Goal: Information Seeking & Learning: Learn about a topic

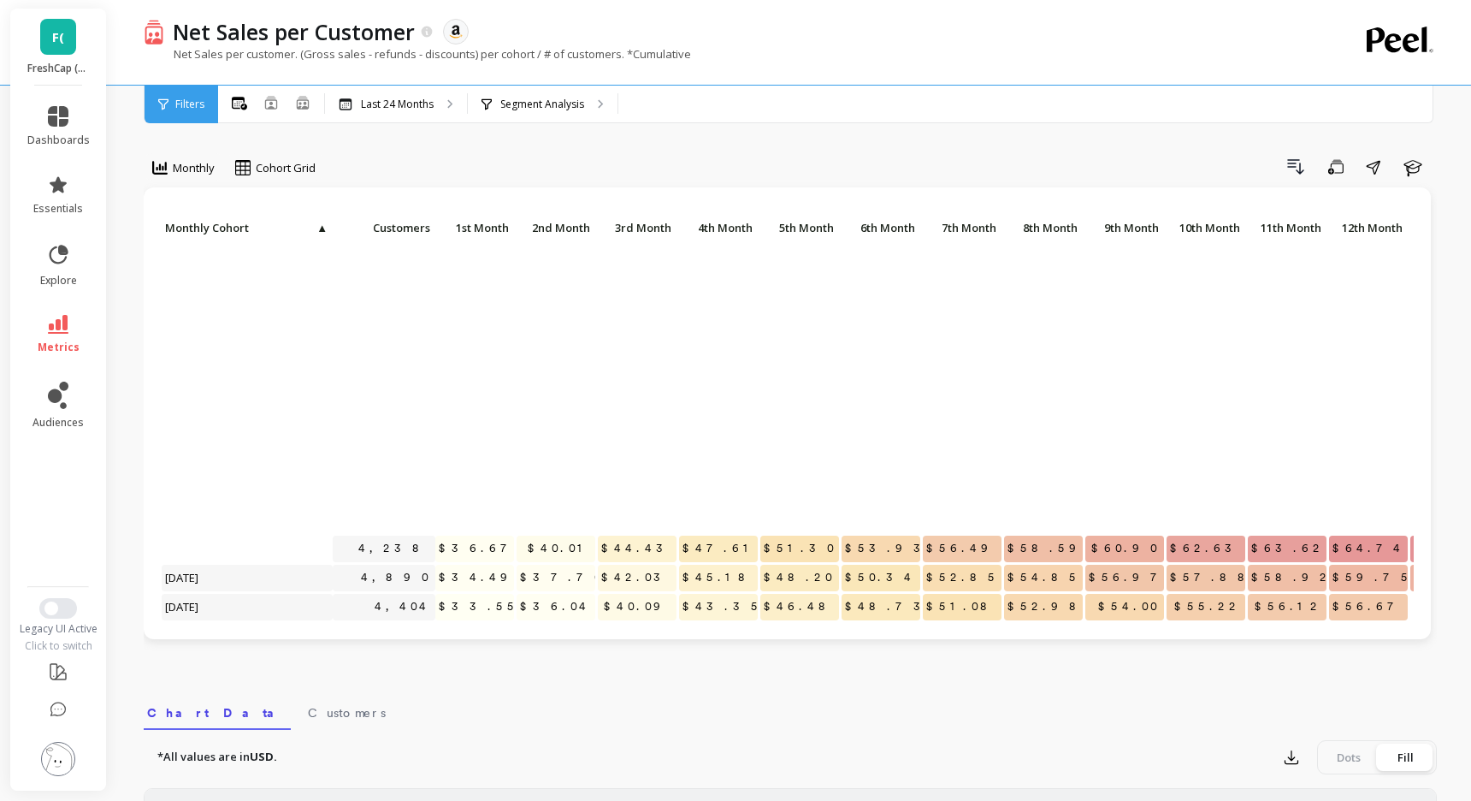
scroll to position [349, 0]
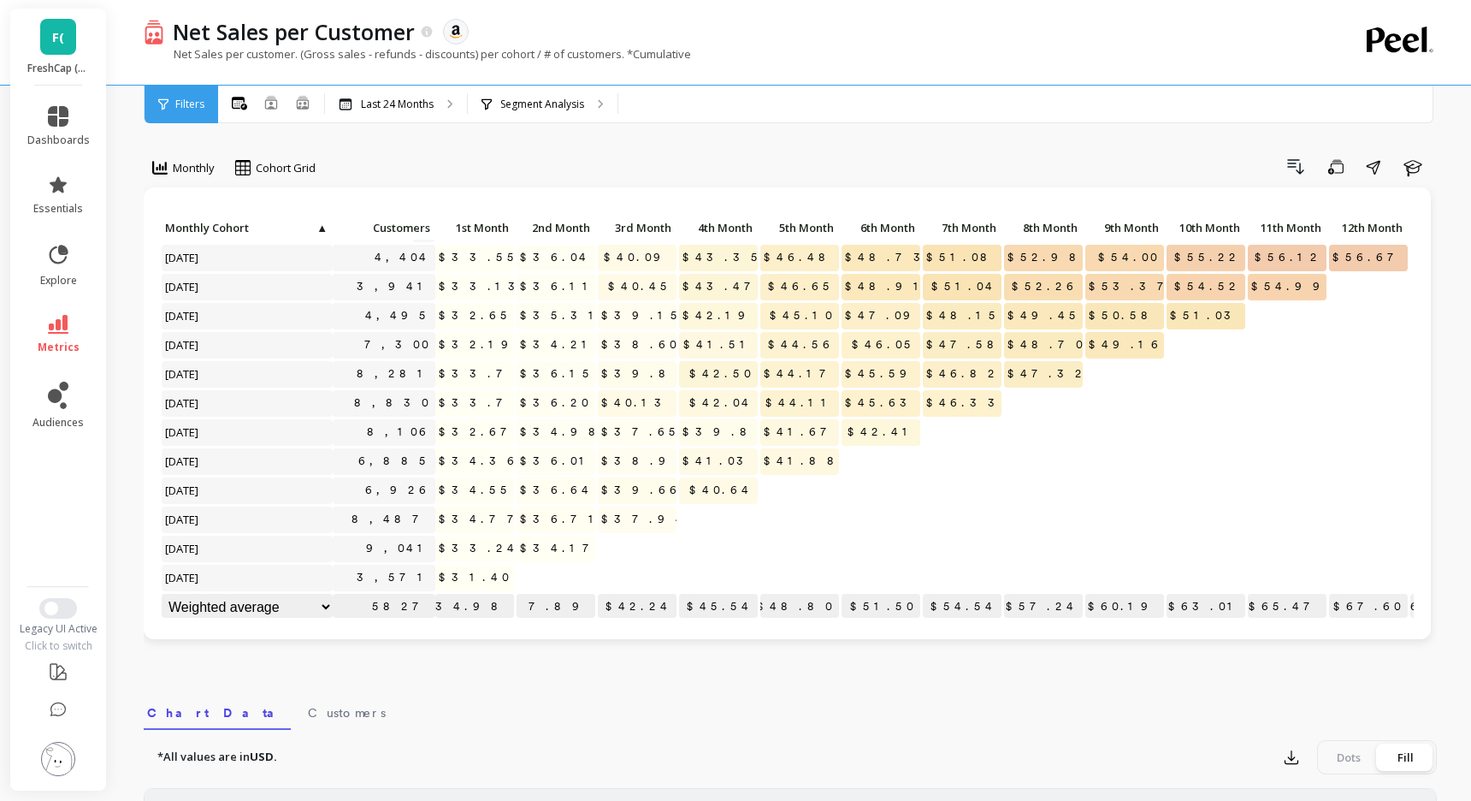
click at [66, 40] on link "F(" at bounding box center [58, 37] width 36 height 36
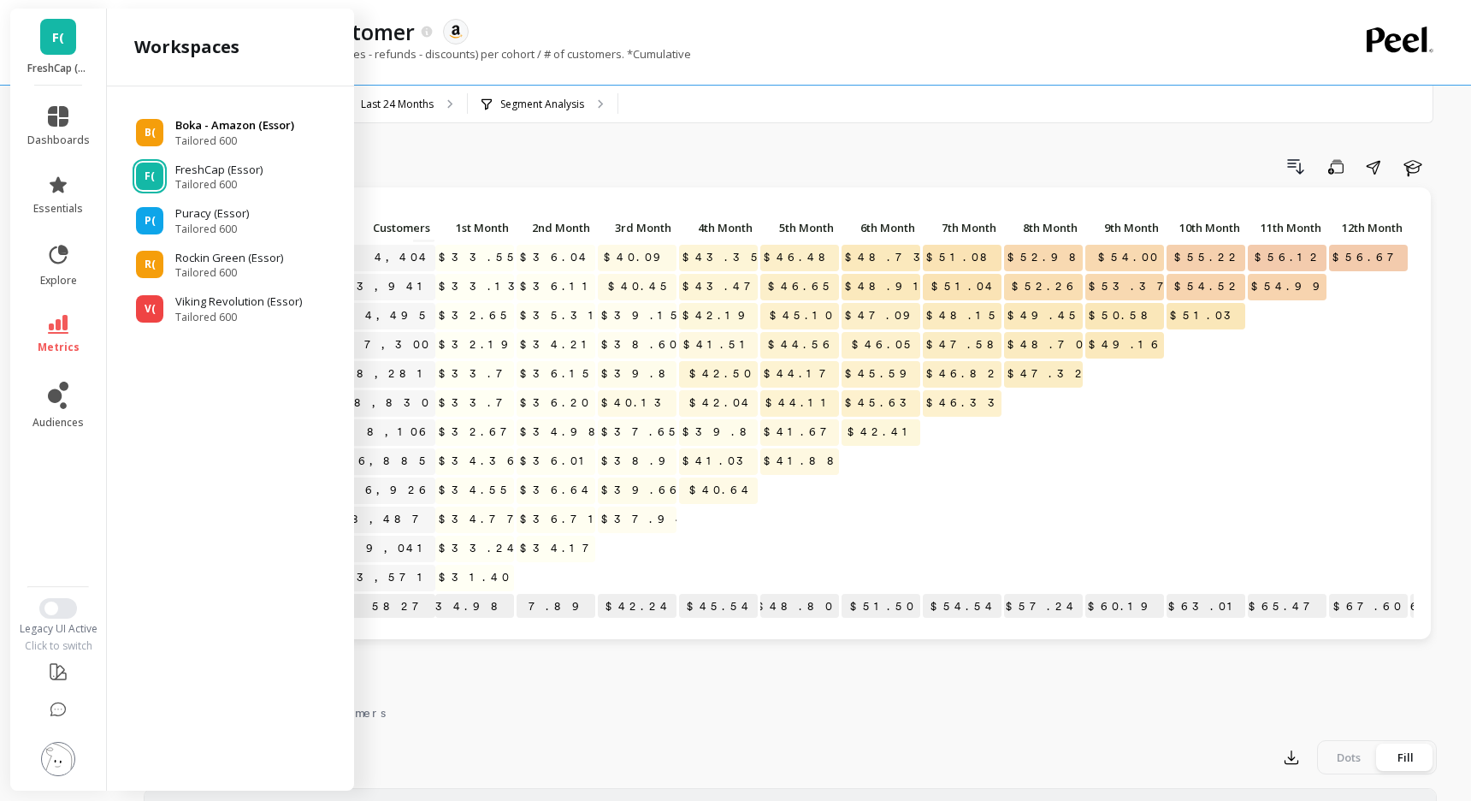
click at [210, 135] on span "Tailored 600" at bounding box center [234, 141] width 119 height 14
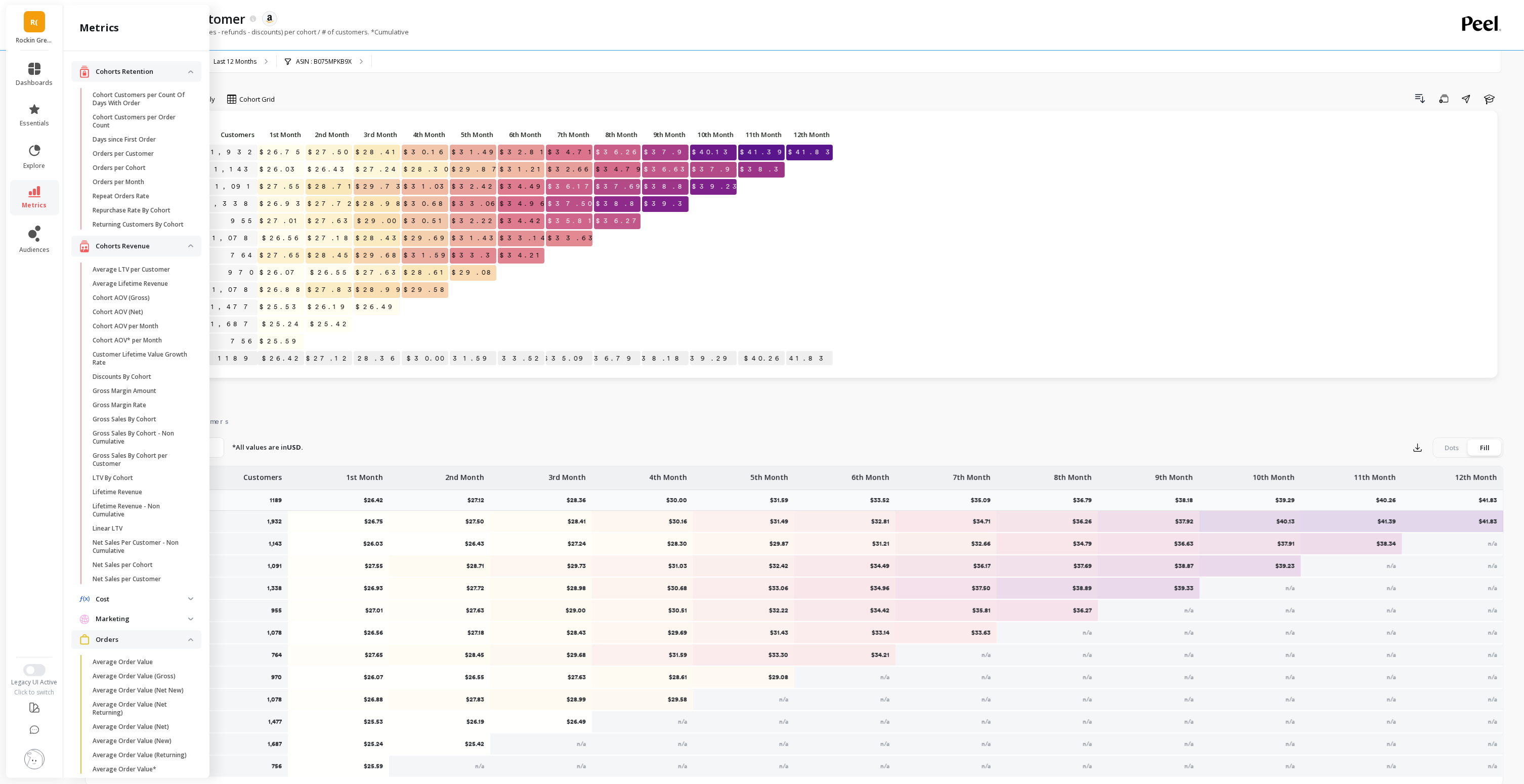
scroll to position [717, 0]
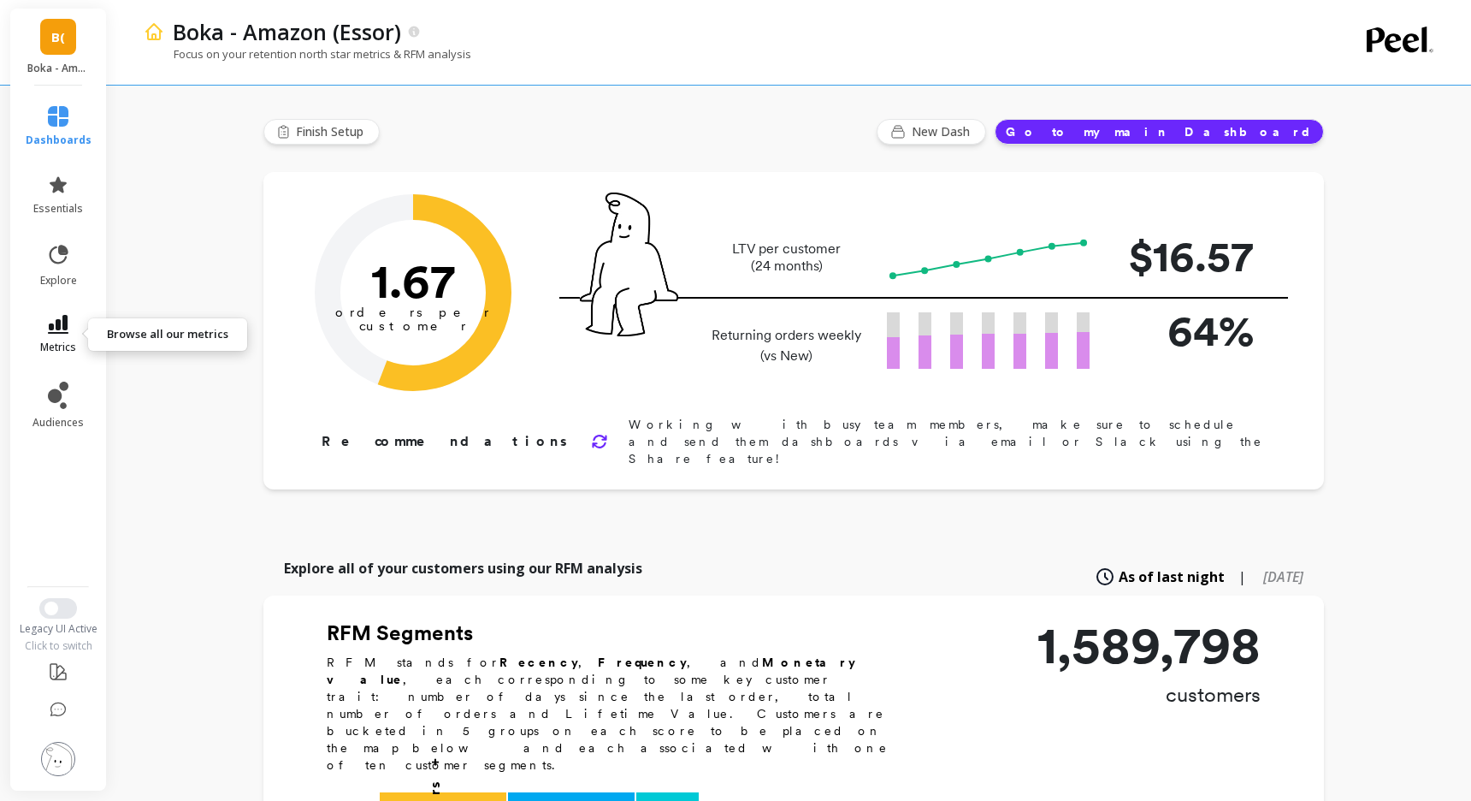
click at [65, 337] on link "metrics" at bounding box center [59, 334] width 66 height 39
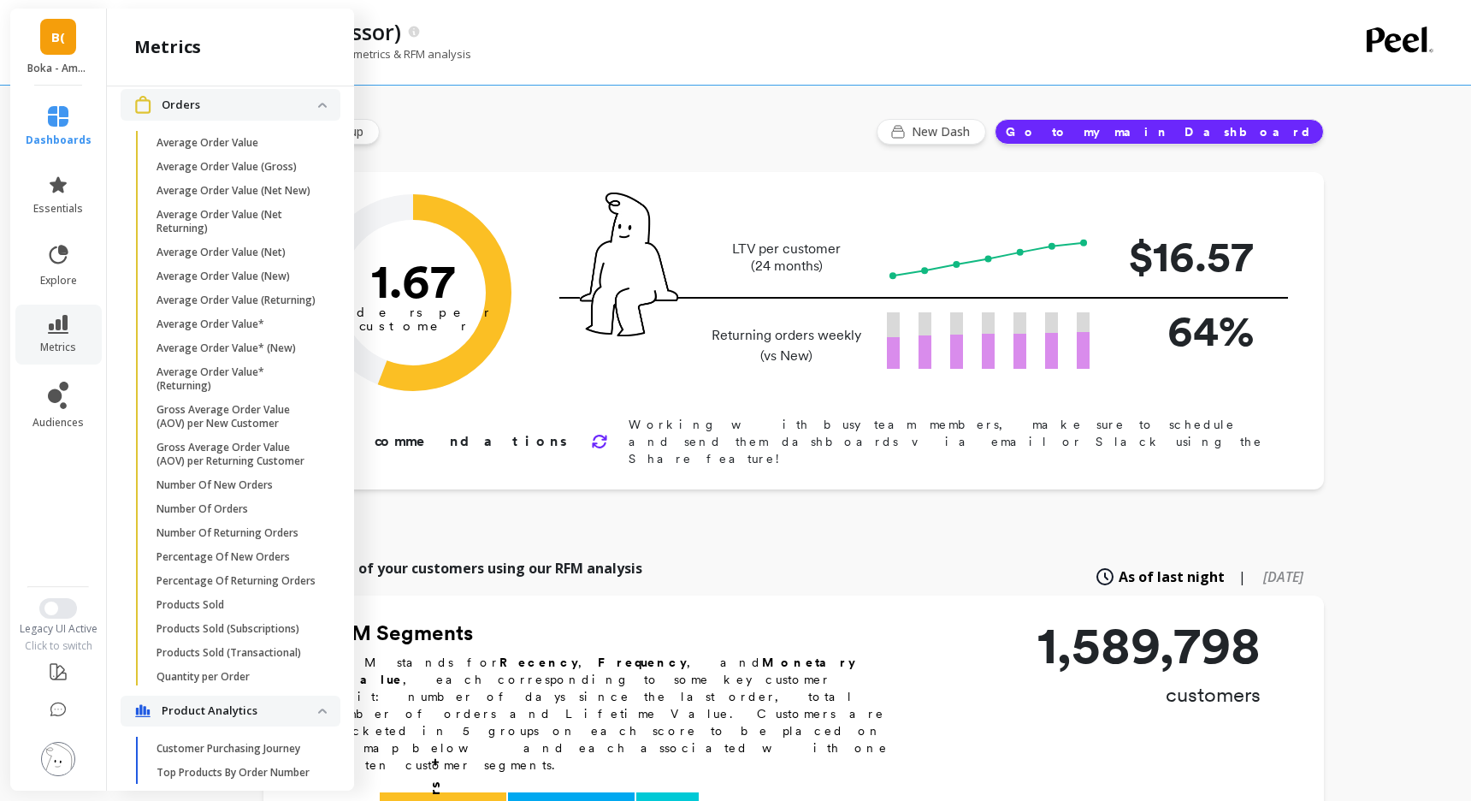
scroll to position [989, 0]
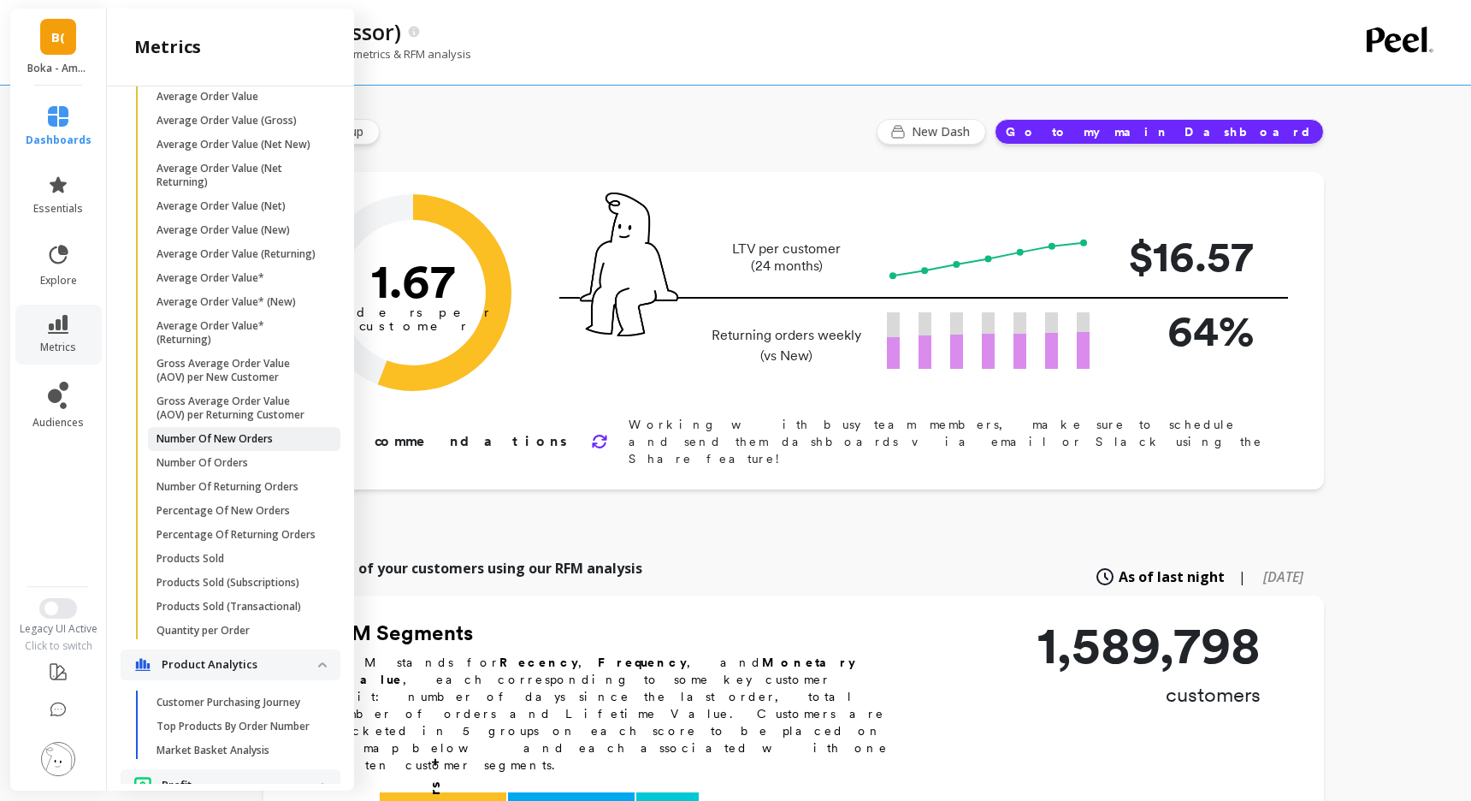
click at [226, 440] on p "Number Of New Orders" at bounding box center [215, 439] width 116 height 14
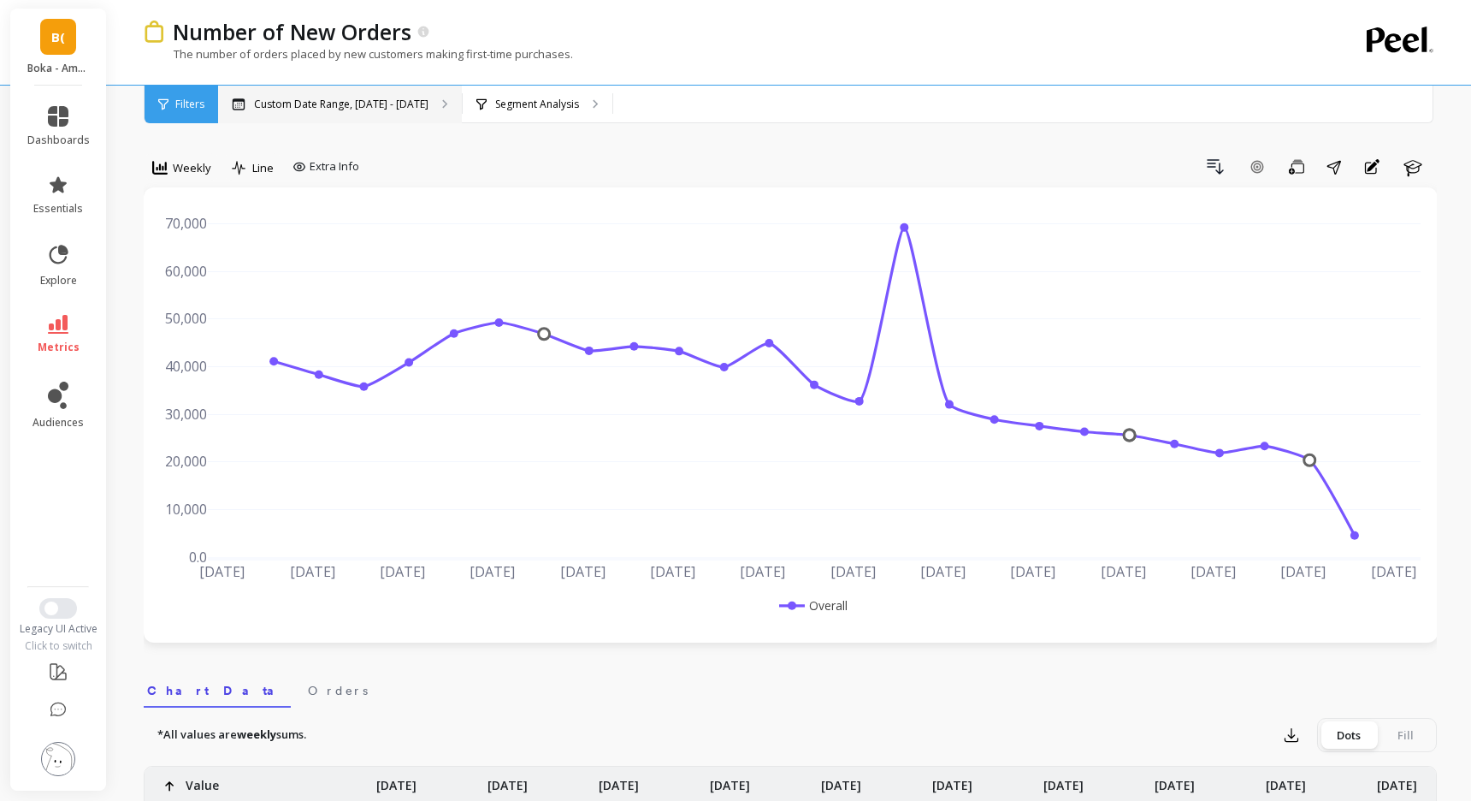
click at [380, 101] on p "Custom Date Range, Apr 1 - Sep 16" at bounding box center [341, 104] width 174 height 14
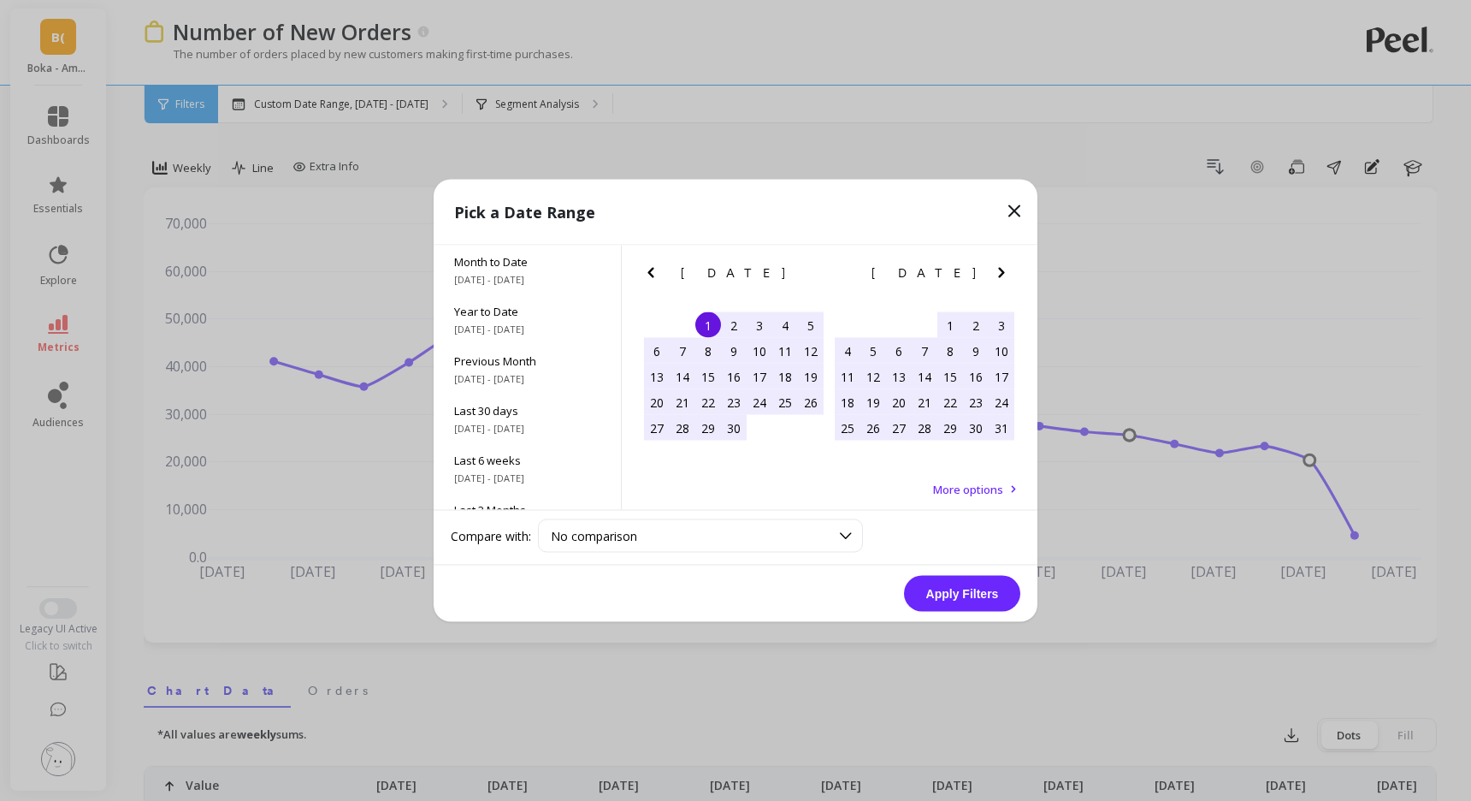
click at [1001, 274] on icon "Next Month" at bounding box center [1001, 273] width 6 height 10
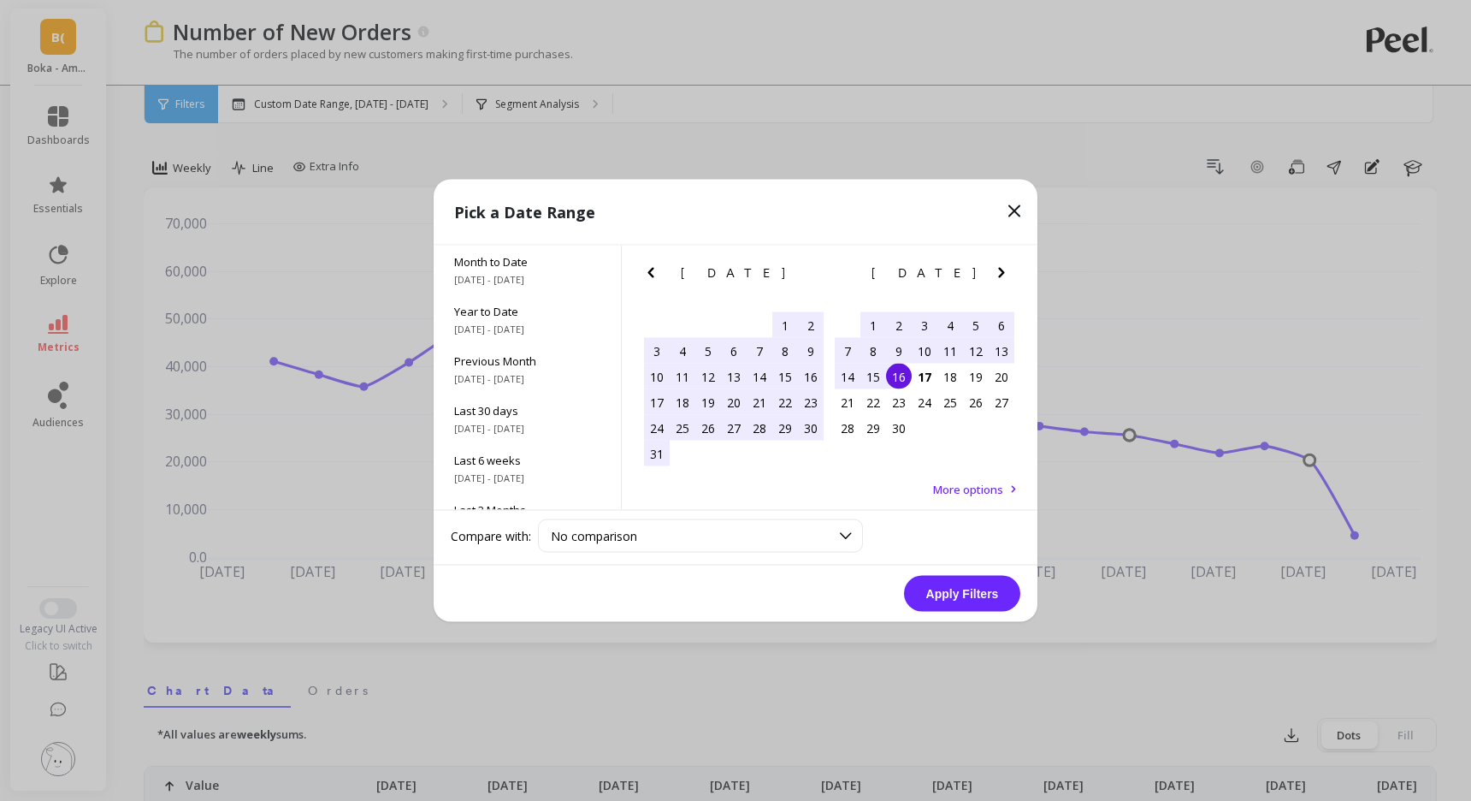
click at [843, 344] on div "7" at bounding box center [848, 351] width 26 height 26
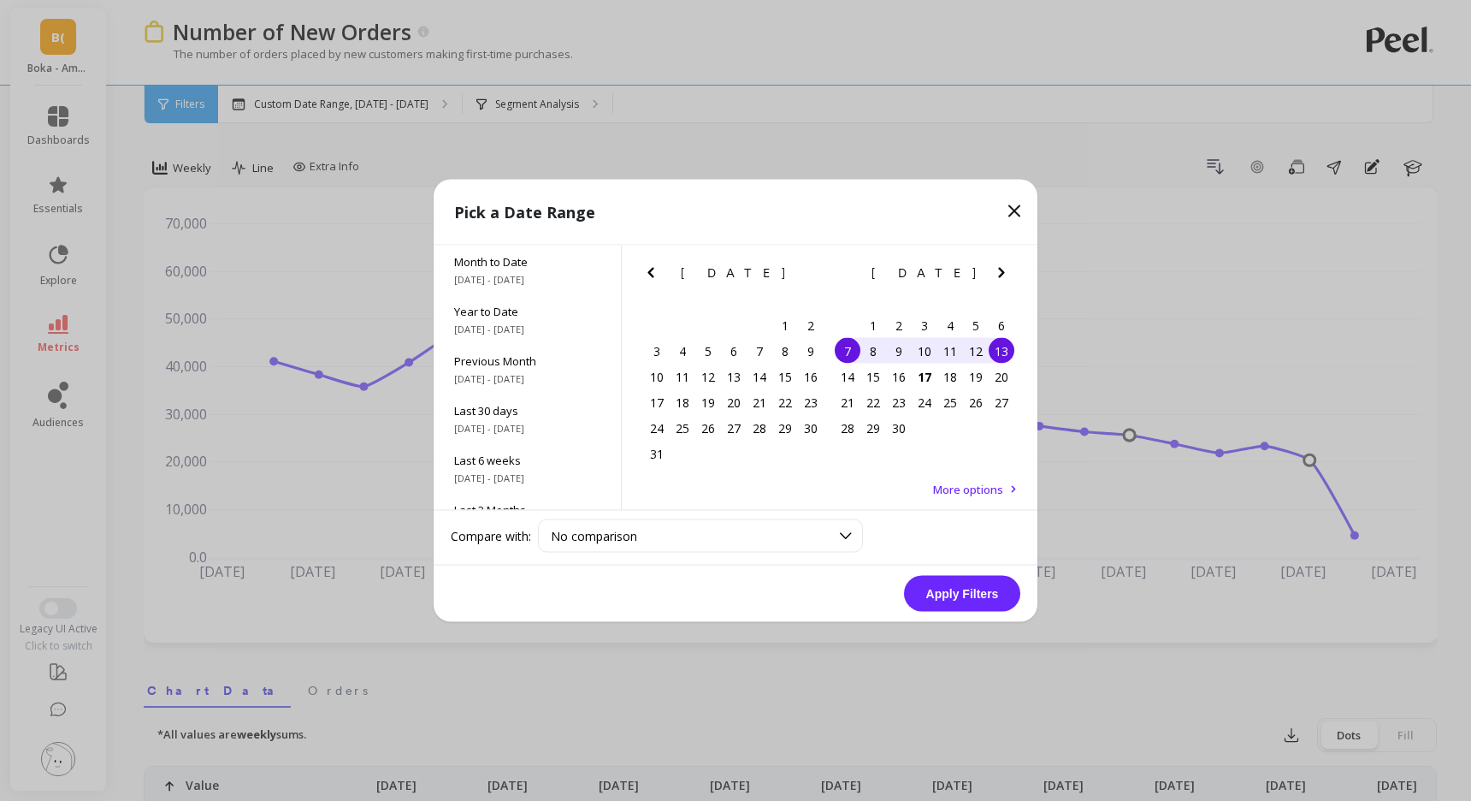
click at [998, 348] on div "13" at bounding box center [1002, 351] width 26 height 26
click at [950, 586] on button "Apply Filters" at bounding box center [962, 594] width 116 height 36
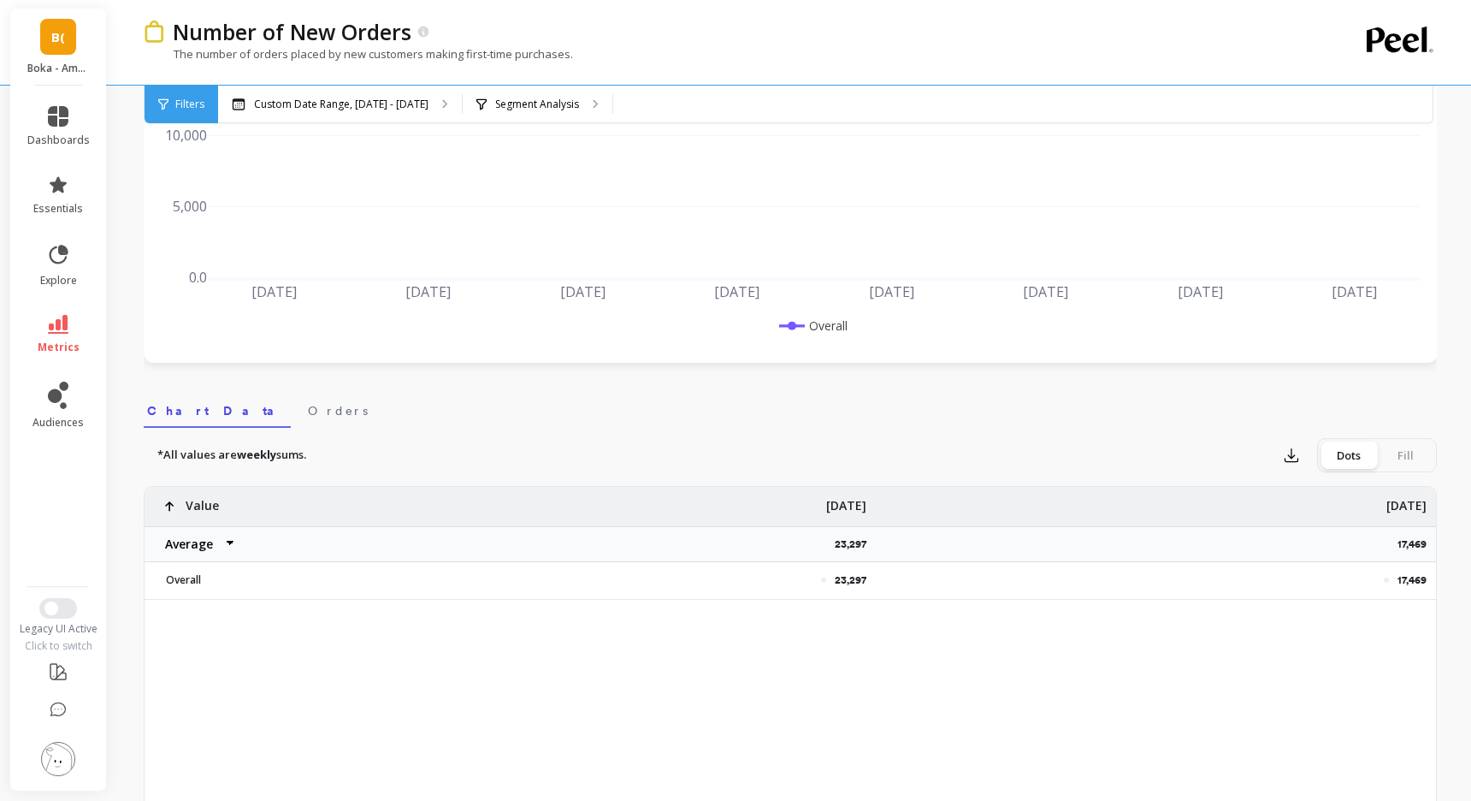
scroll to position [279, 0]
click at [1416, 546] on p "17,469" at bounding box center [1416, 545] width 39 height 14
click at [1120, 655] on div "23,297 17,469 Value Average Sum Max Min Sep 1 23,297 Sep 8 17,469 Overall" at bounding box center [790, 756] width 1291 height 539
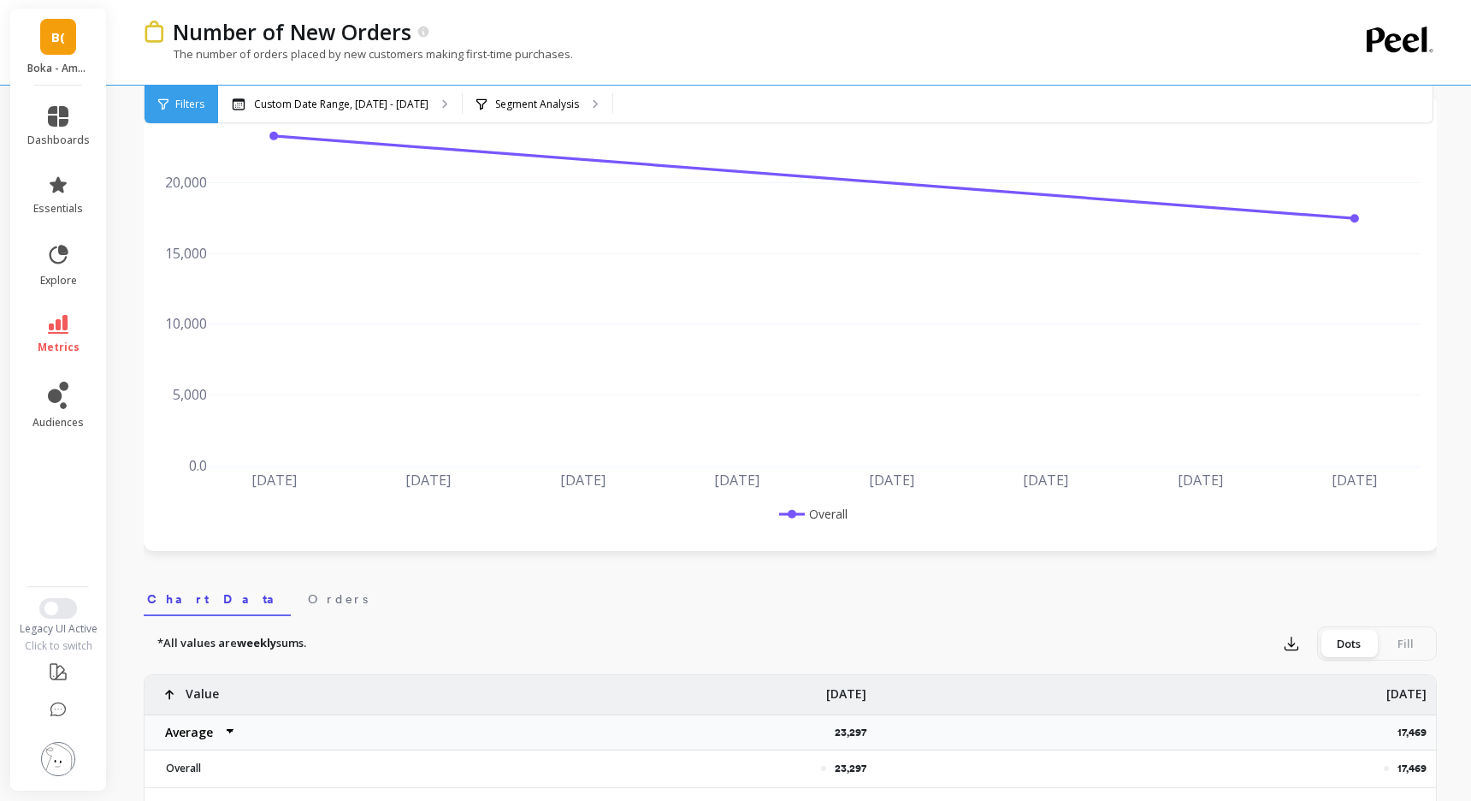
scroll to position [0, 0]
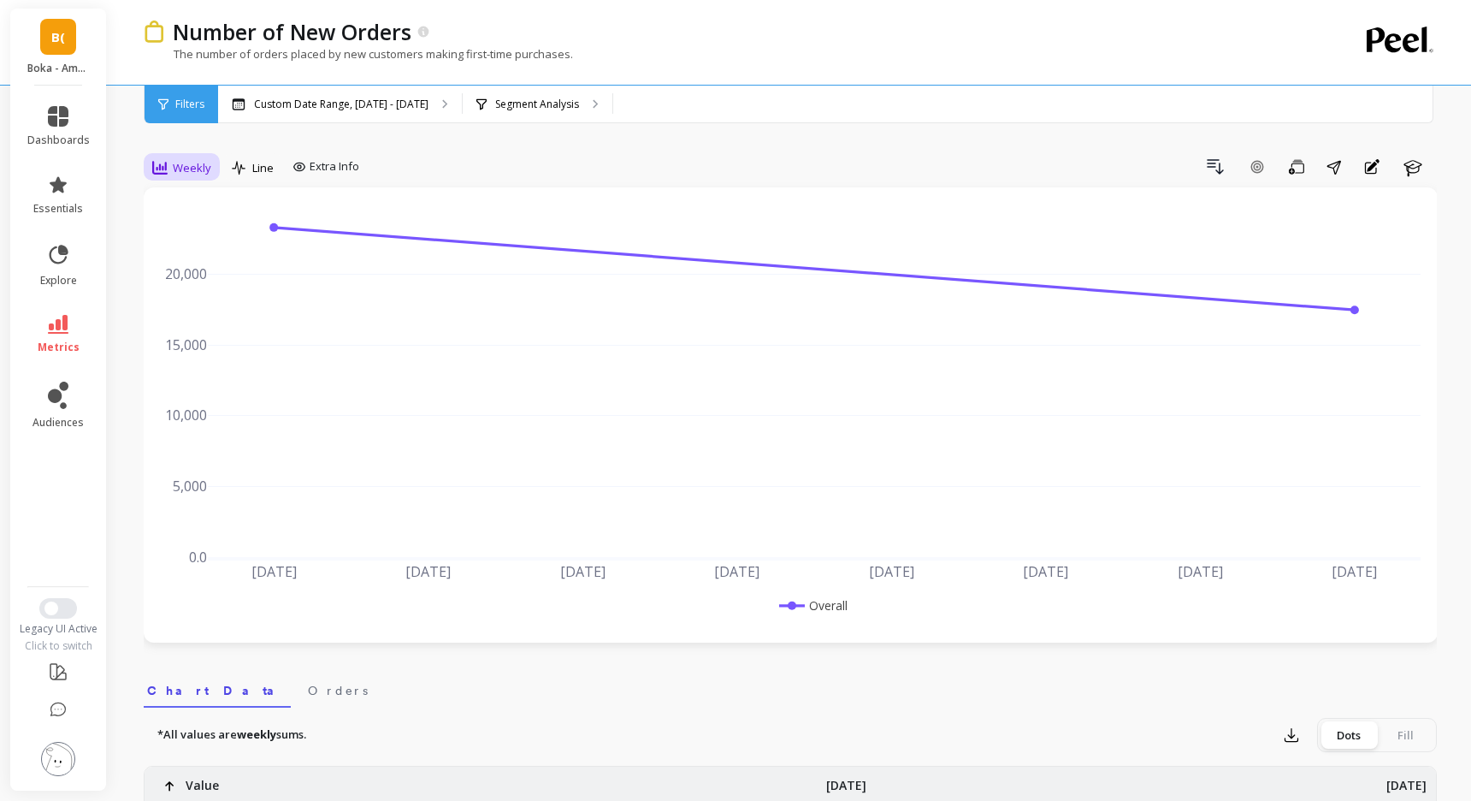
click at [187, 166] on span "Weekly" at bounding box center [192, 168] width 38 height 16
click at [179, 207] on div "All" at bounding box center [206, 206] width 97 height 16
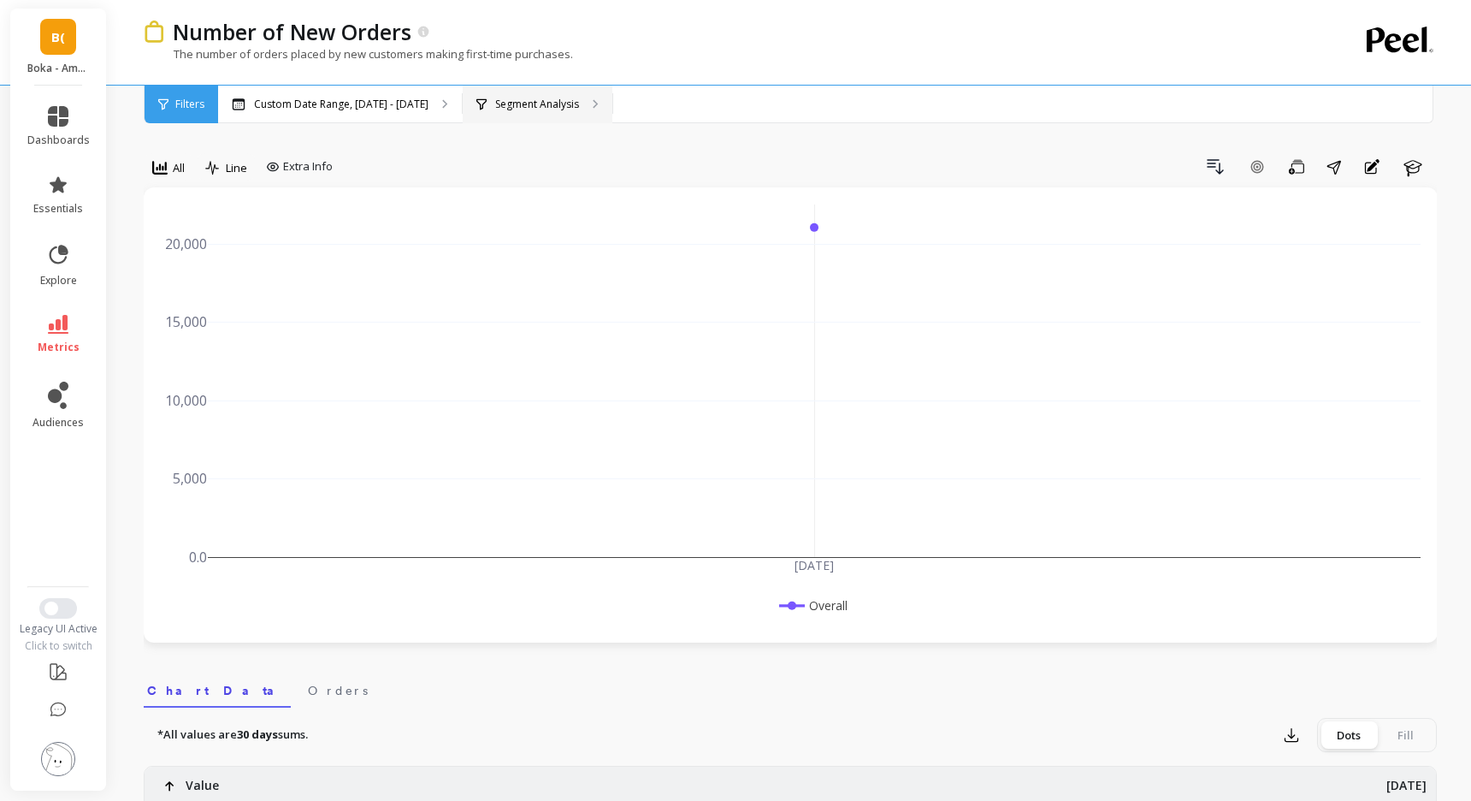
click at [529, 109] on p "Segment Analysis" at bounding box center [537, 104] width 84 height 14
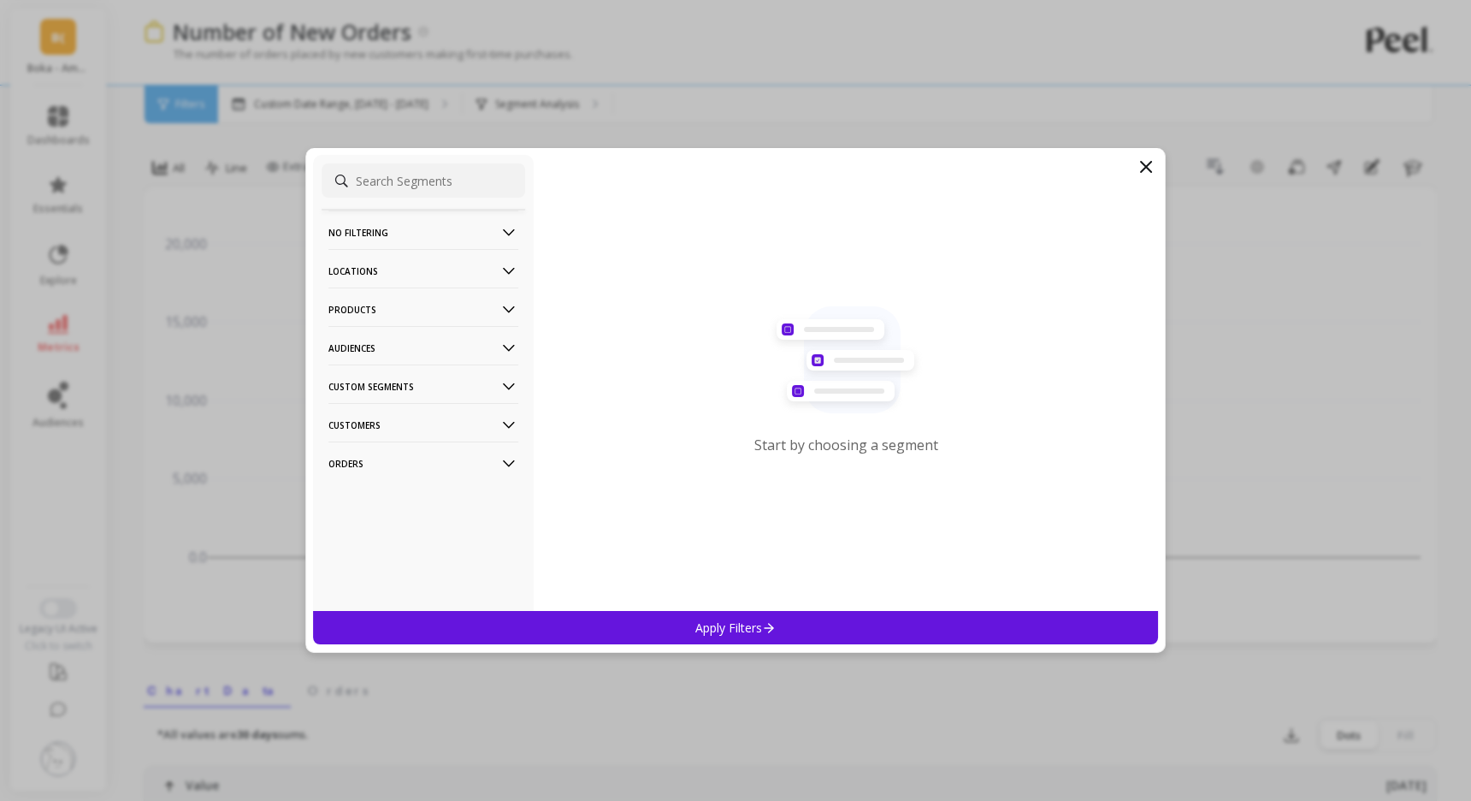
click at [444, 305] on p "Products" at bounding box center [423, 309] width 190 height 44
click at [368, 340] on div "ASIN" at bounding box center [424, 341] width 204 height 27
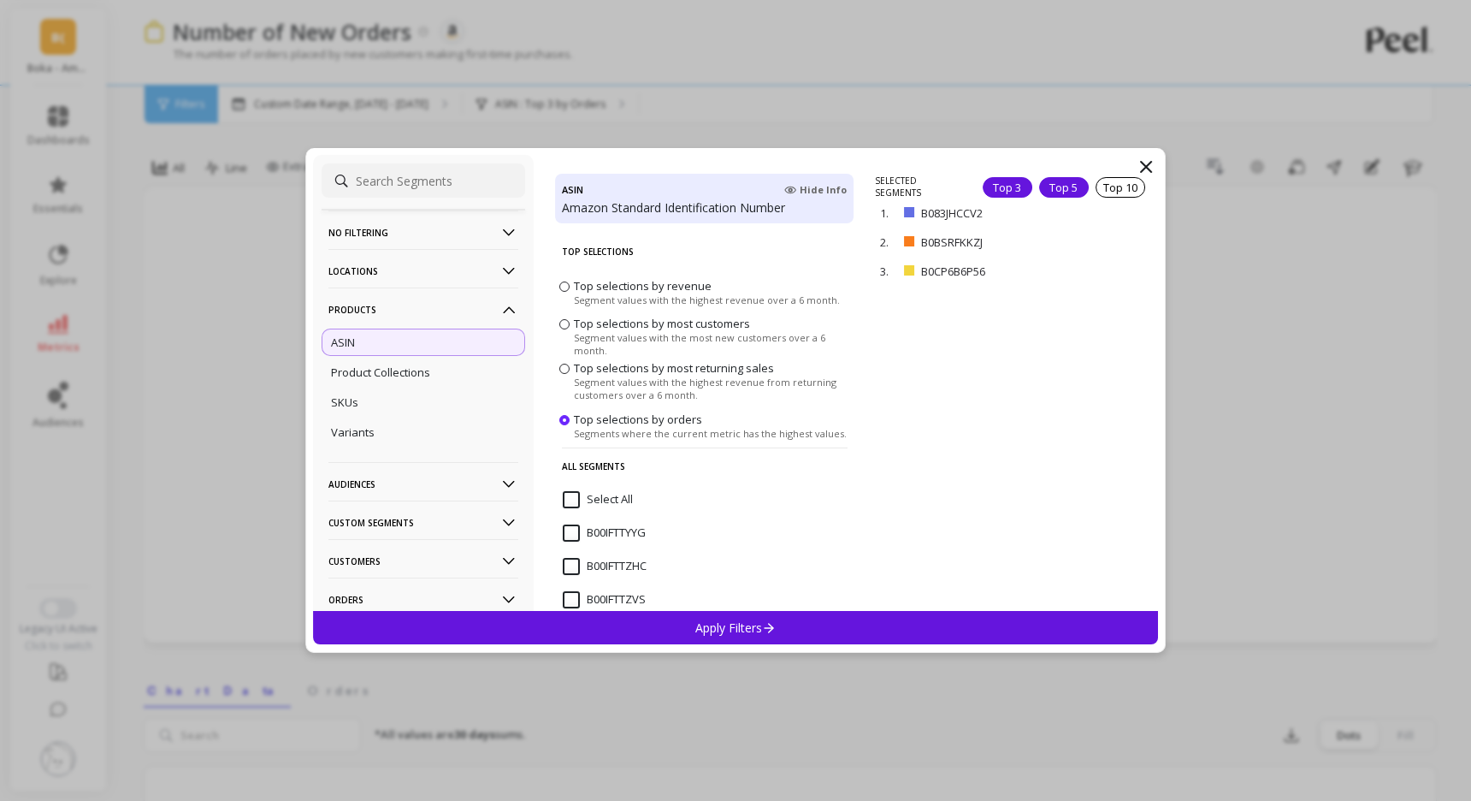
click at [1053, 189] on div "Top 5" at bounding box center [1064, 187] width 50 height 21
click at [799, 629] on div "Apply Filters" at bounding box center [735, 627] width 845 height 33
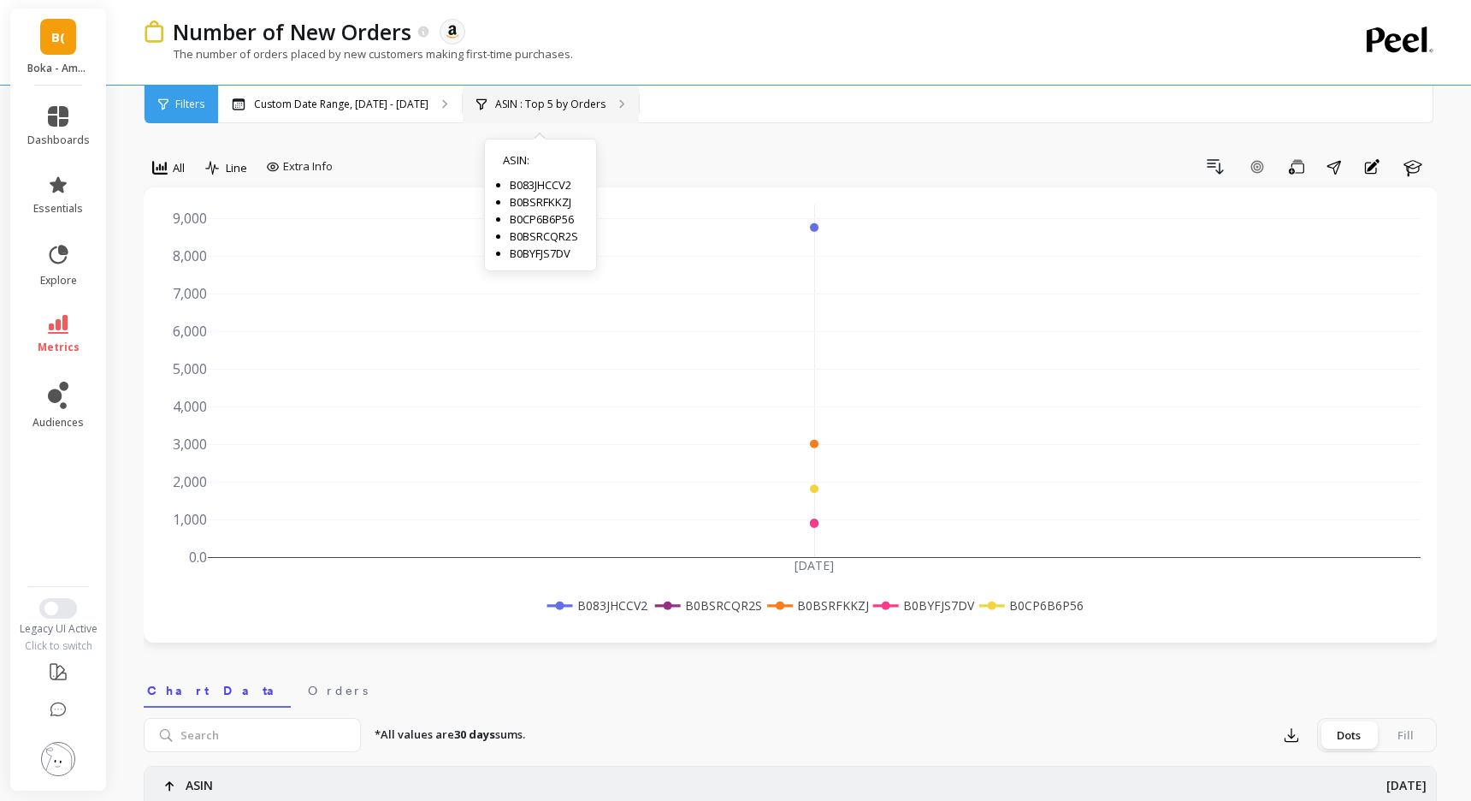
click at [548, 105] on p "ASIN : Top 5 by Orders" at bounding box center [550, 104] width 110 height 14
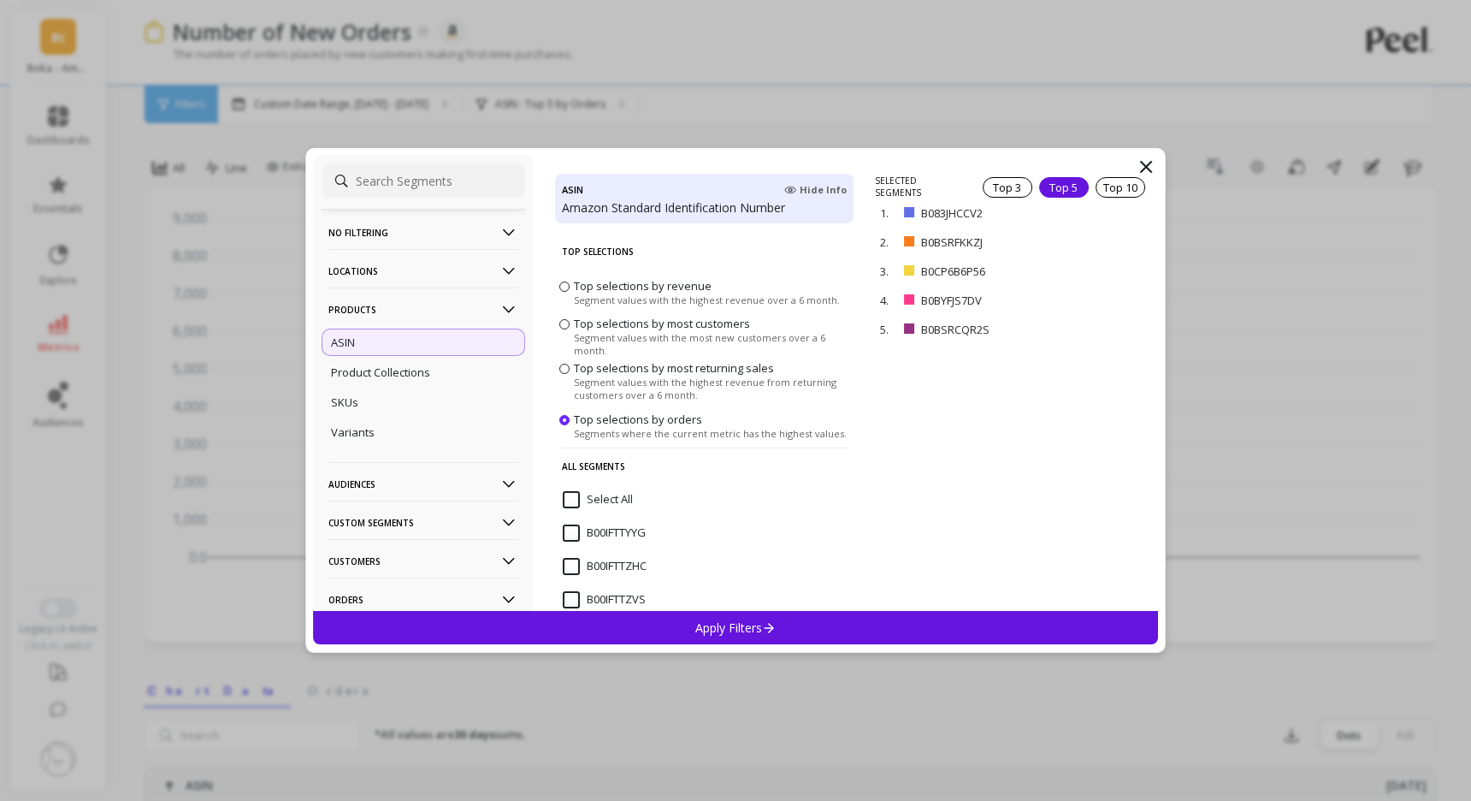
click at [387, 231] on p "No filtering" at bounding box center [423, 232] width 190 height 44
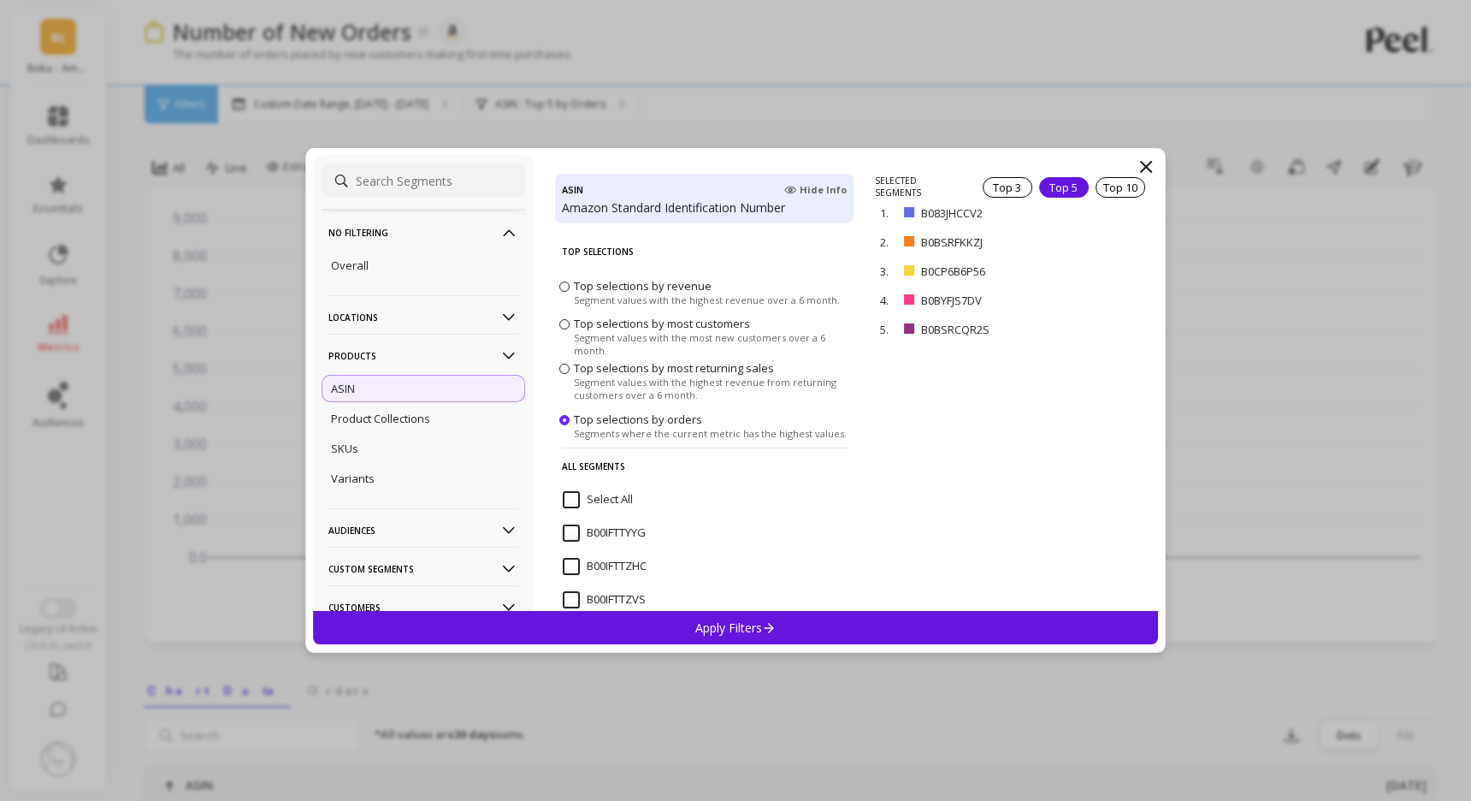
click at [689, 618] on div "Apply Filters" at bounding box center [735, 627] width 845 height 33
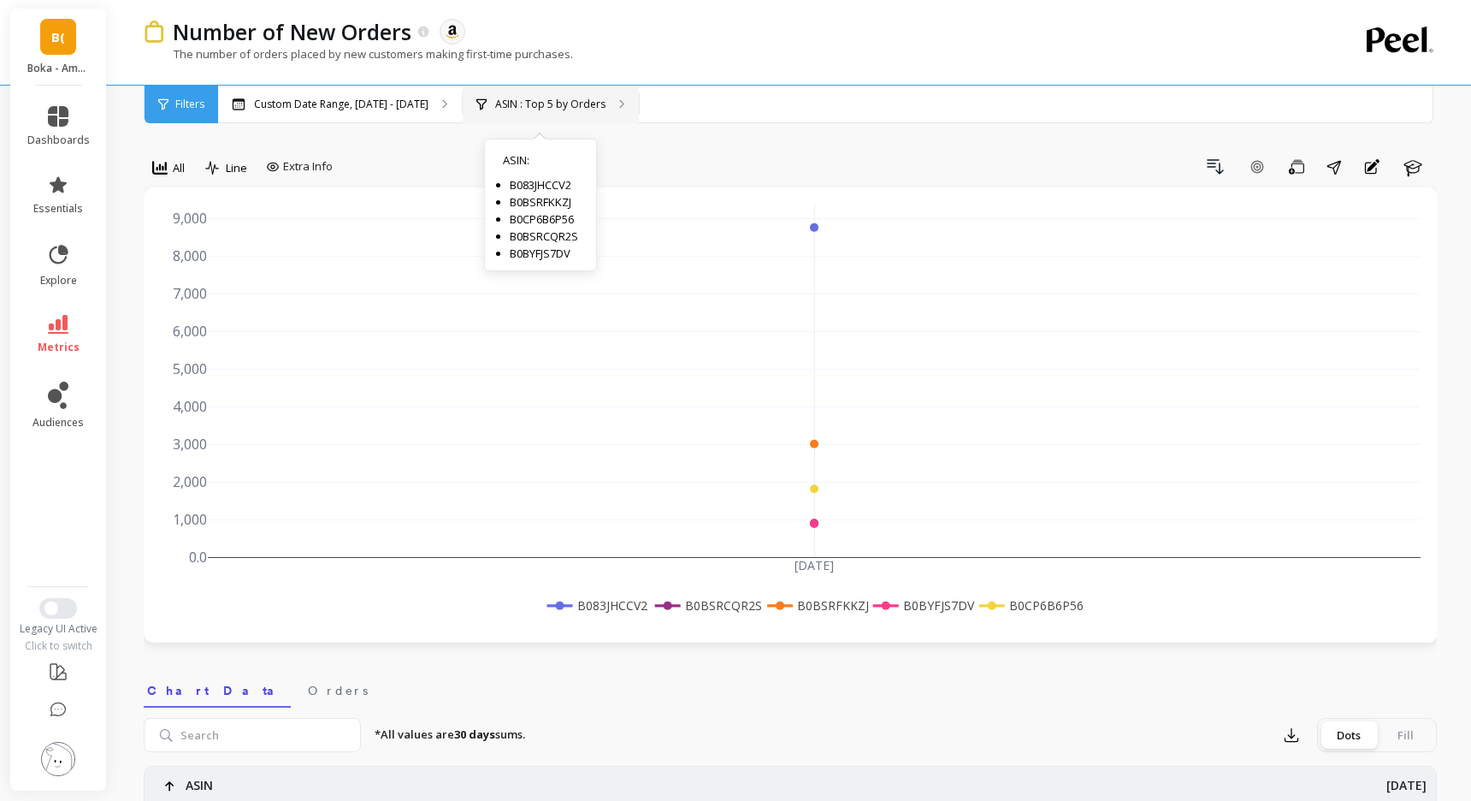
click at [535, 96] on div "ASIN : Top 5 by Orders ASIN : B083JHCCV2 B0BSRFKKZJ B0CP6B6P56 B0BSRCQR2S B0BYF…" at bounding box center [551, 105] width 176 height 38
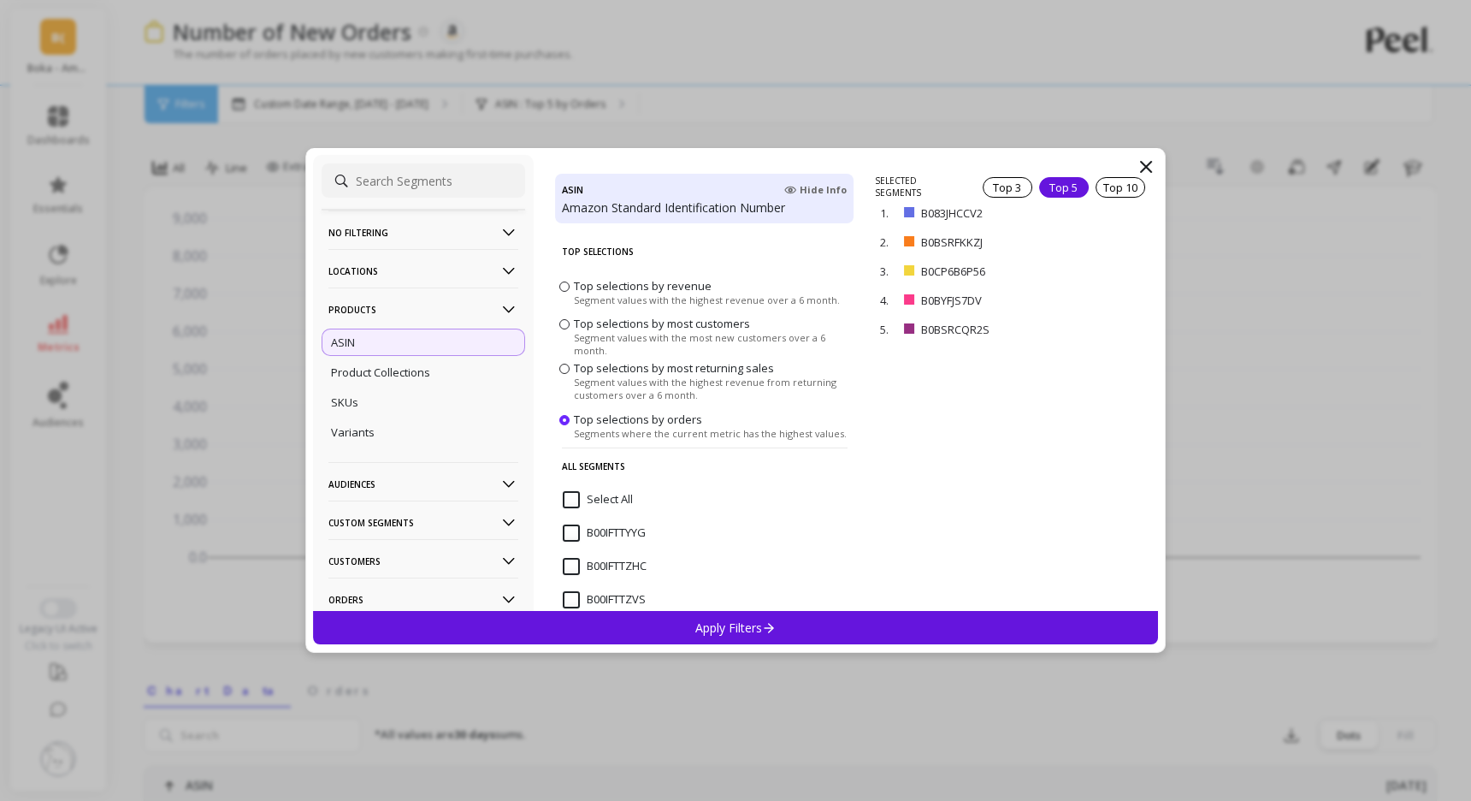
click at [489, 233] on p "No filtering" at bounding box center [423, 232] width 190 height 44
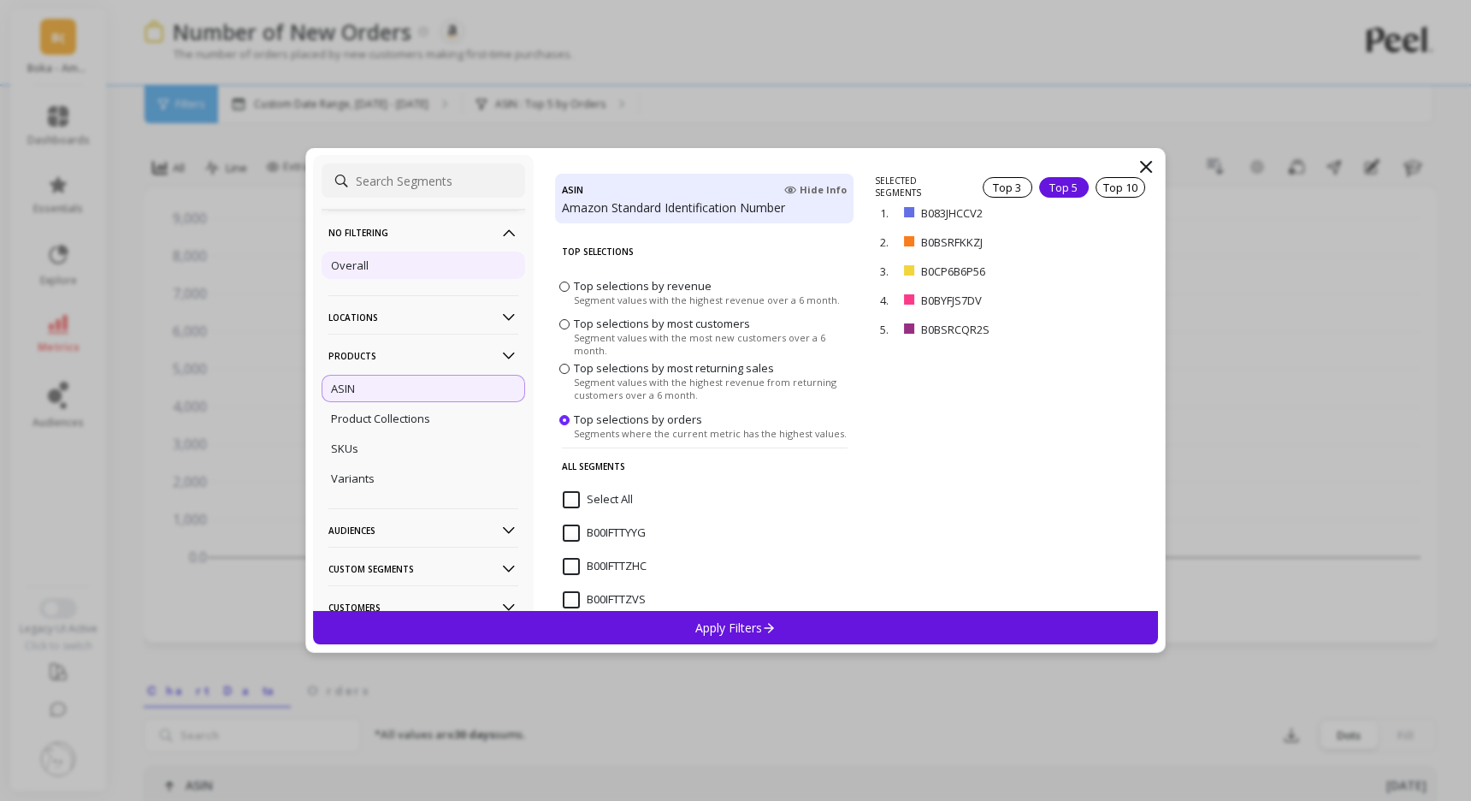
click at [370, 265] on div "Overall" at bounding box center [424, 264] width 204 height 27
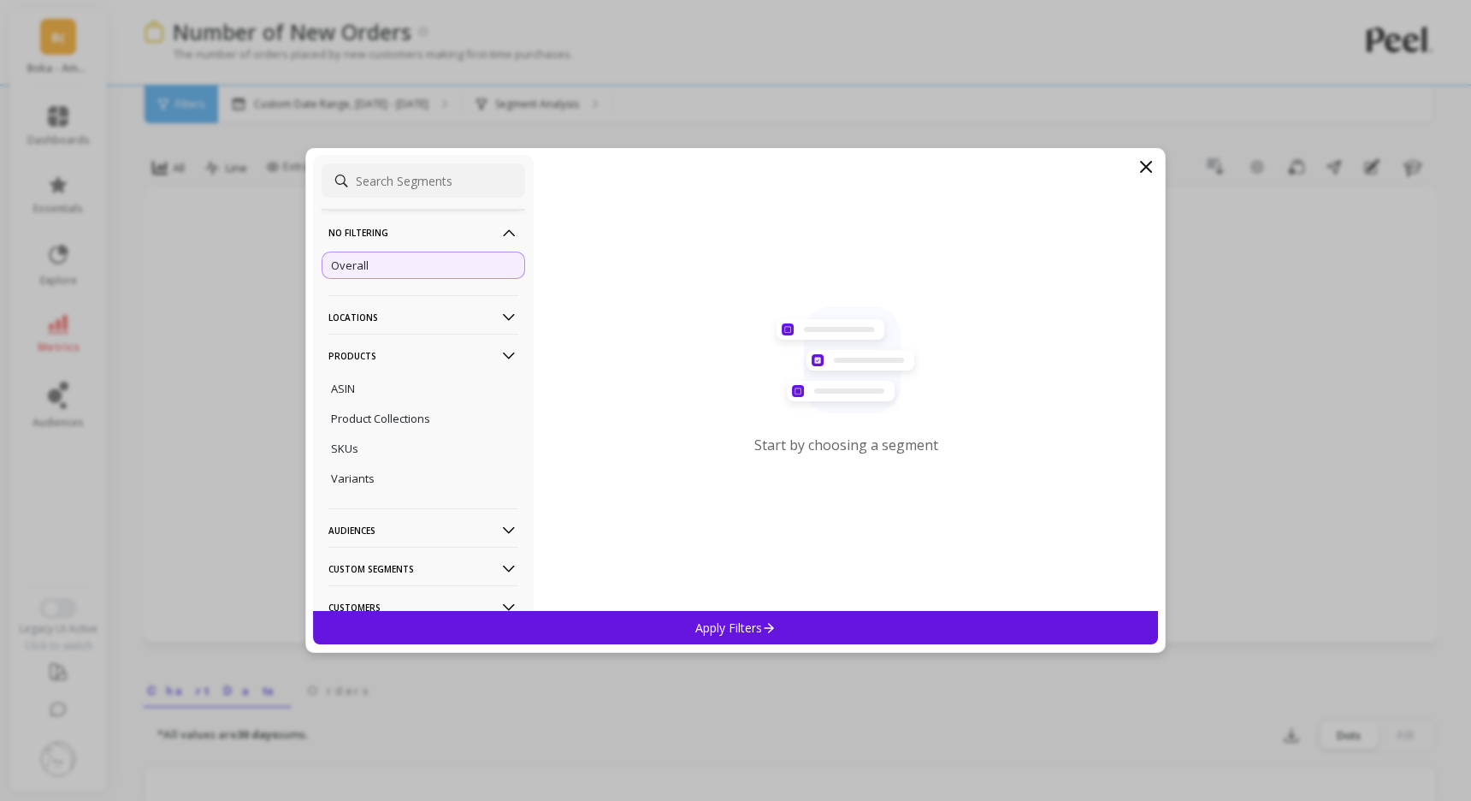
click at [733, 622] on p "Apply Filters" at bounding box center [735, 627] width 81 height 16
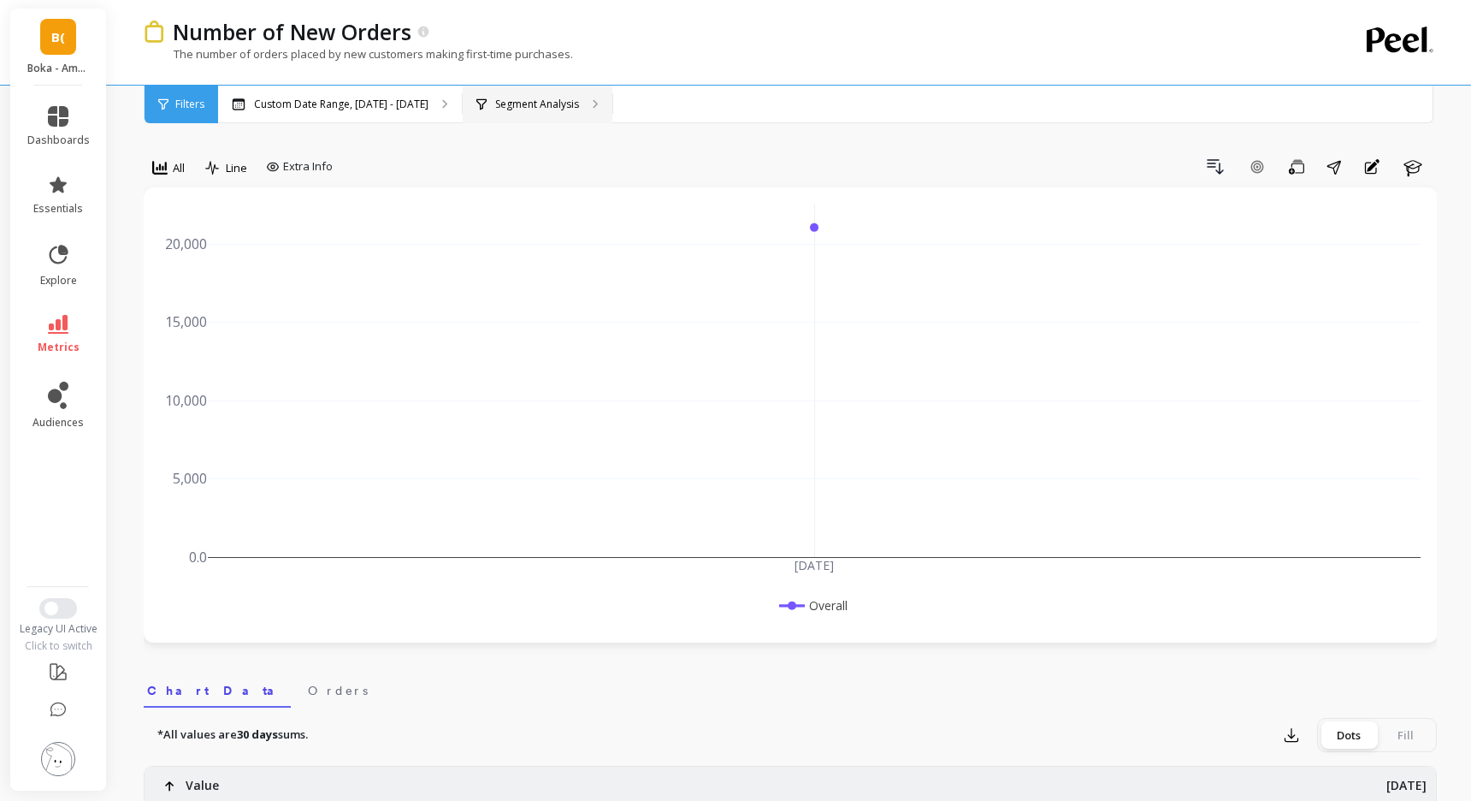
click at [525, 109] on p "Segment Analysis" at bounding box center [537, 104] width 84 height 14
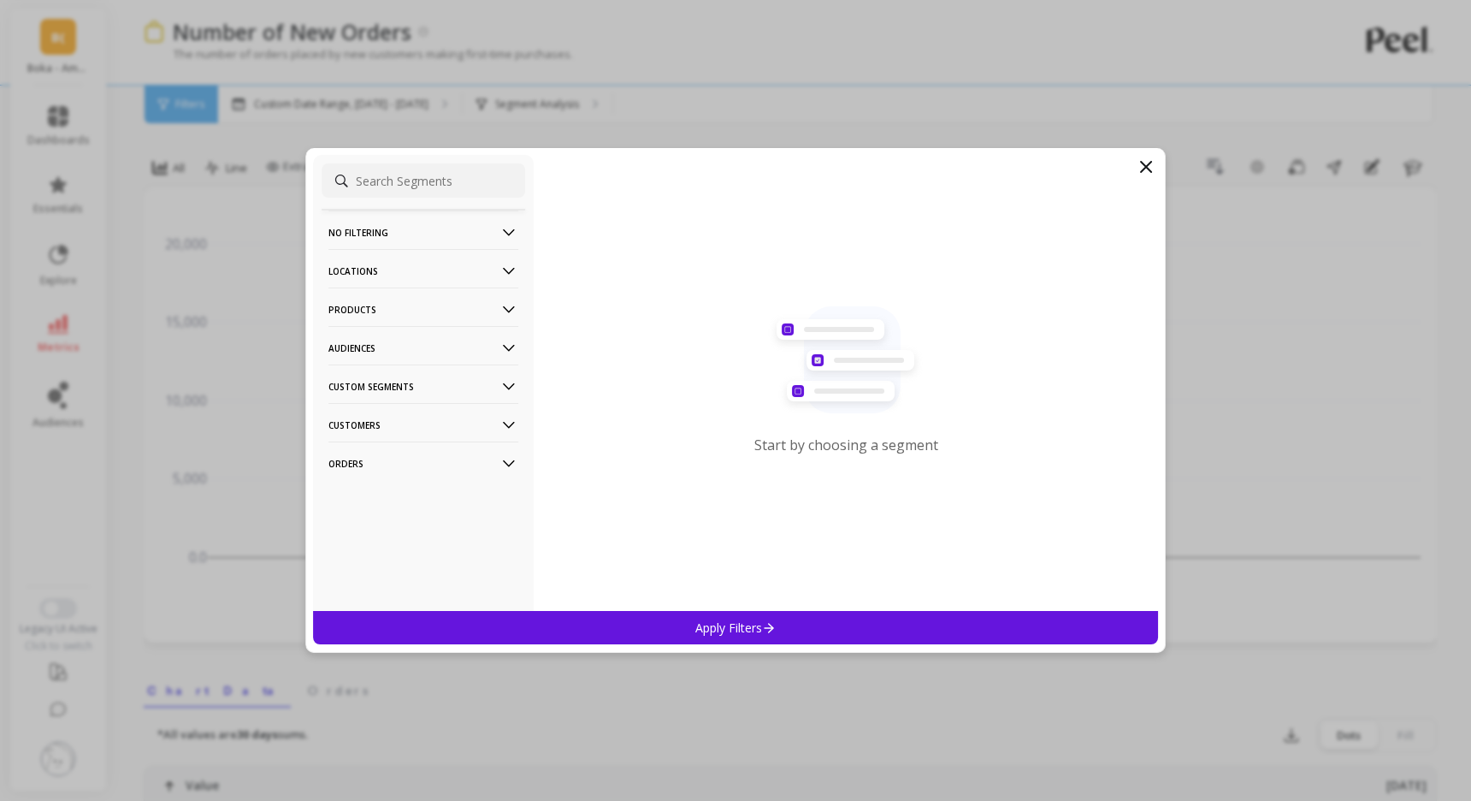
click at [406, 350] on p "Audiences" at bounding box center [423, 348] width 190 height 44
click at [411, 320] on p "Products" at bounding box center [423, 309] width 190 height 44
click at [395, 340] on div "ASIN" at bounding box center [424, 341] width 204 height 27
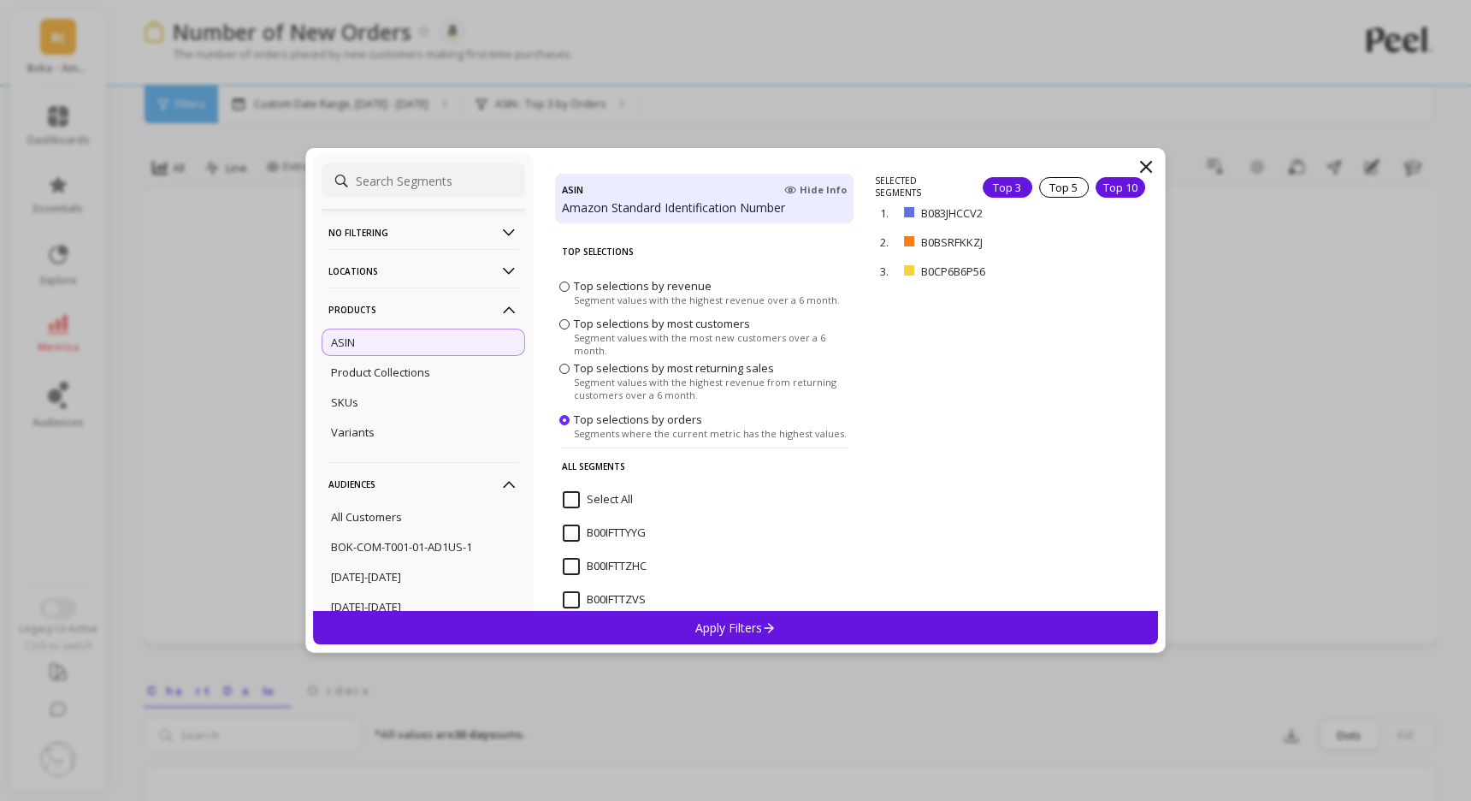
click at [1113, 187] on div "Top 10" at bounding box center [1121, 187] width 50 height 21
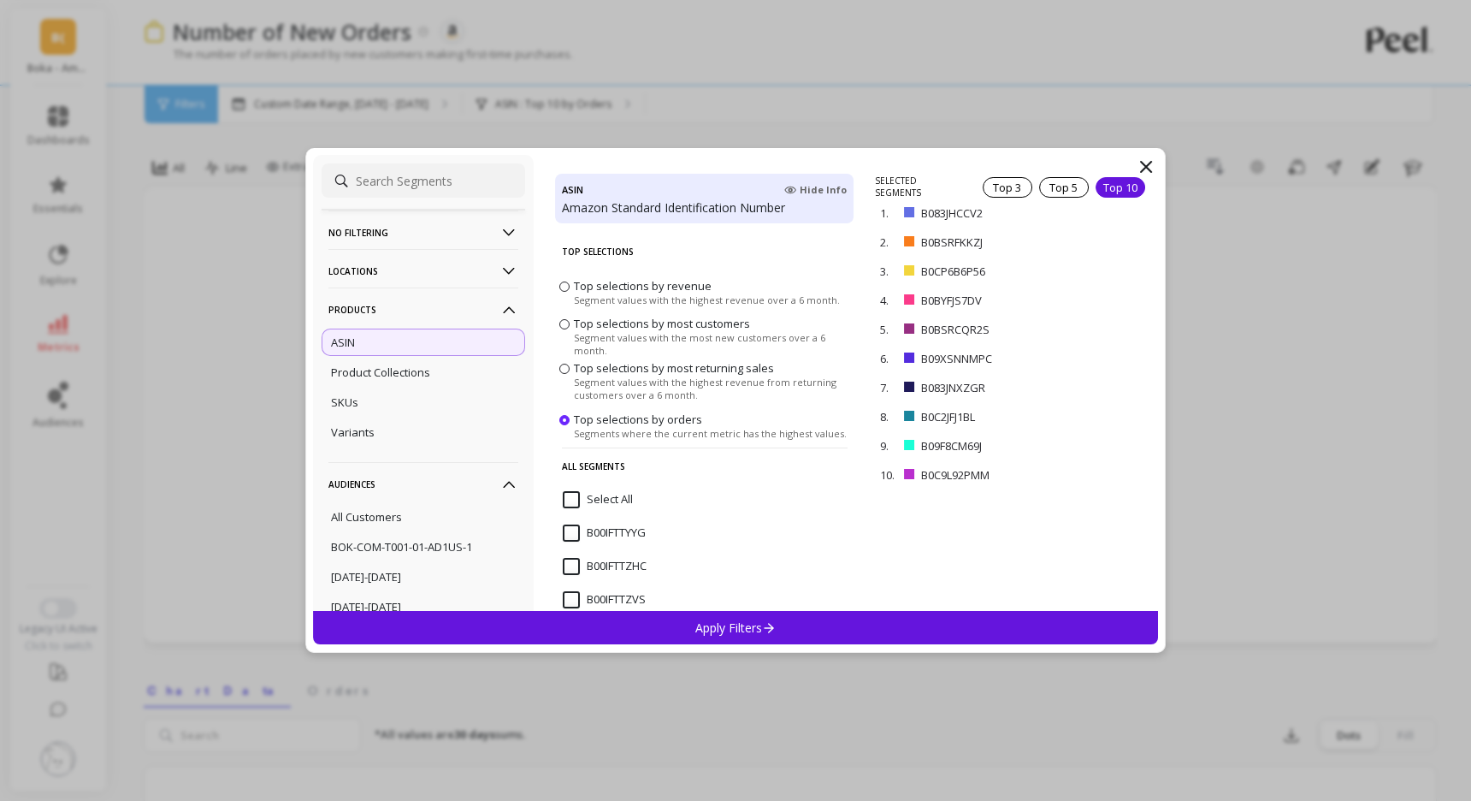
click at [1127, 186] on div "Top 10" at bounding box center [1121, 187] width 50 height 21
click at [1063, 190] on div "Top 5" at bounding box center [1064, 187] width 50 height 21
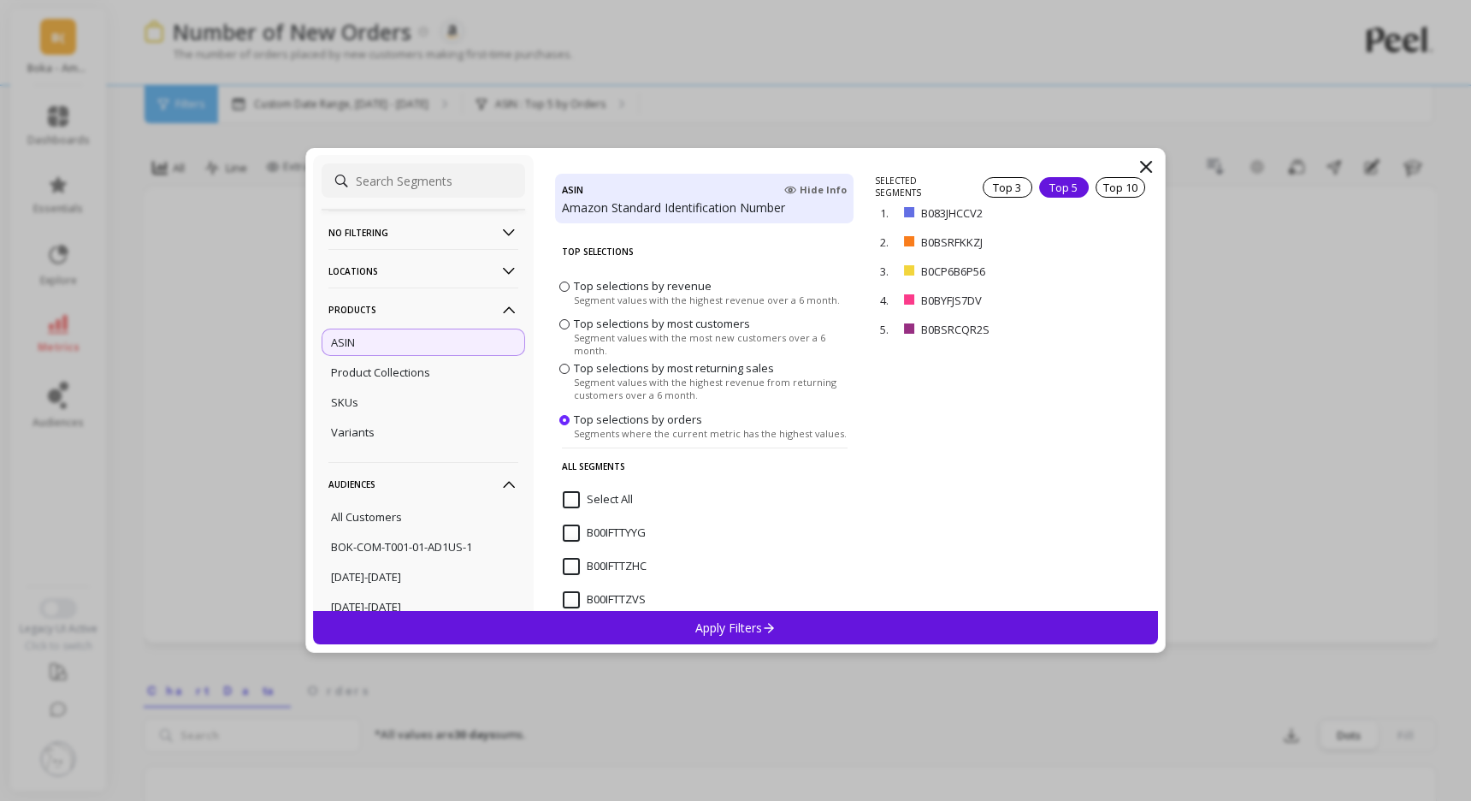
click at [748, 628] on p "Apply Filters" at bounding box center [735, 627] width 81 height 16
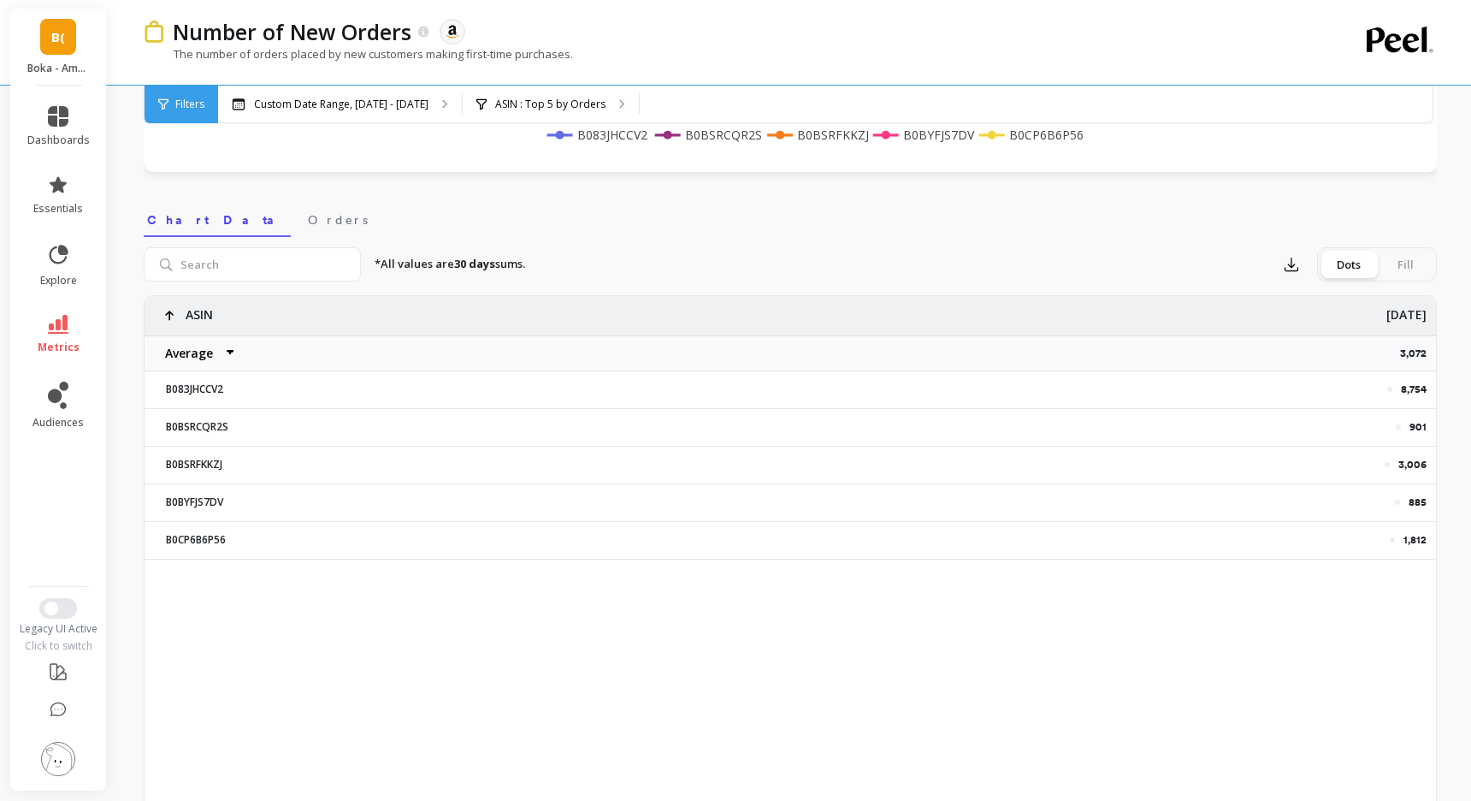
scroll to position [493, 0]
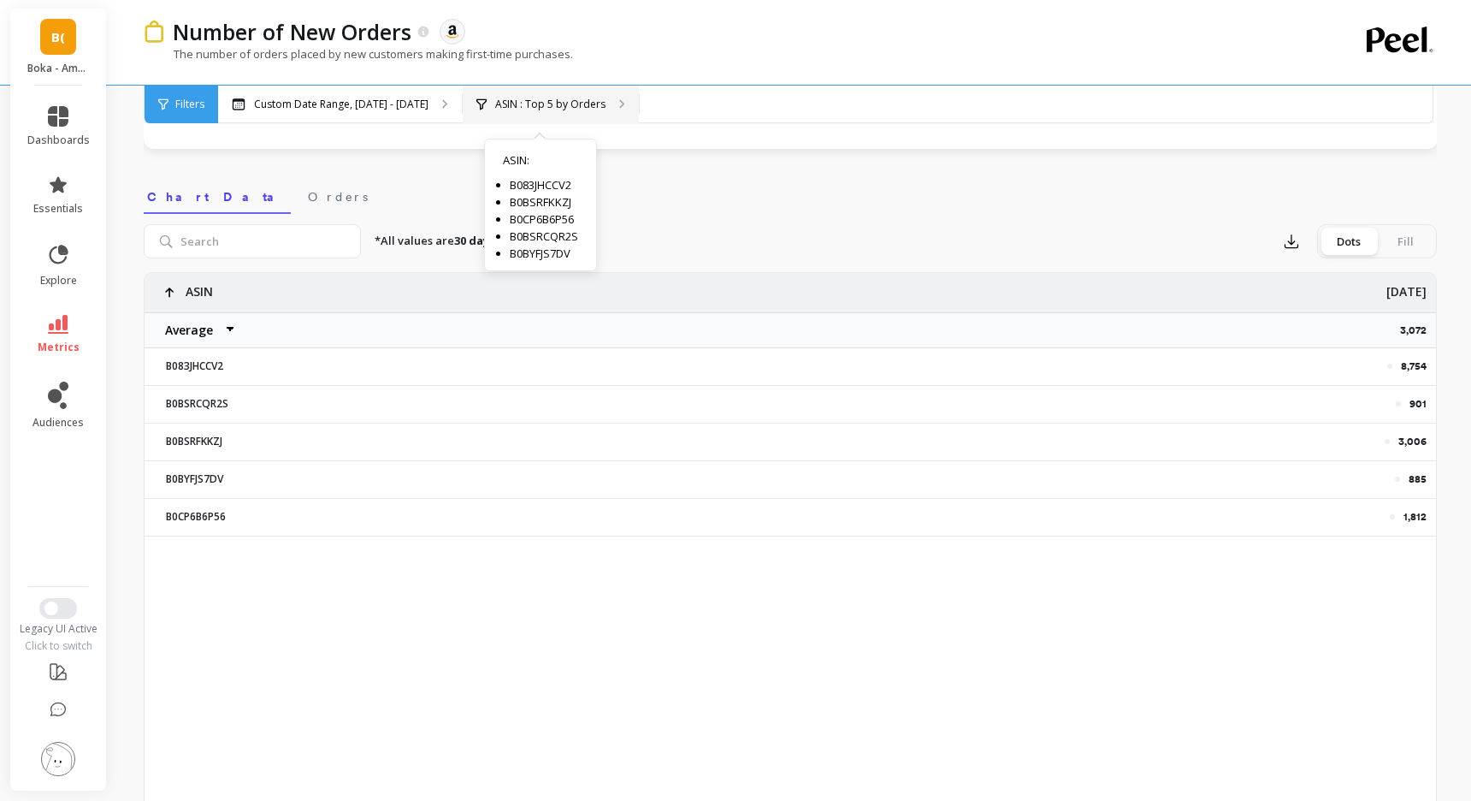
click at [539, 109] on p "ASIN : Top 5 by Orders" at bounding box center [550, 104] width 110 height 14
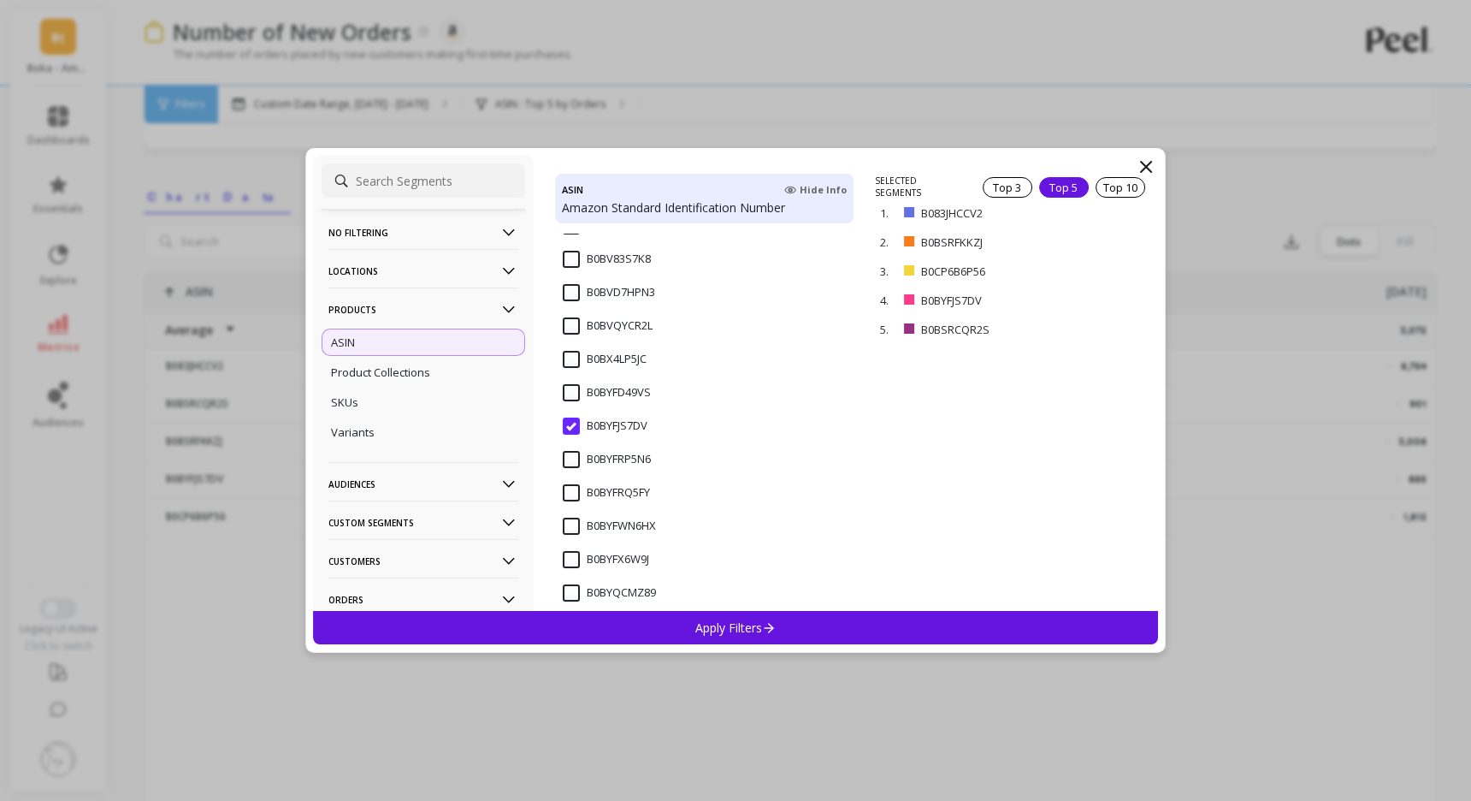
scroll to position [4578, 0]
click at [574, 527] on input "B0BYFWN6HX" at bounding box center [609, 524] width 93 height 17
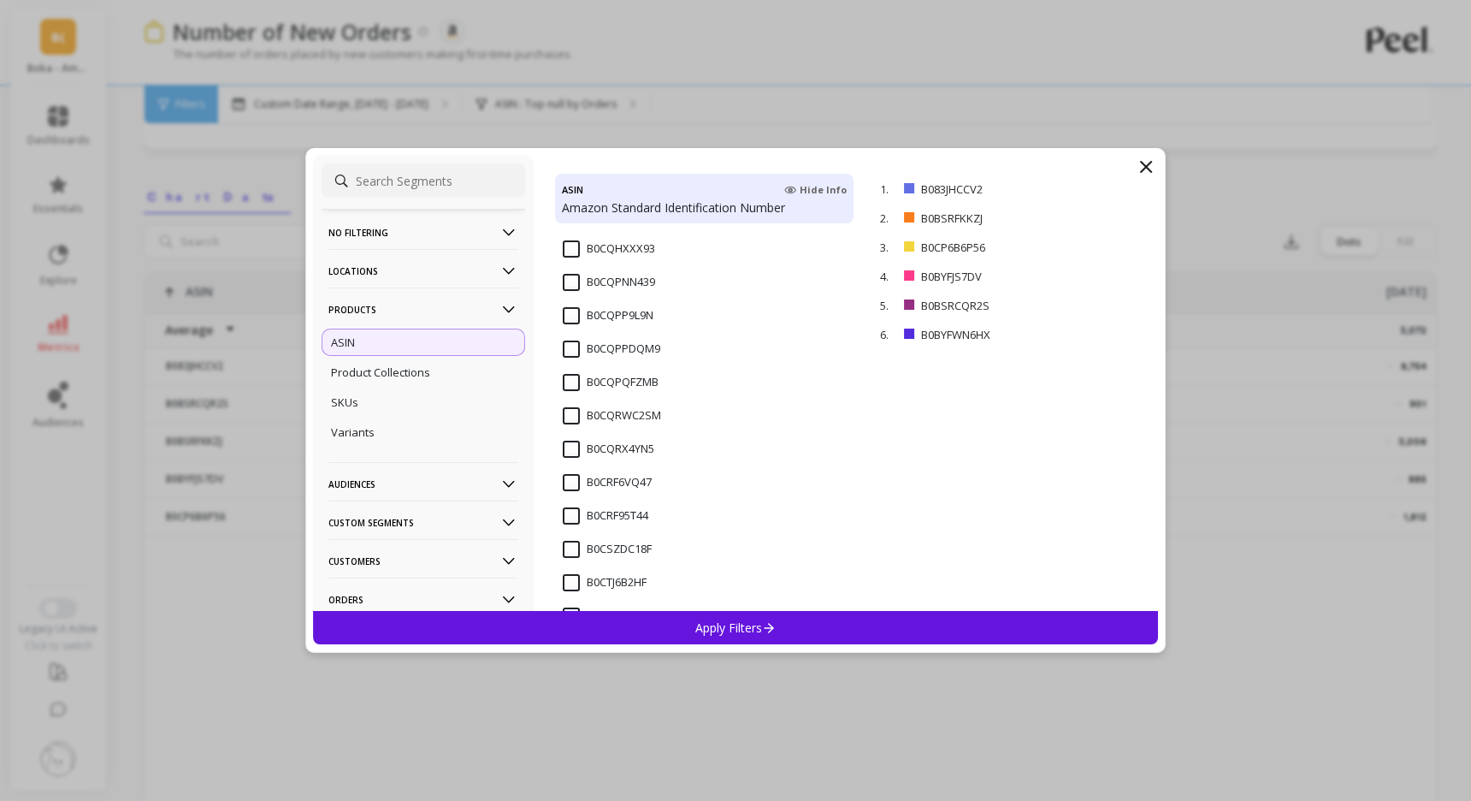
scroll to position [6227, 0]
click at [735, 627] on p "Apply Filters" at bounding box center [735, 627] width 81 height 16
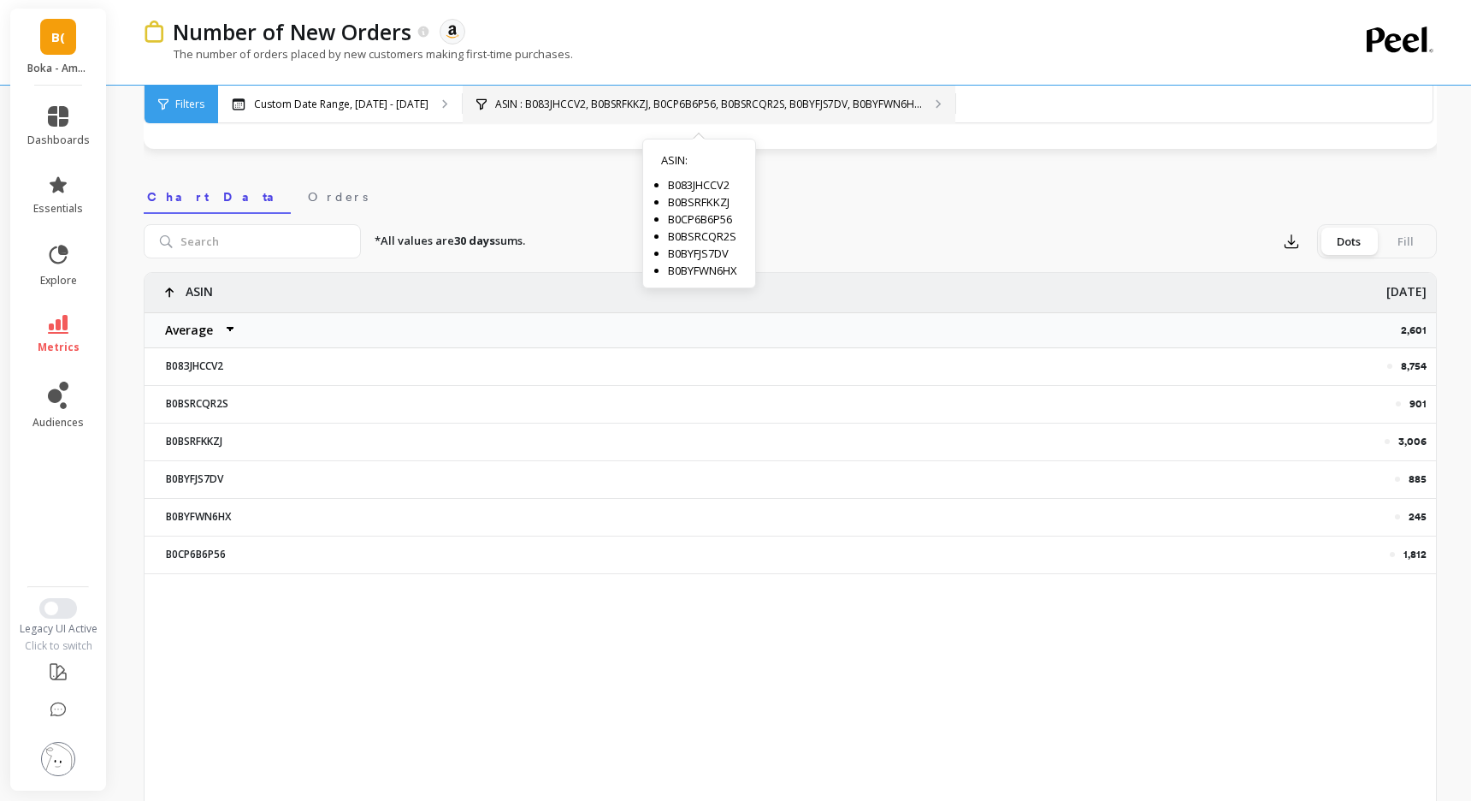
click at [538, 108] on p "ASIN : B083JHCCV2, B0BSRFKKZJ, B0CP6B6P56, B0BSRCQR2S, B0BYFJS7DV, B0BYFWN6H..." at bounding box center [708, 104] width 427 height 14
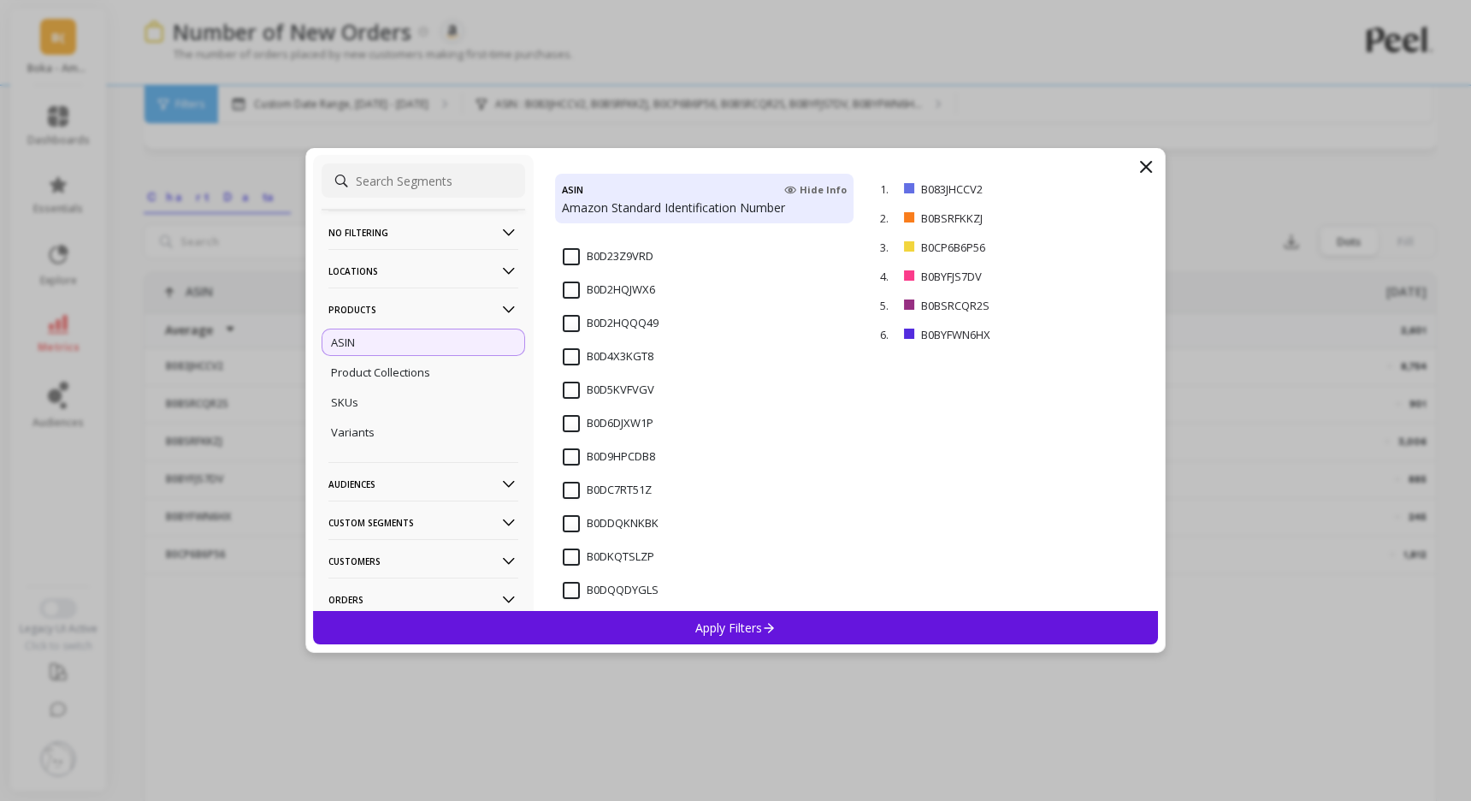
scroll to position [6894, 0]
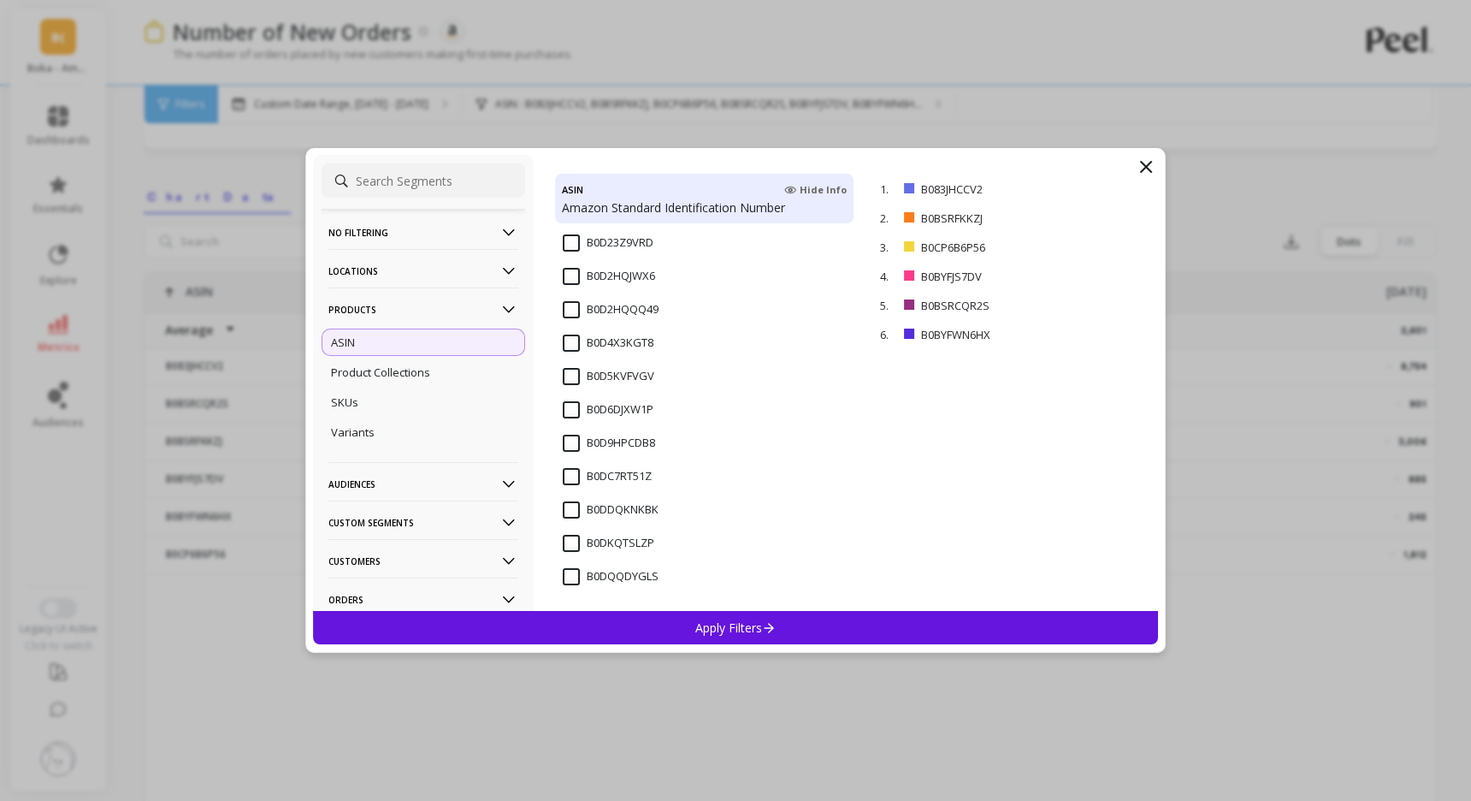
click at [566, 576] on input "B0DQQDYGLS" at bounding box center [611, 576] width 96 height 17
click at [707, 623] on p "Apply Filters" at bounding box center [735, 627] width 81 height 16
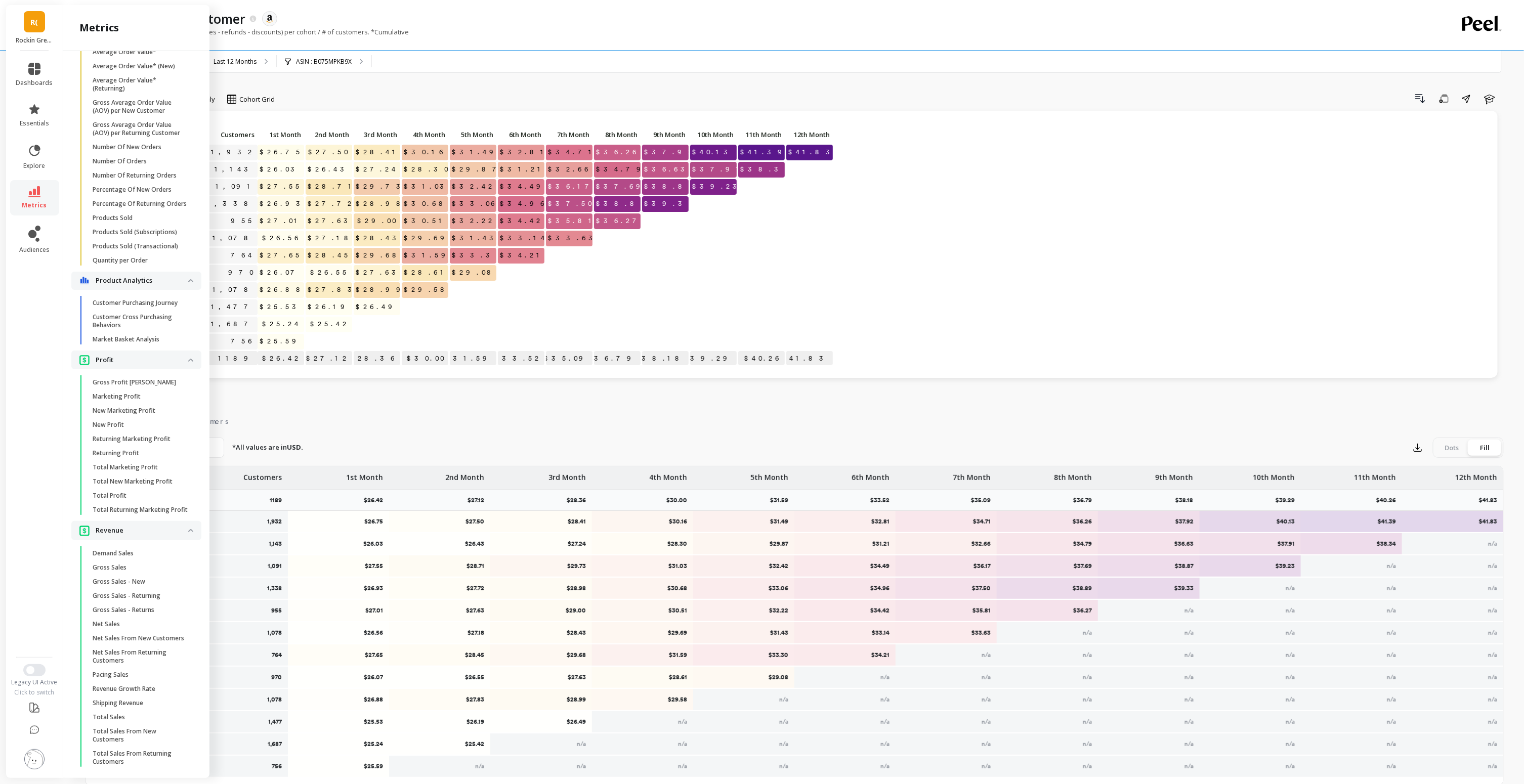
click at [37, 26] on span "R(" at bounding box center [34, 22] width 8 height 12
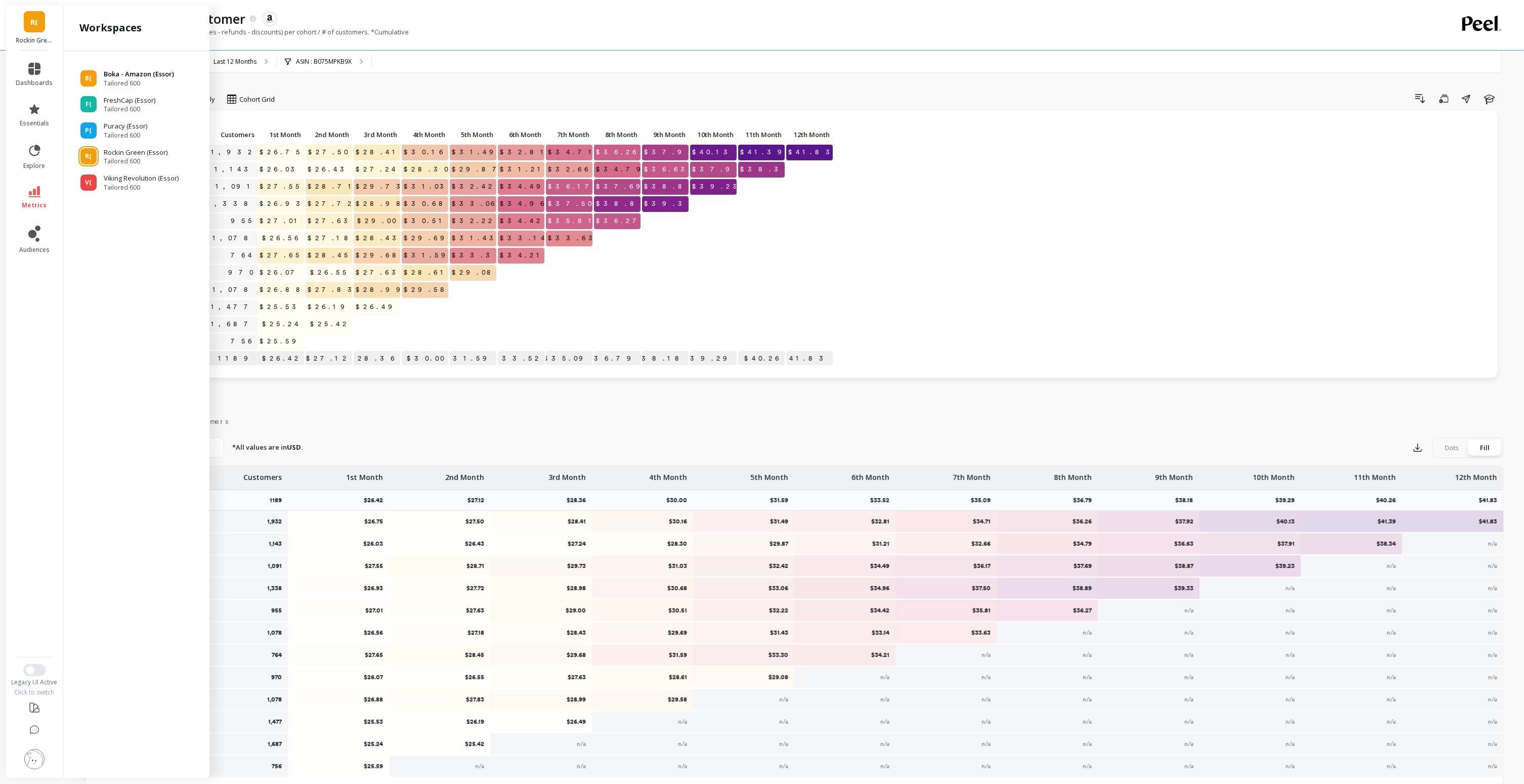
click at [121, 74] on p "Boka - Amazon (Essor)" at bounding box center [138, 74] width 70 height 10
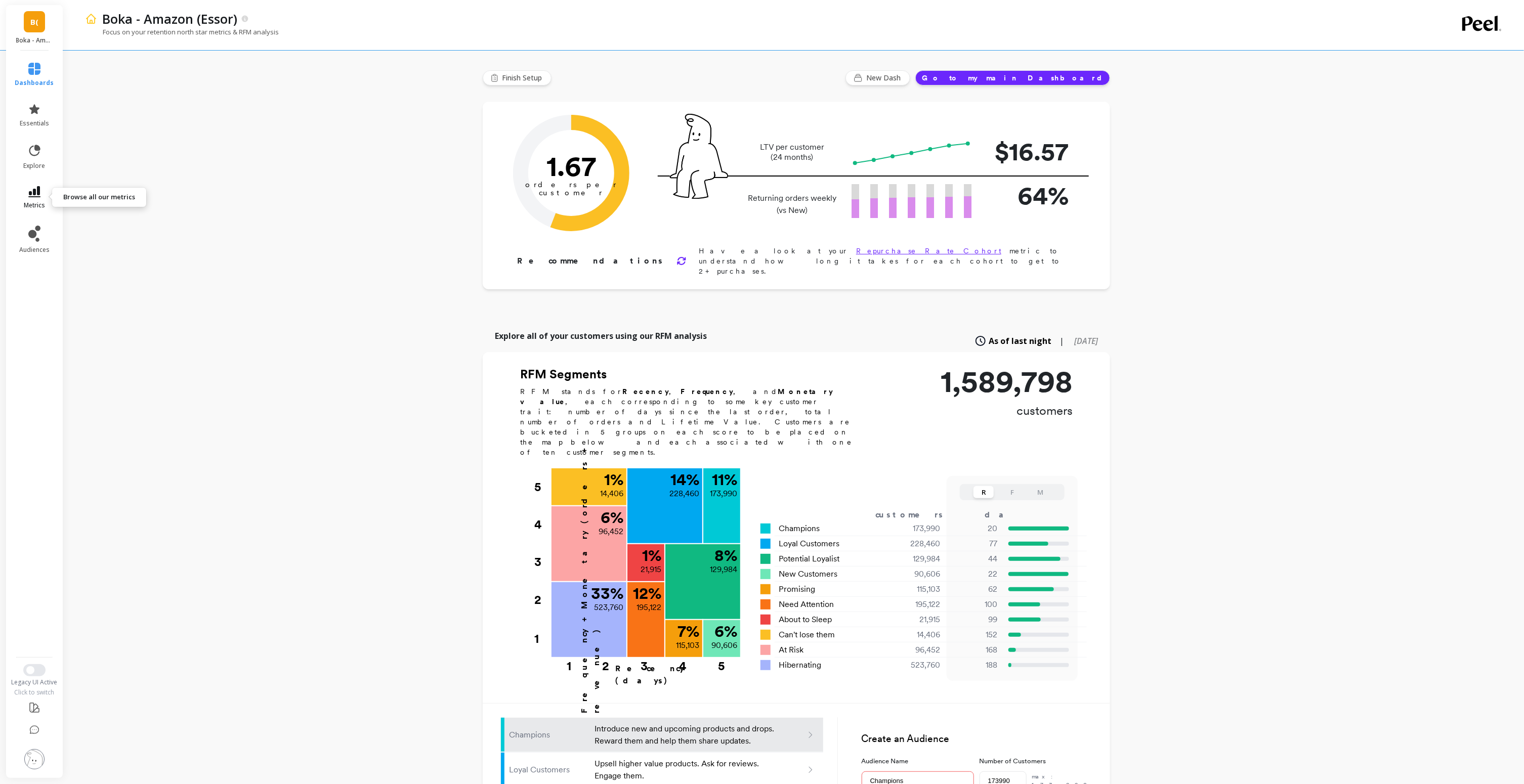
click at [33, 191] on icon at bounding box center [34, 192] width 12 height 11
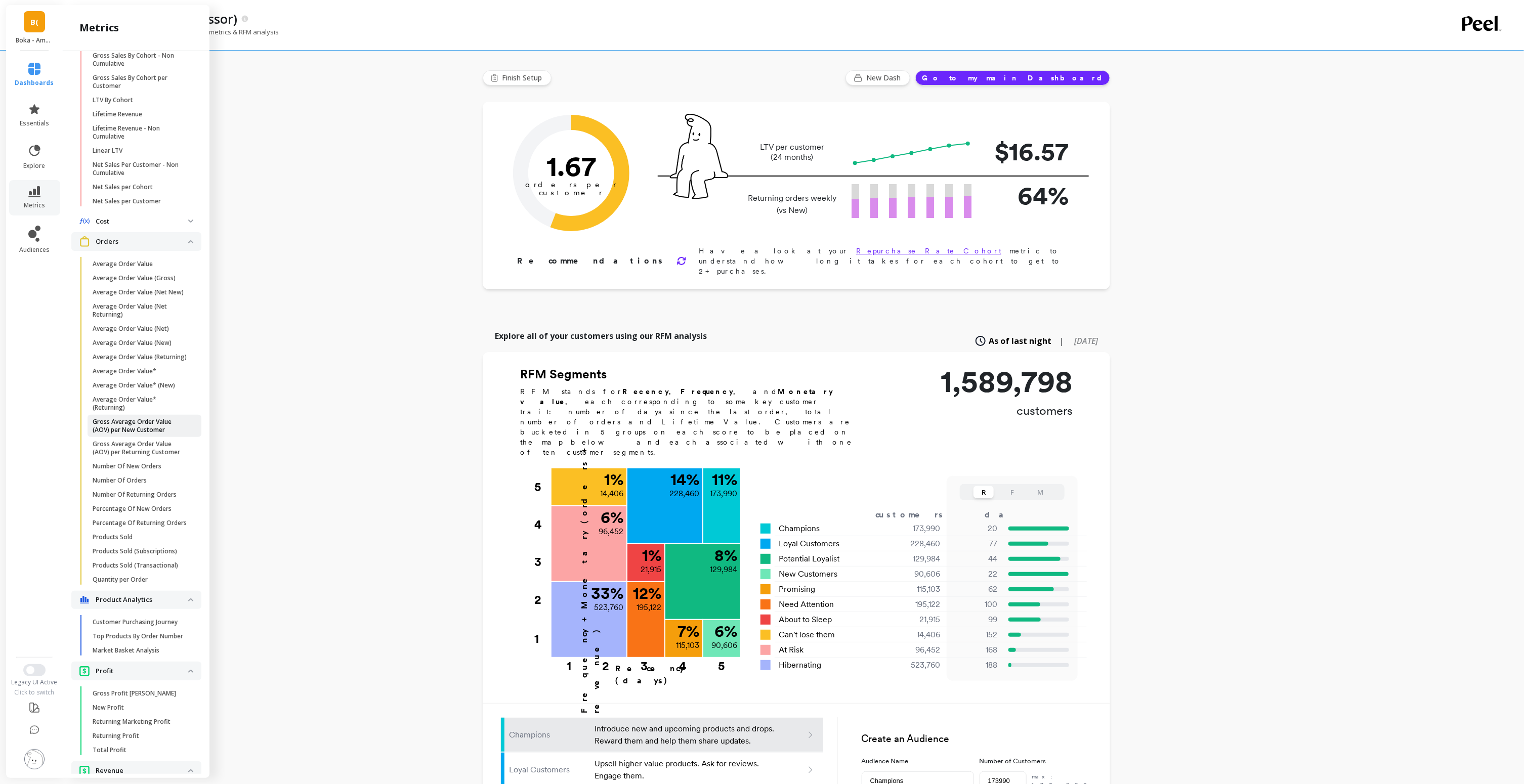
scroll to position [367, 0]
click at [143, 480] on p "Number Of New Orders" at bounding box center [127, 478] width 69 height 8
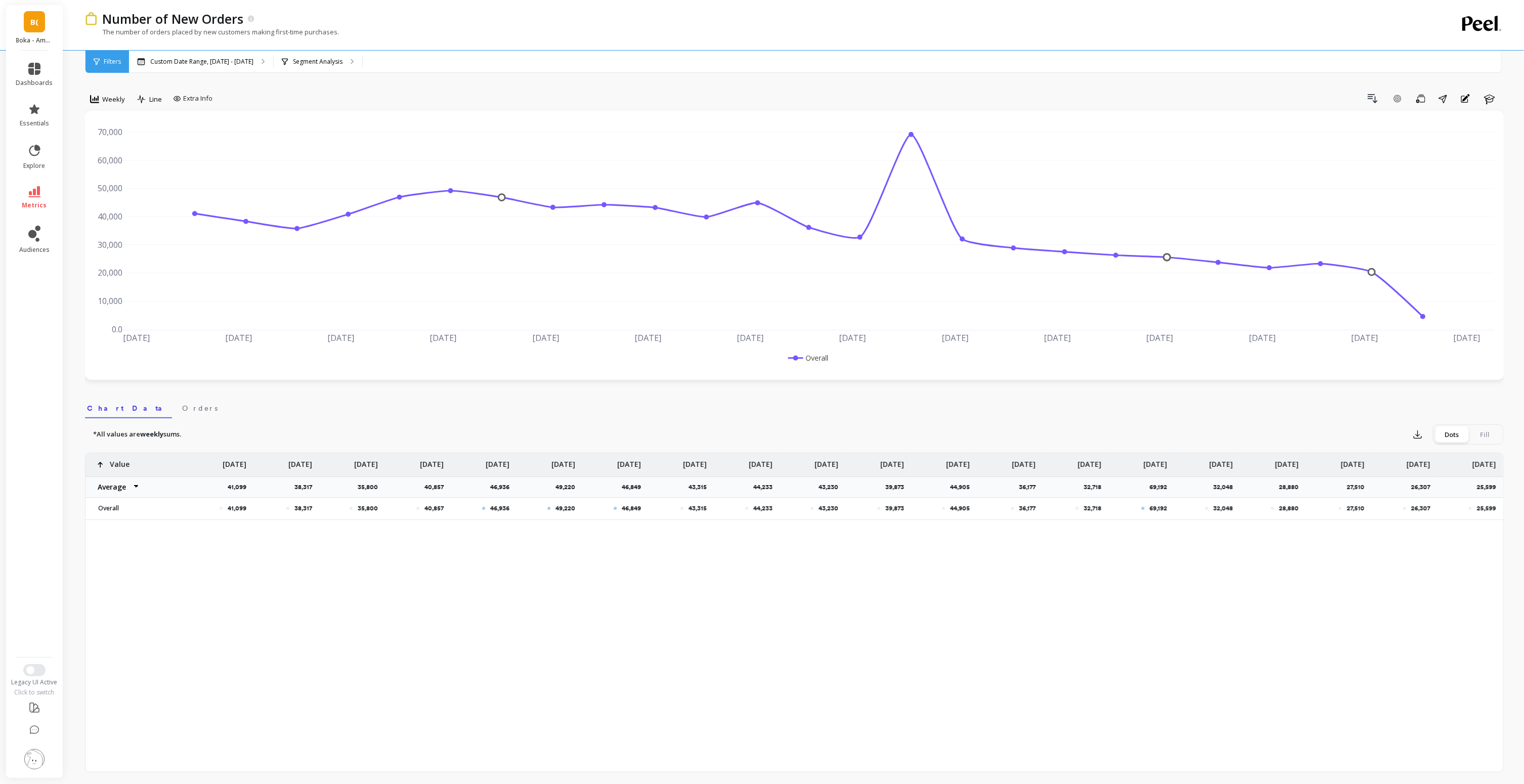
click at [104, 64] on span "Filters" at bounding box center [112, 61] width 17 height 8
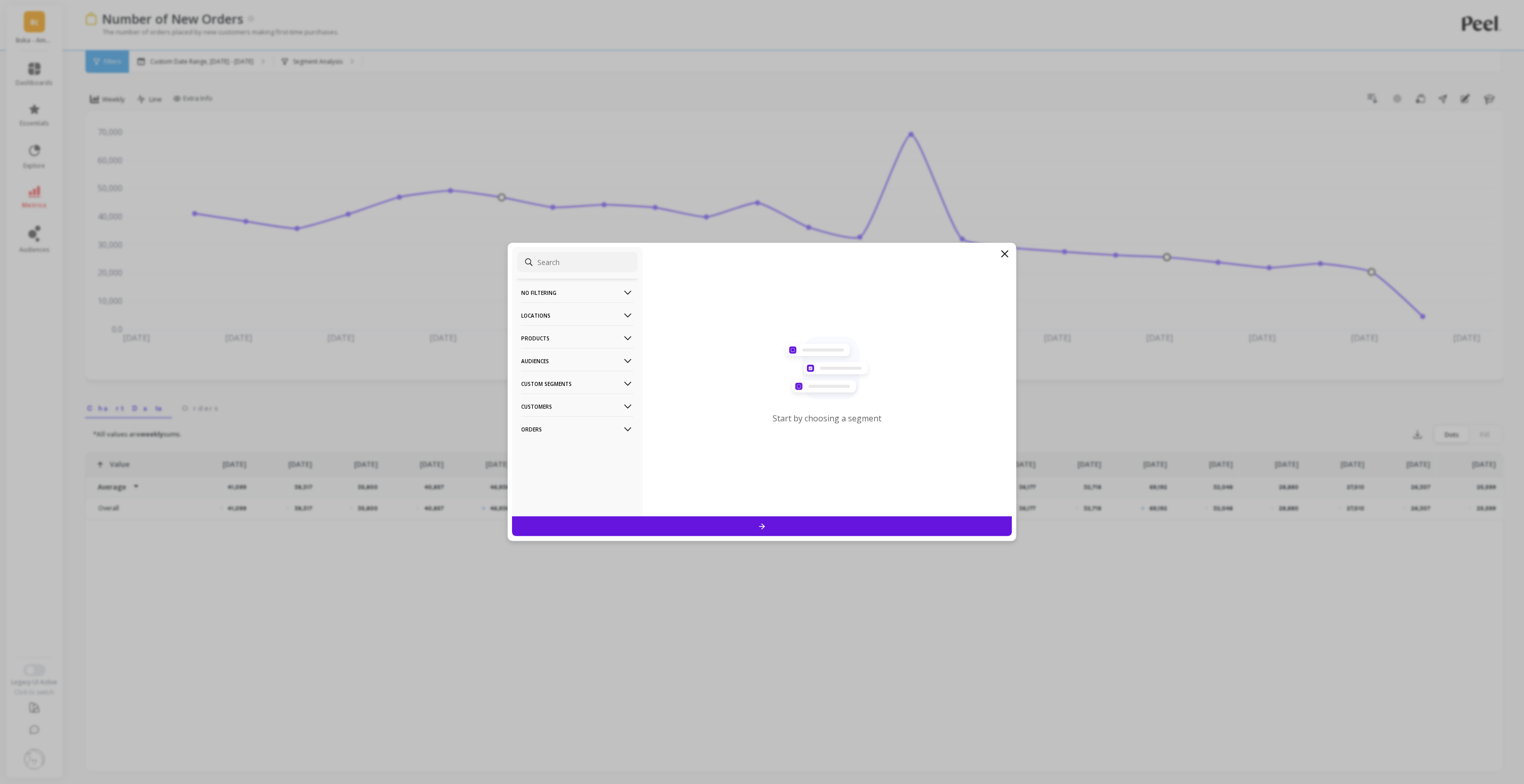
click at [565, 337] on p "Products" at bounding box center [577, 338] width 112 height 26
click at [546, 359] on div "ASIN" at bounding box center [577, 357] width 121 height 16
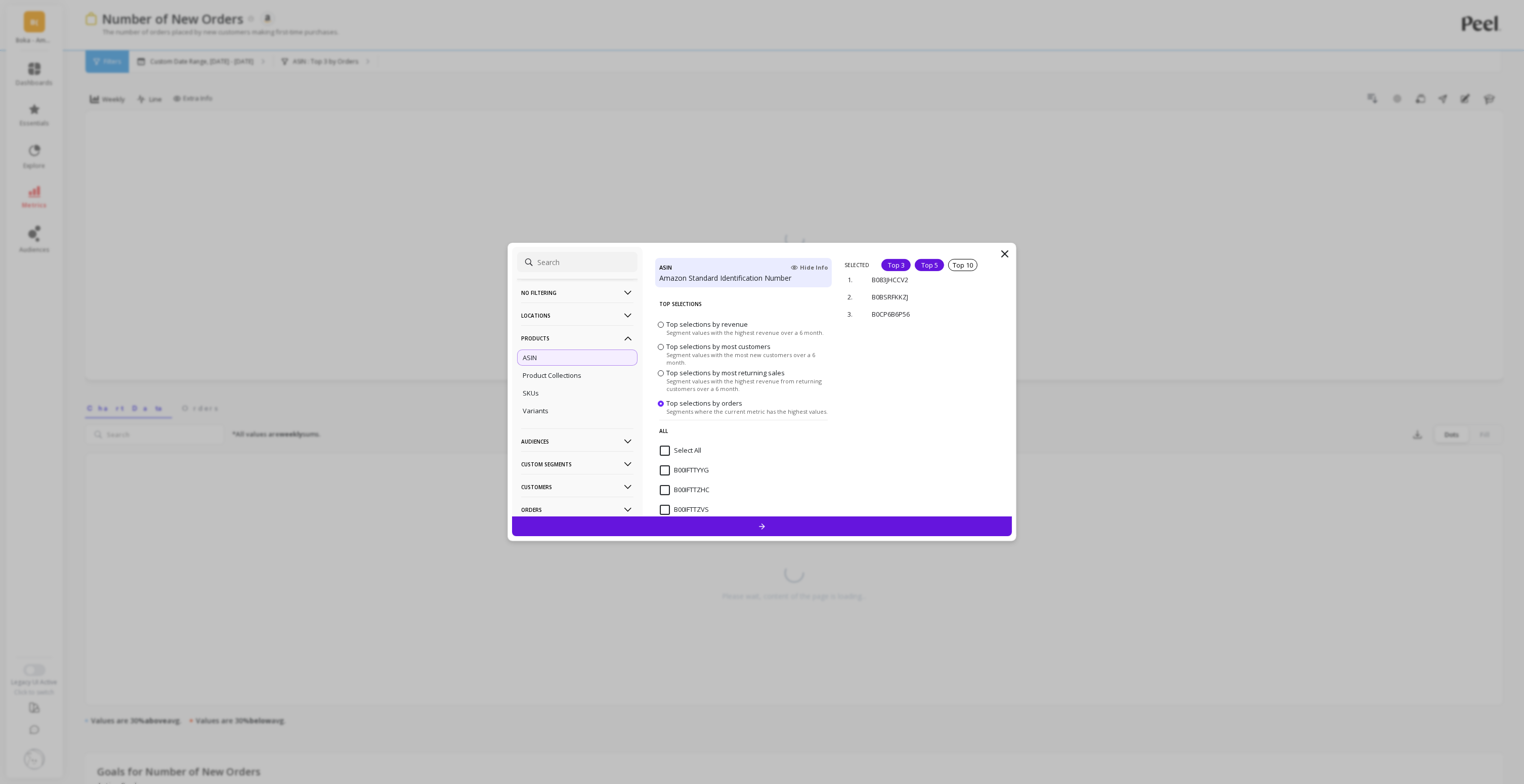
click at [927, 265] on div "Top 5" at bounding box center [929, 265] width 30 height 12
click at [981, 348] on p "remove" at bounding box center [983, 348] width 26 height 8
click at [666, 443] on input "B0BYFWN6HX" at bounding box center [687, 443] width 55 height 10
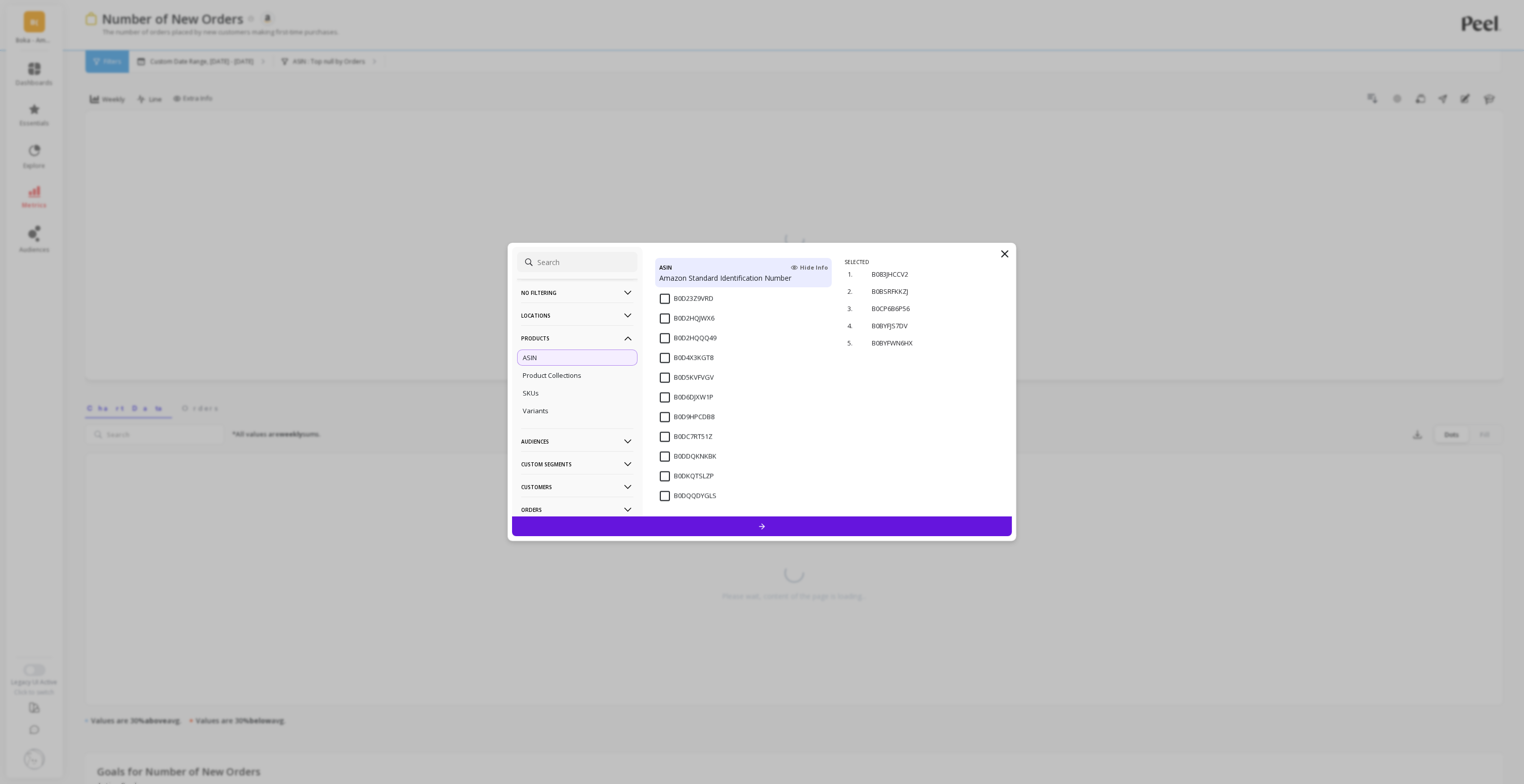
click at [766, 529] on icon at bounding box center [762, 526] width 9 height 9
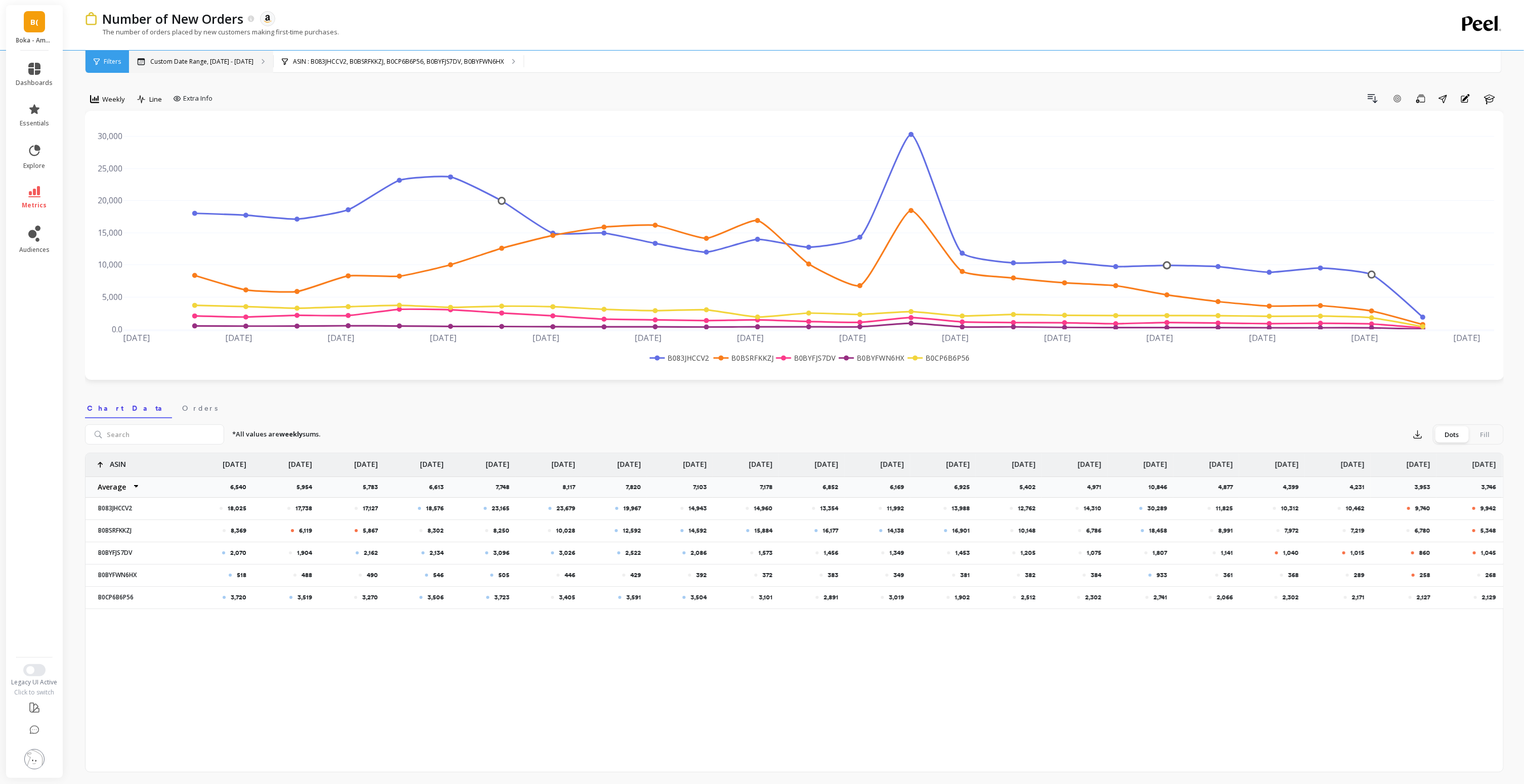
click at [233, 64] on p "Custom Date Range, Apr 1 - Sep 16" at bounding box center [202, 61] width 103 height 8
click at [393, 64] on p "ASIN : B083JHCCV2, B0BSRFKKZJ, B0CP6B6P56, B0BYFJS7DV, B0BYFWN6HX" at bounding box center [398, 61] width 211 height 8
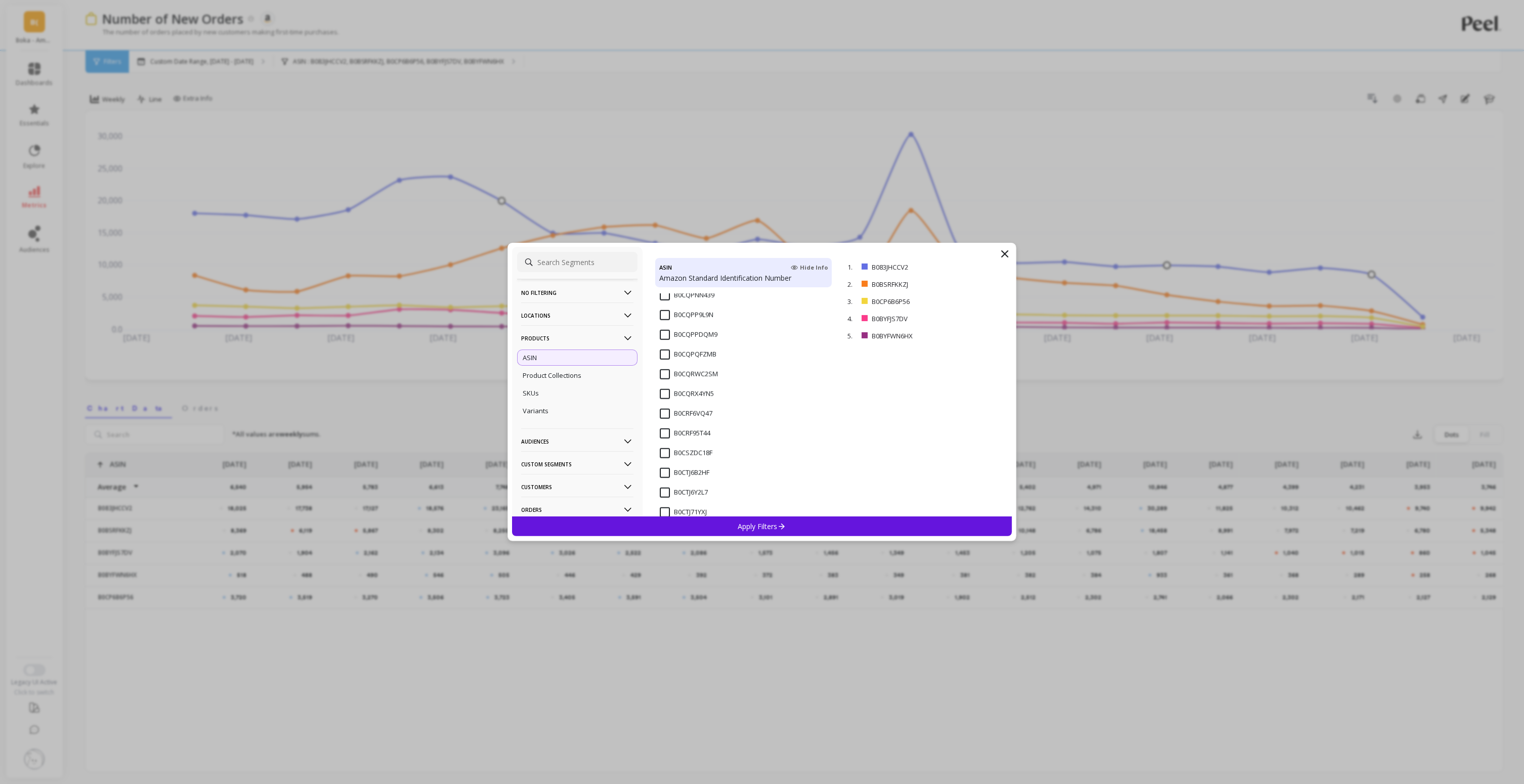
scroll to position [4076, 0]
click at [1007, 260] on div "1. B083JHCCV2 remove" at bounding box center [926, 267] width 163 height 17
click at [1006, 251] on icon at bounding box center [1005, 254] width 12 height 12
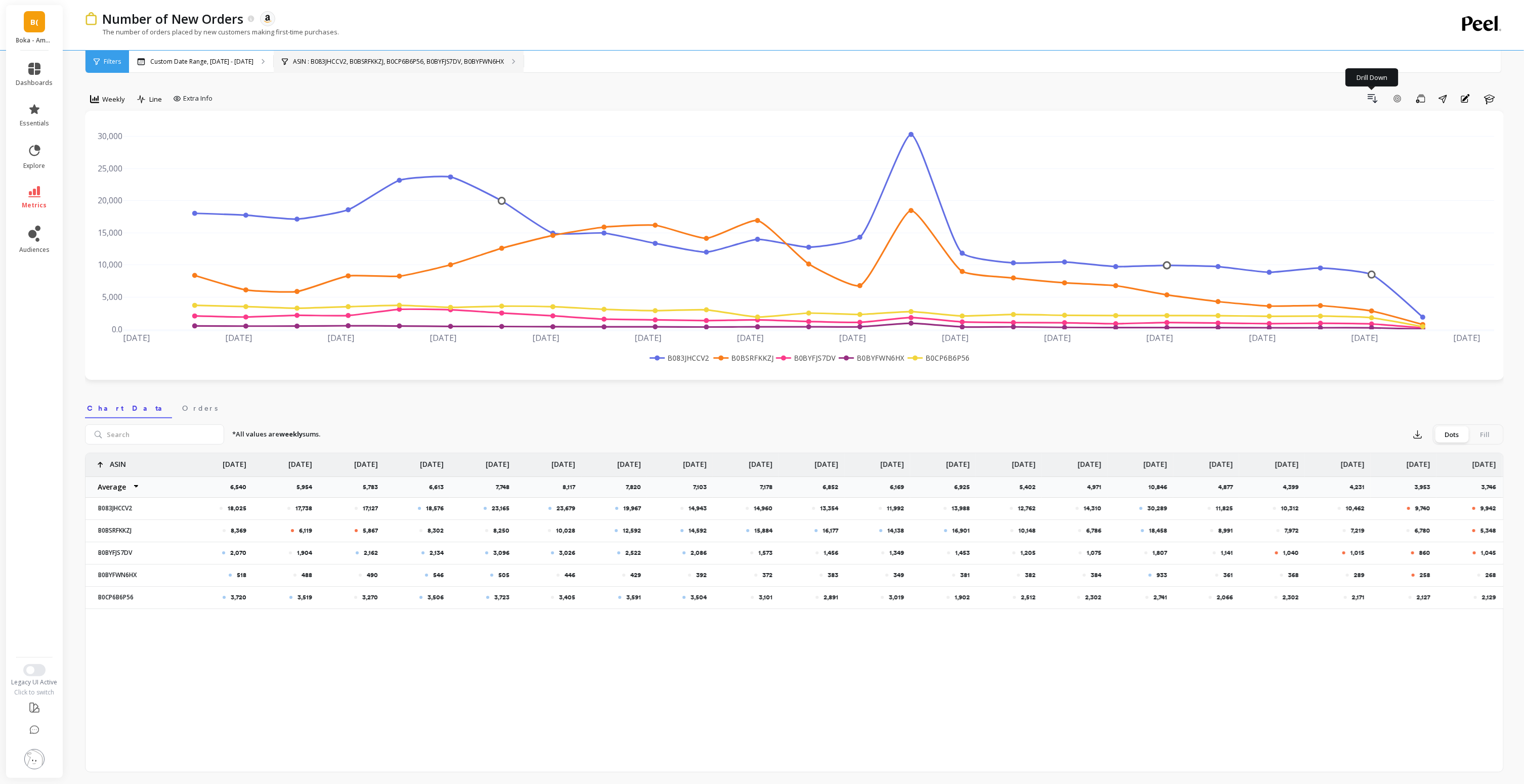
click at [447, 63] on p "ASIN : B083JHCCV2, B0BSRFKKZJ, B0CP6B6P56, B0BYFJS7DV, B0BYFWN6HX" at bounding box center [398, 61] width 211 height 8
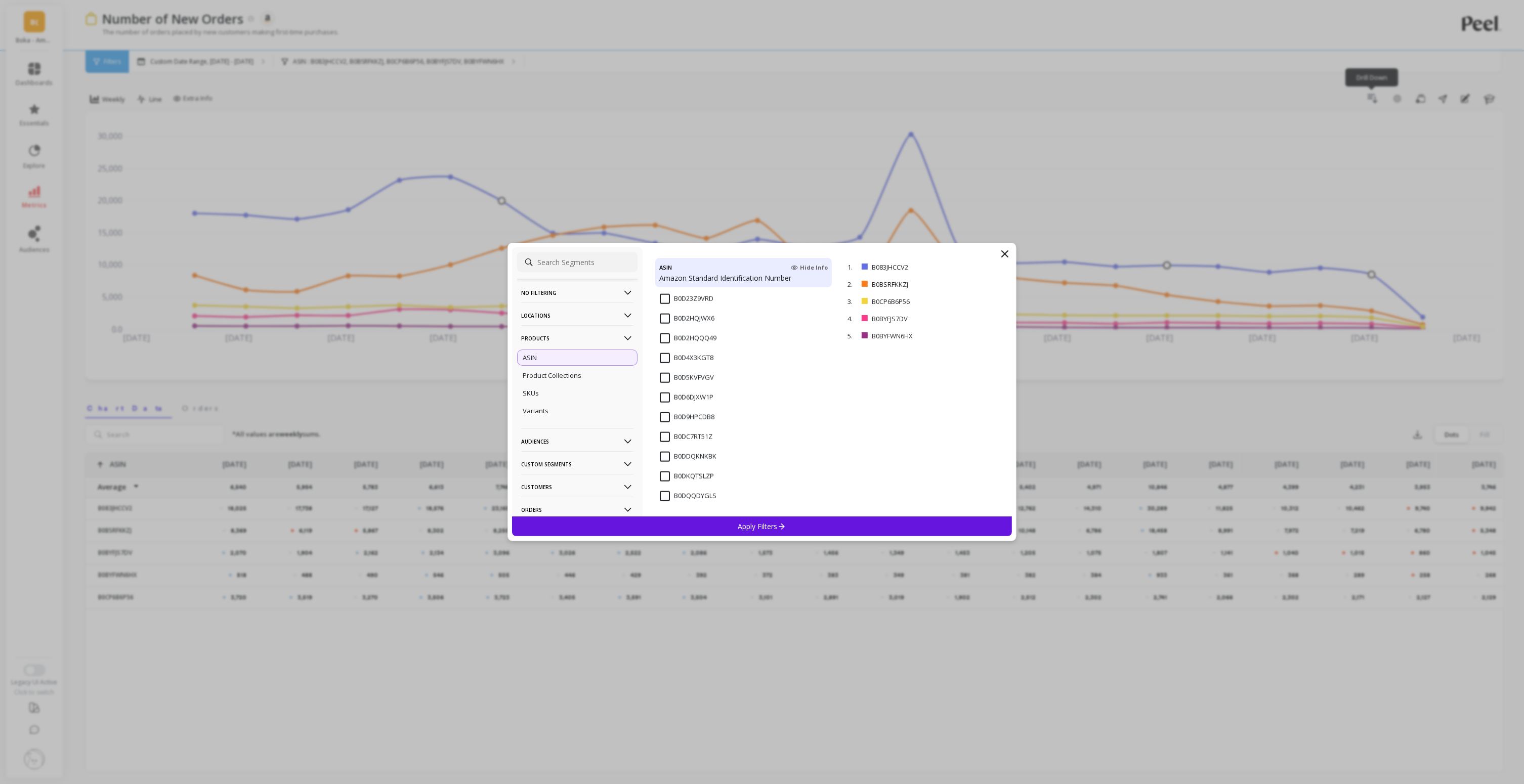
click at [676, 497] on input "B0DQQDYGLS" at bounding box center [688, 495] width 57 height 10
click at [755, 529] on p "Apply Filters" at bounding box center [762, 526] width 48 height 9
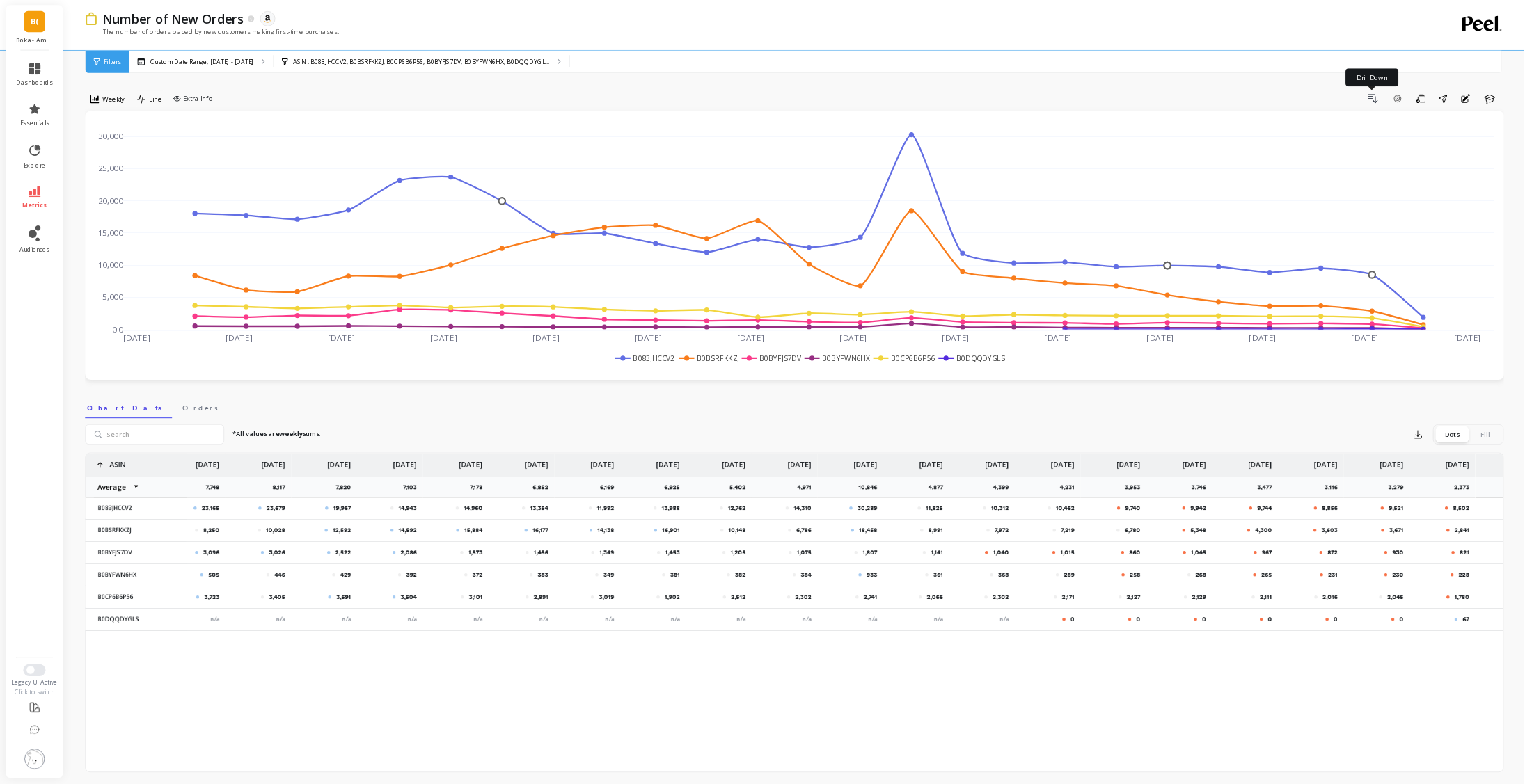
scroll to position [0, 450]
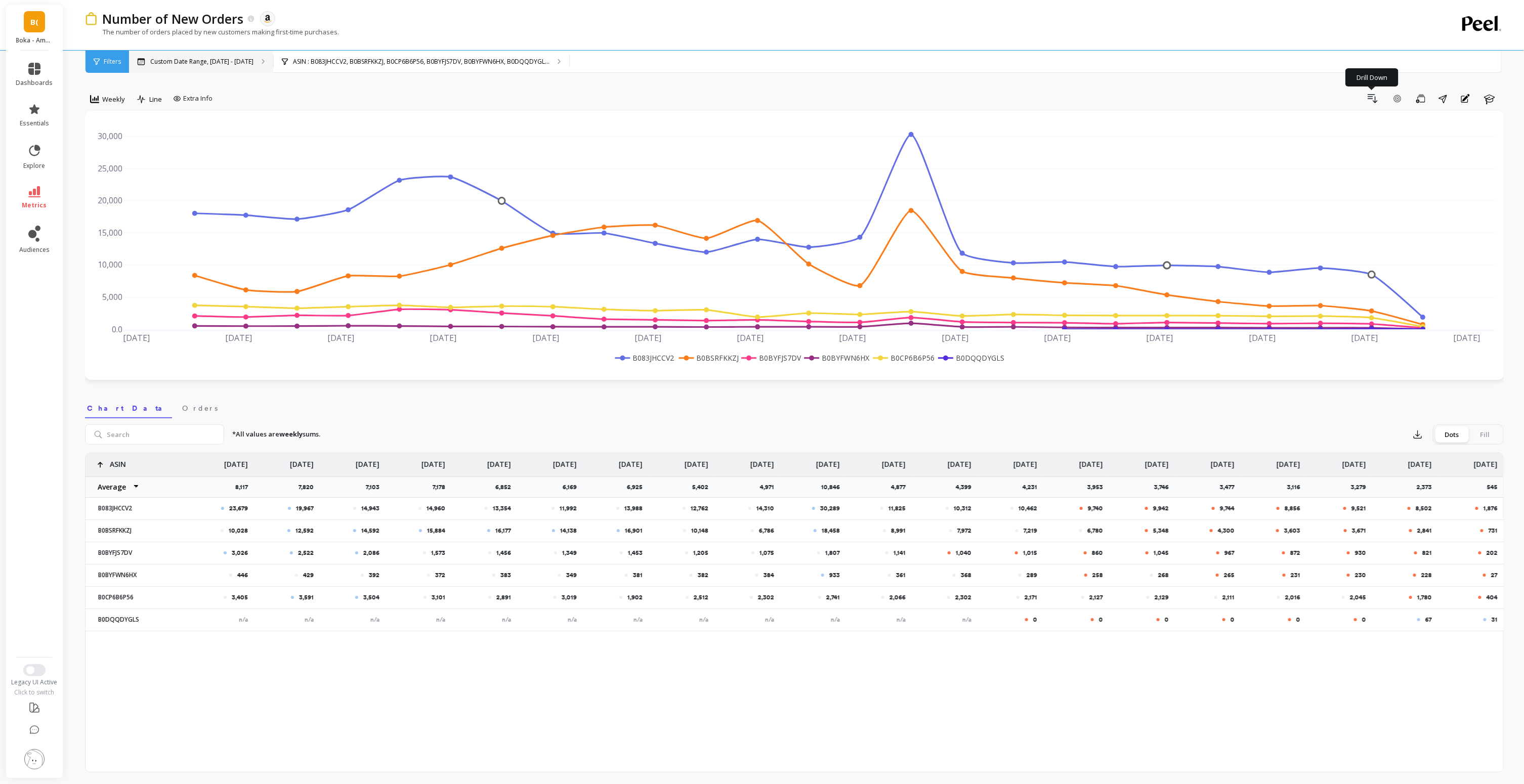
click at [238, 60] on p "Custom Date Range, Apr 1 - Sep 16" at bounding box center [202, 61] width 103 height 8
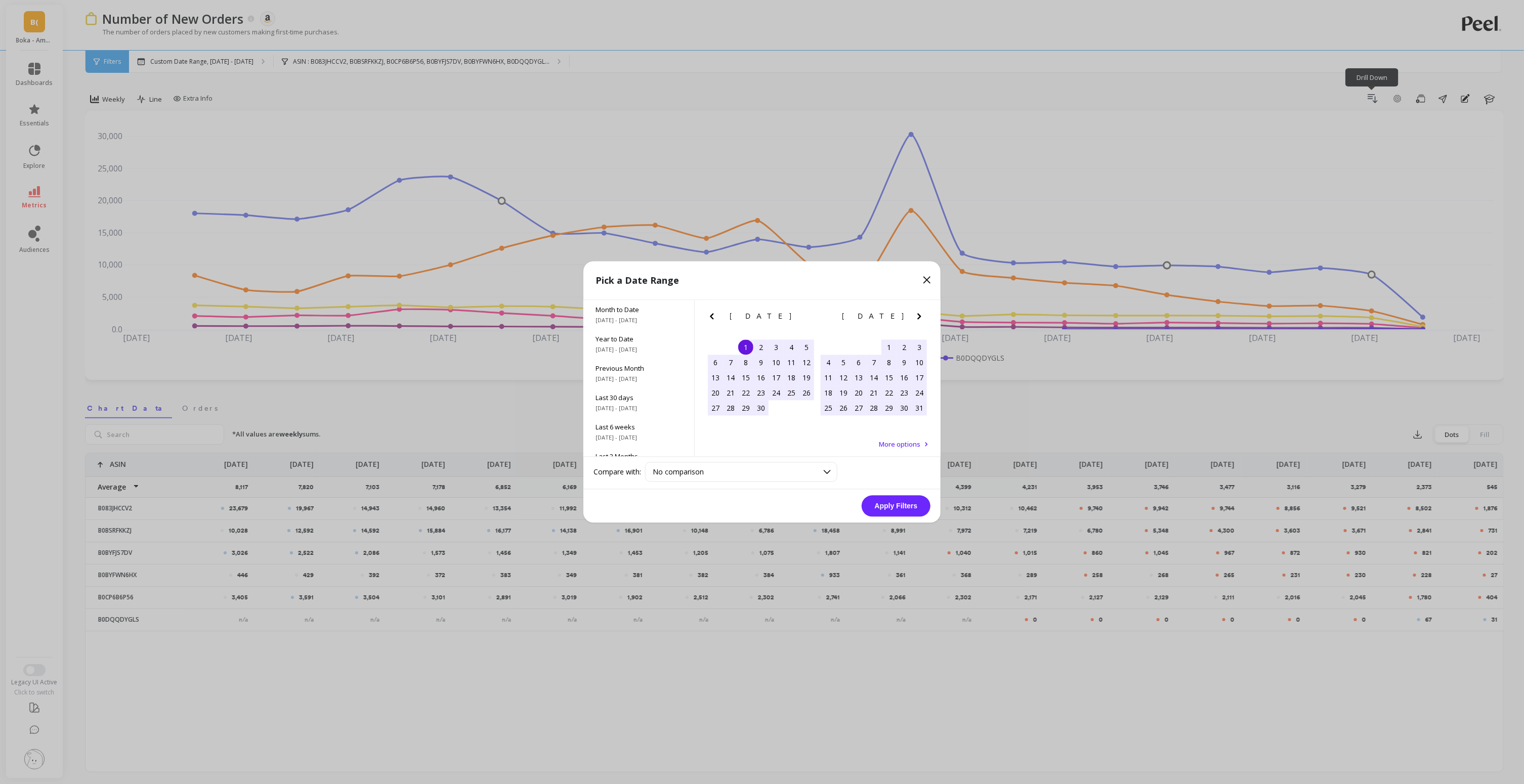
click at [917, 319] on icon "Next Month" at bounding box center [919, 316] width 12 height 12
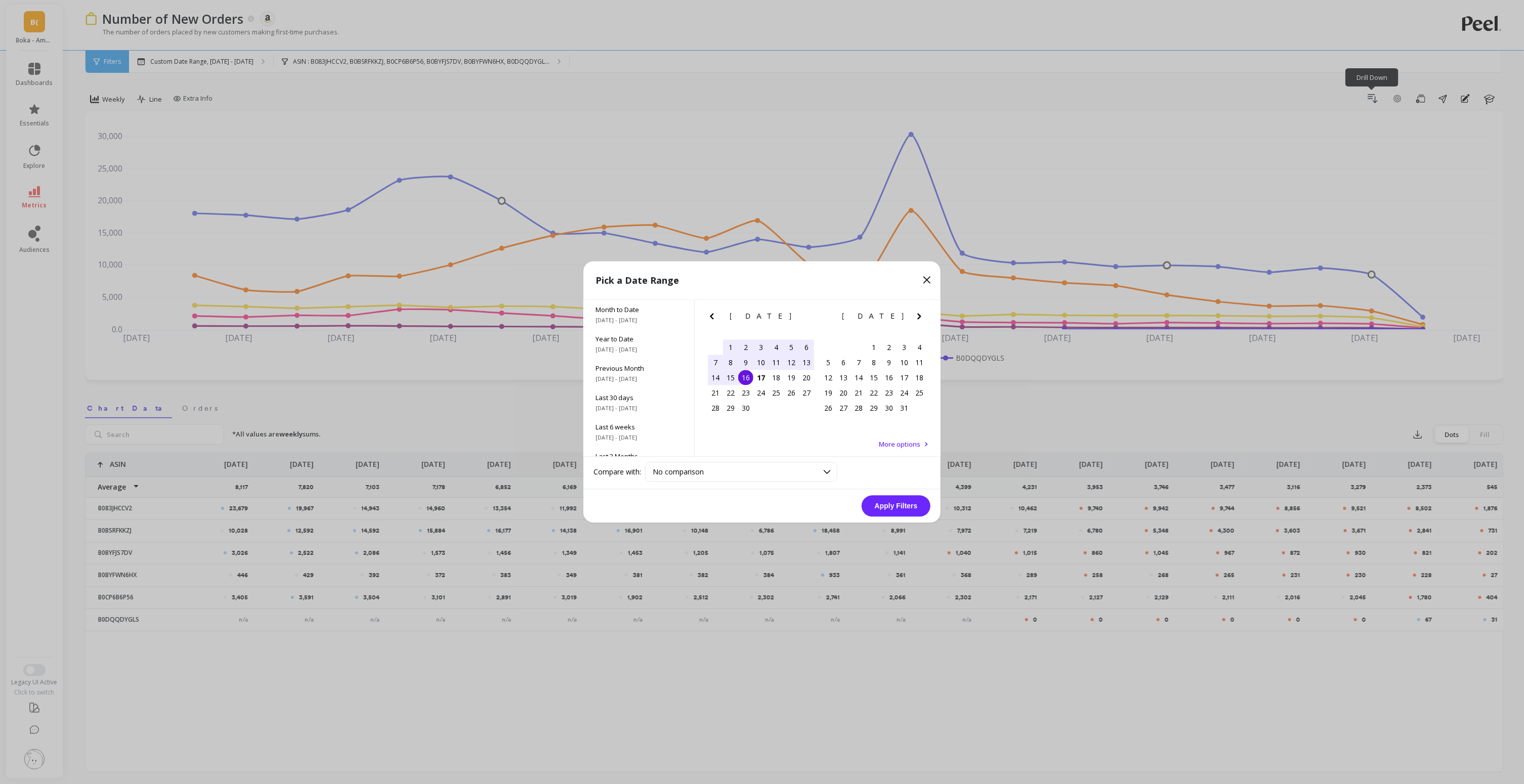
click at [714, 361] on div "7" at bounding box center [715, 362] width 15 height 15
click at [806, 365] on div "13" at bounding box center [806, 362] width 15 height 15
click at [899, 507] on button "Apply Filters" at bounding box center [896, 506] width 69 height 21
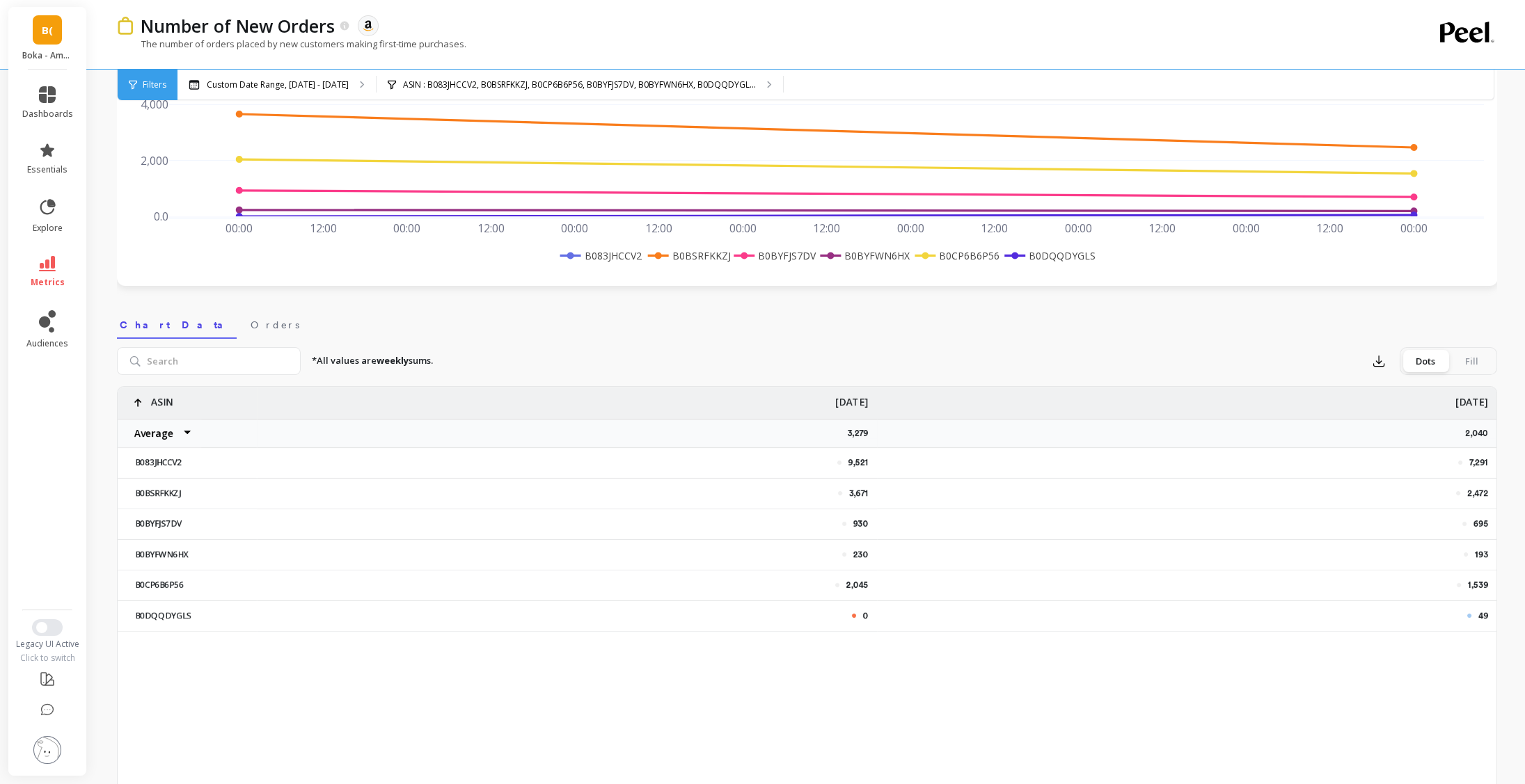
scroll to position [233, 0]
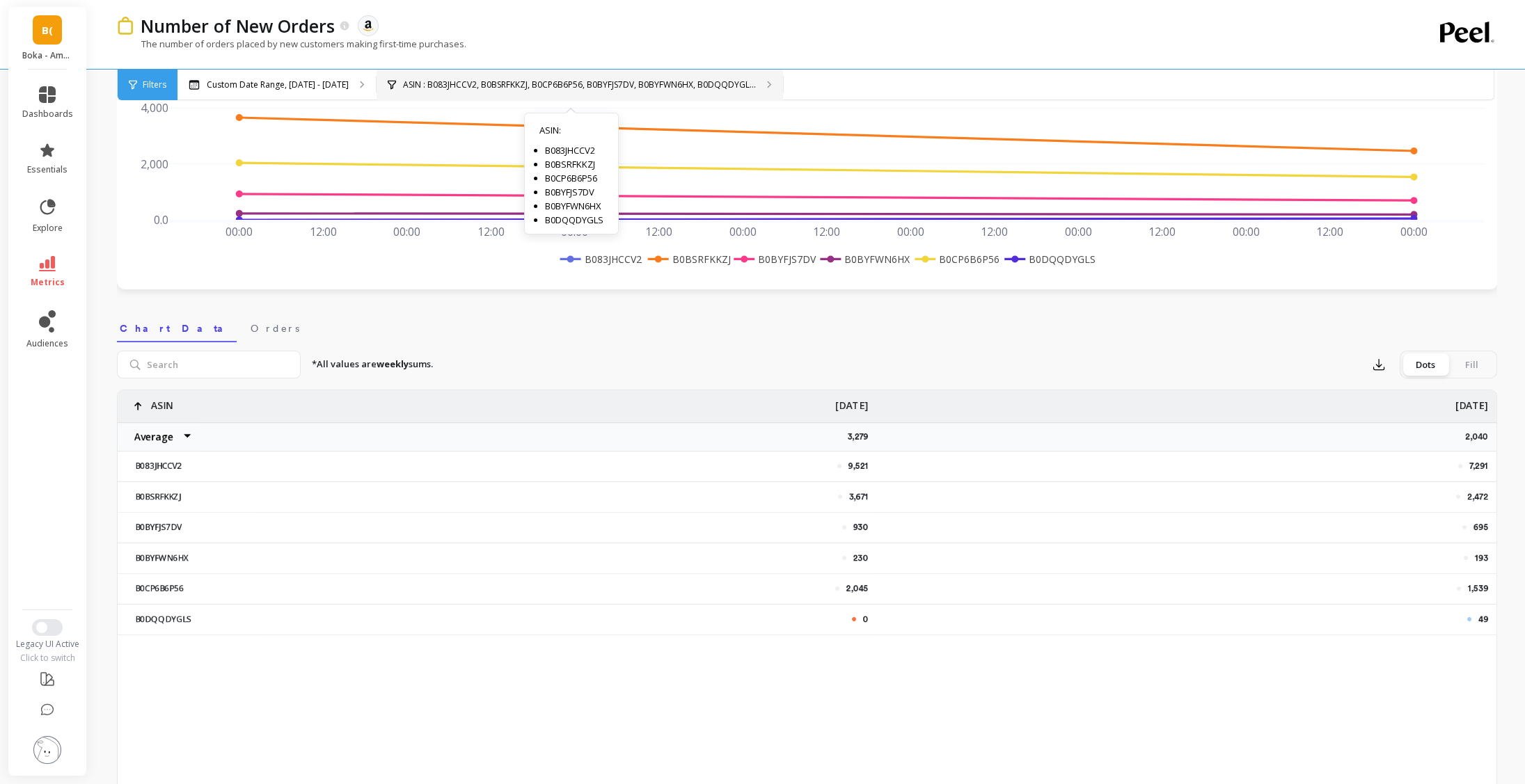
click at [478, 79] on p "ASIN : B083JHCCV2, B0BSRFKKZJ, B0CP6B6P56, B0BYFJS7DV, B0BYFWN6HX, B0DQQDYGL..." at bounding box center [579, 85] width 353 height 11
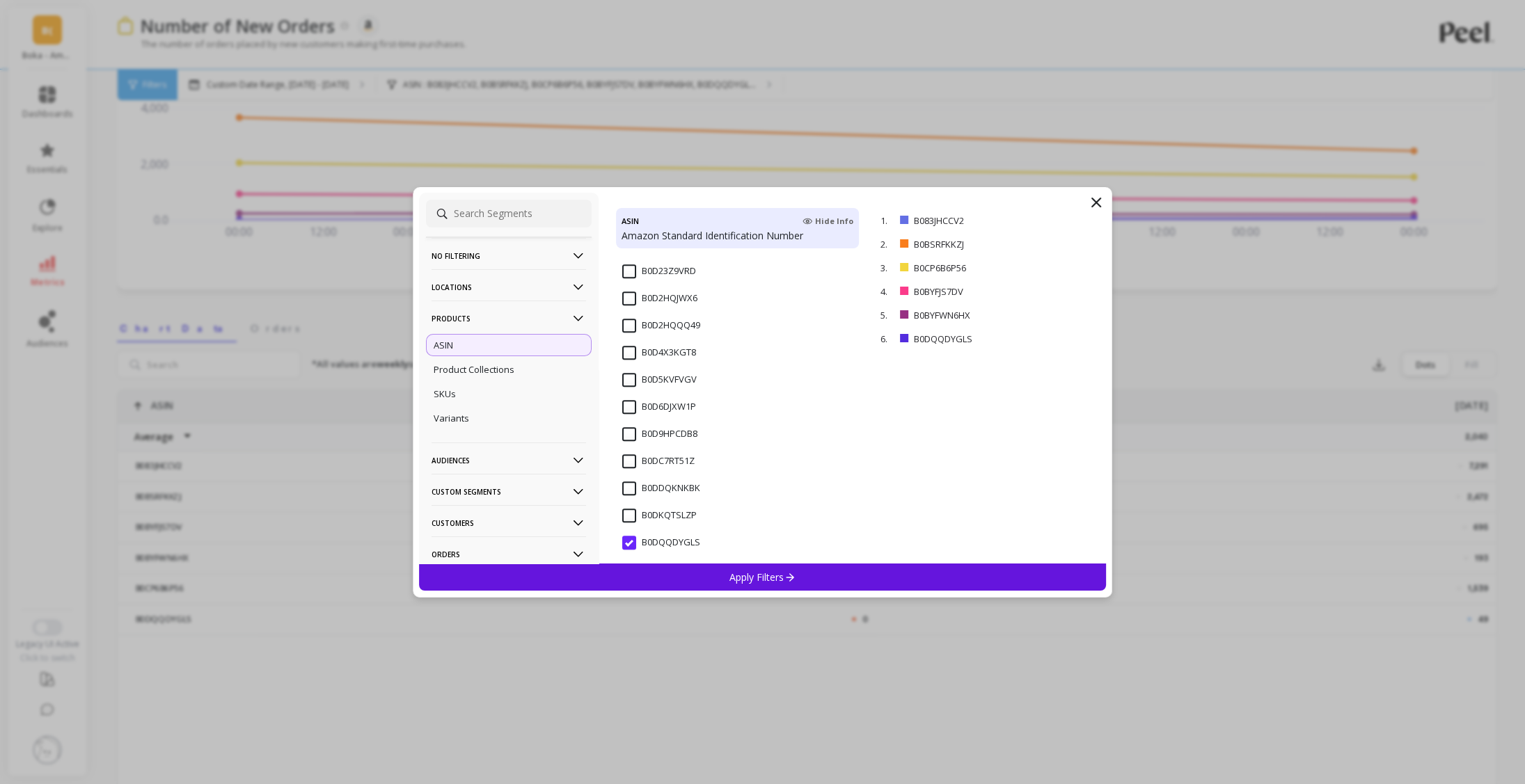
scroll to position [5607, 0]
click at [1097, 204] on icon at bounding box center [1096, 203] width 8 height 8
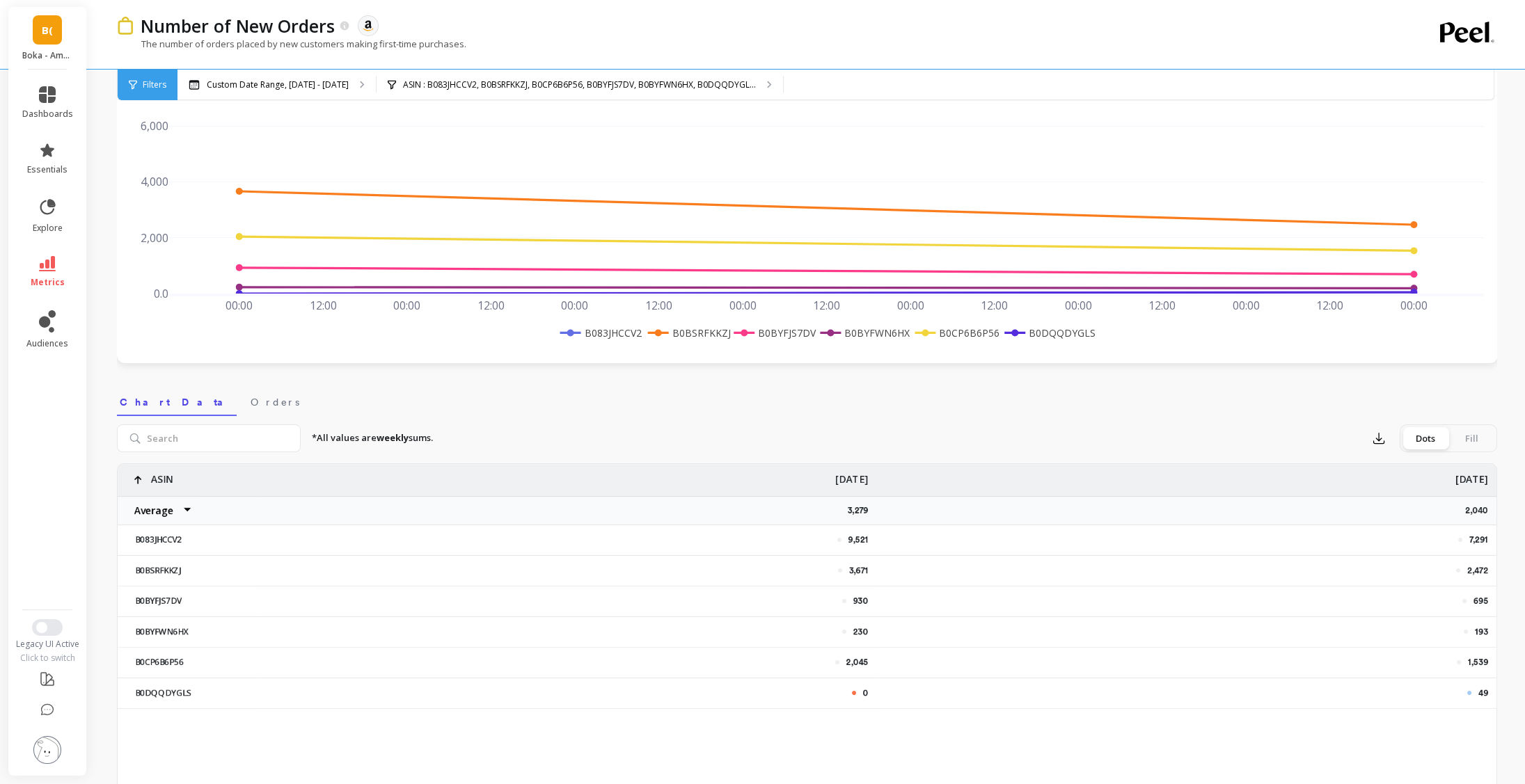
scroll to position [159, 0]
click at [533, 89] on p "ASIN : B083JHCCV2, B0BSRFKKZJ, B0CP6B6P56, B0BYFJS7DV, B0BYFWN6HX, B0DQQDYGL..." at bounding box center [579, 85] width 353 height 11
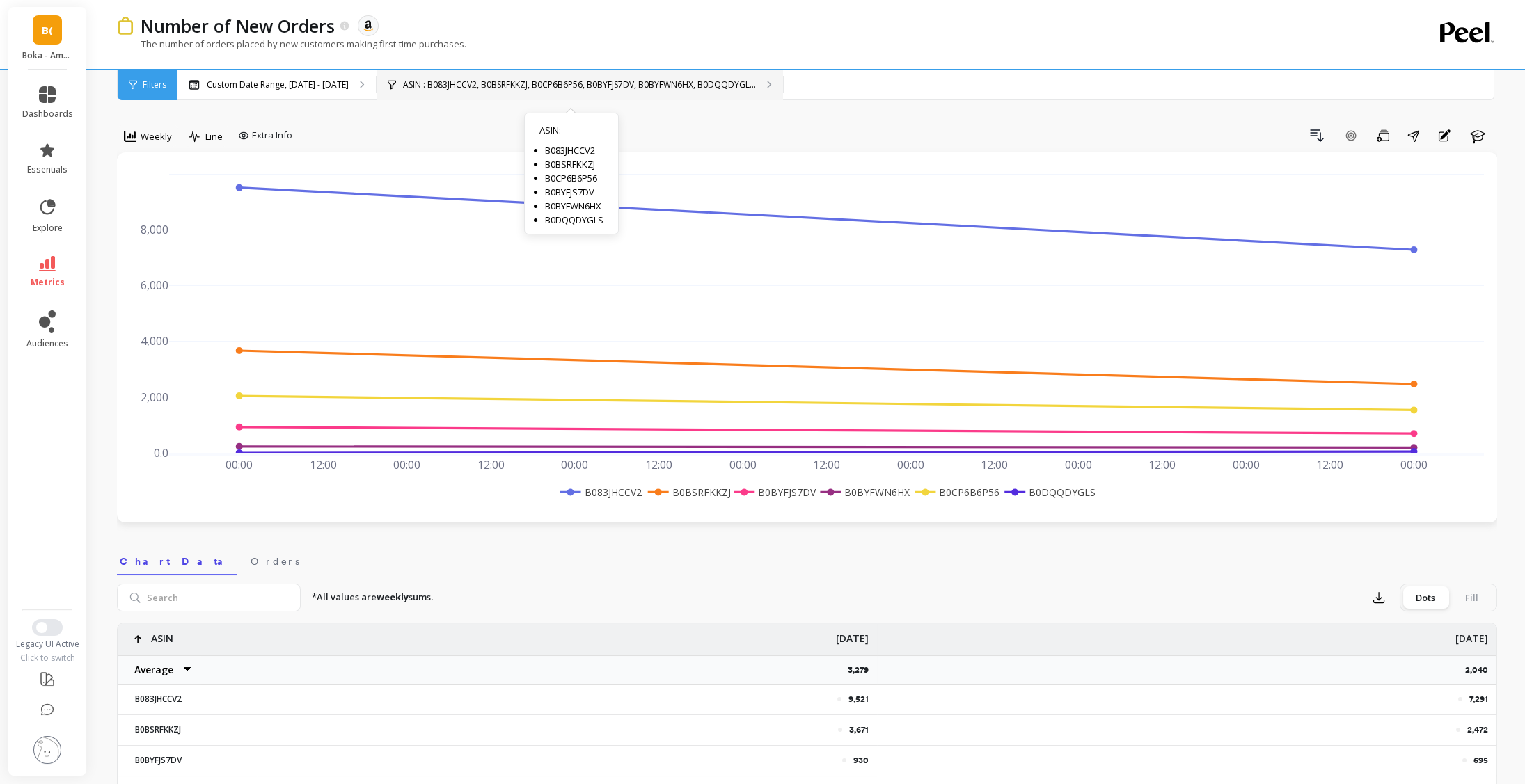
click at [522, 93] on div "ASIN : B083JHCCV2, B0BSRFKKZJ, B0CP6B6P56, B0BYFJS7DV, B0BYFWN6HX, B0DQQDYGL...…" at bounding box center [579, 85] width 406 height 31
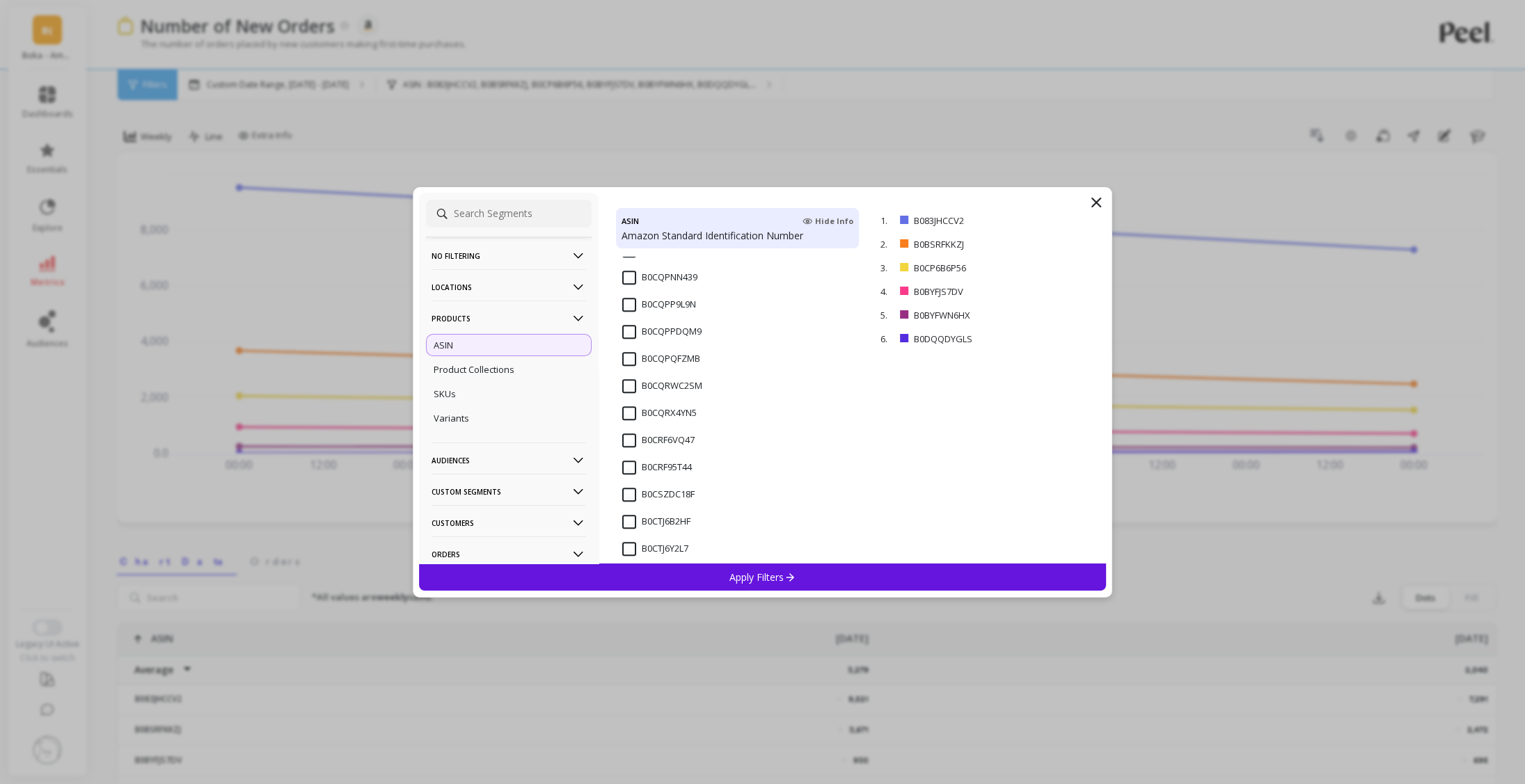
scroll to position [5607, 0]
click at [1099, 203] on icon at bounding box center [1096, 203] width 8 height 8
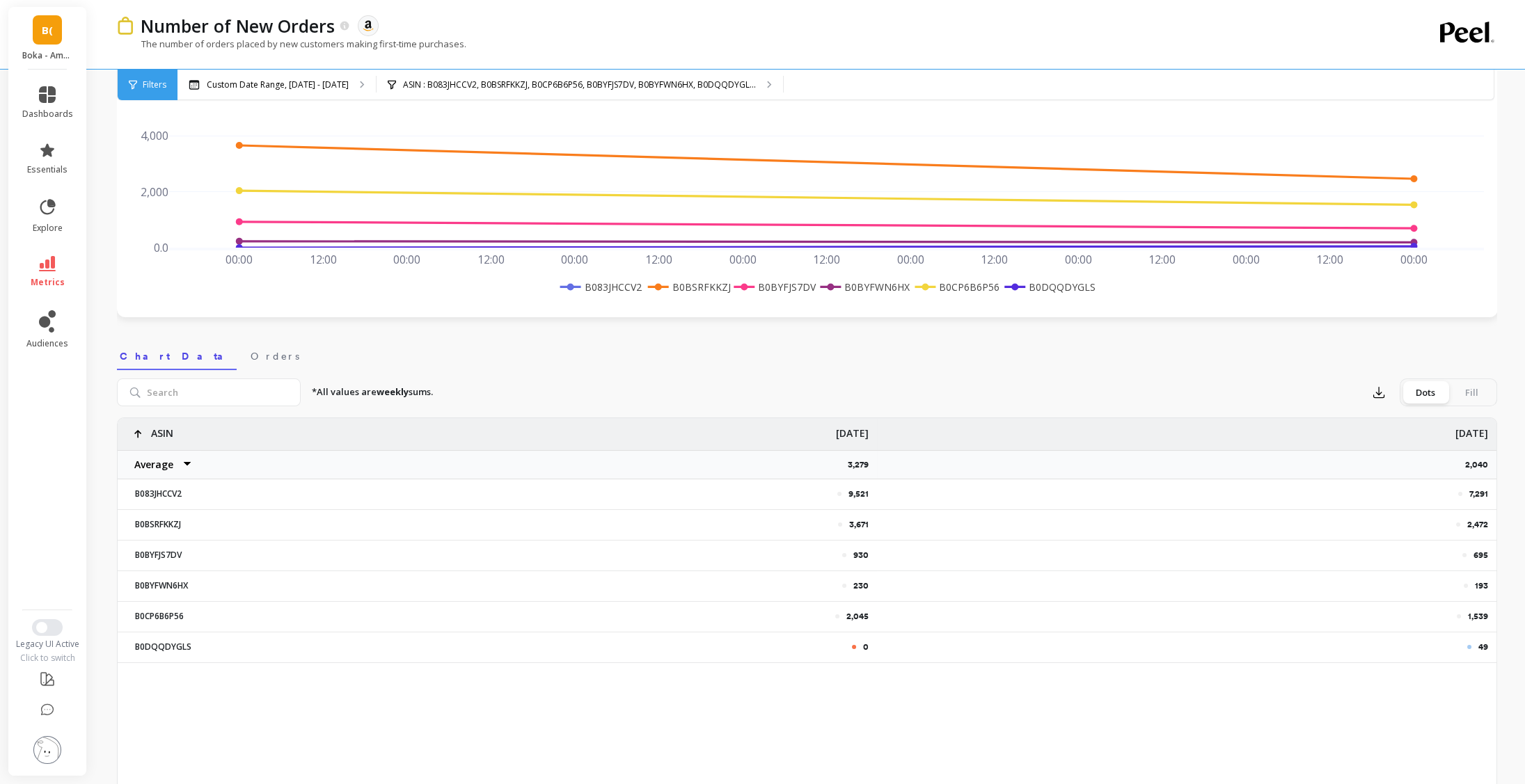
scroll to position [203, 0]
